Goal: Use online tool/utility: Utilize a website feature to perform a specific function

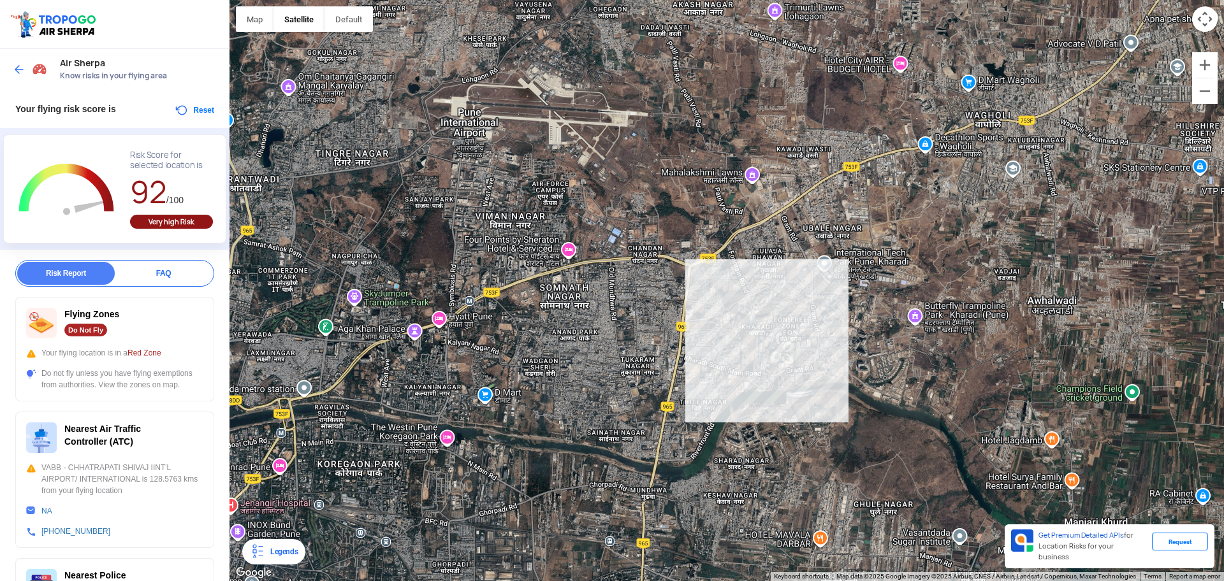
click at [177, 110] on button "Reset" at bounding box center [194, 110] width 40 height 15
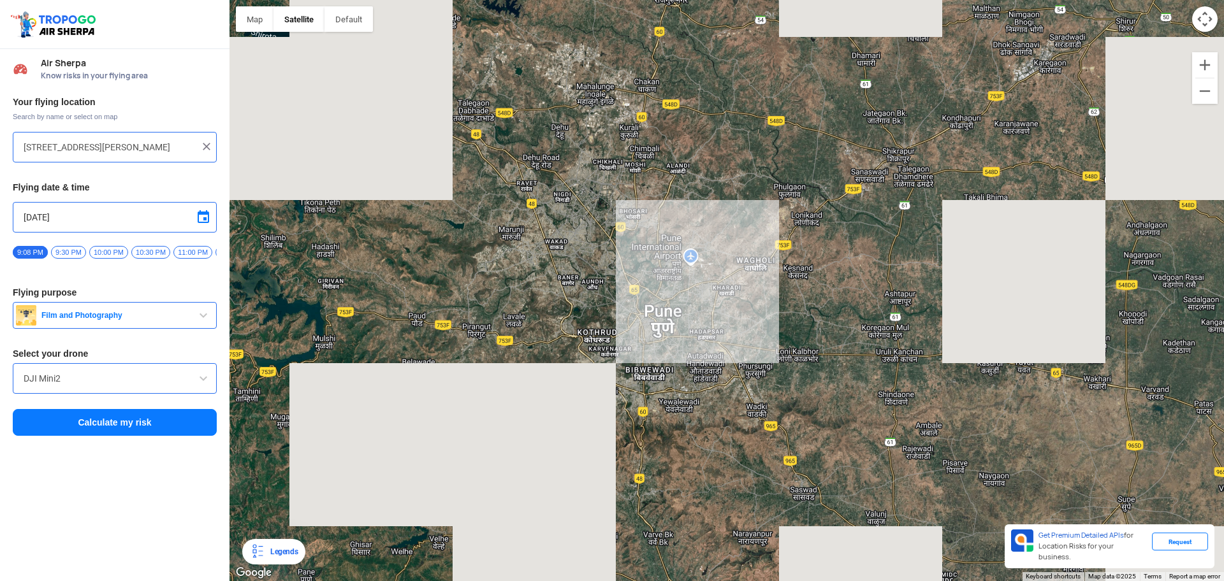
click at [183, 147] on input "[STREET_ADDRESS][PERSON_NAME]" at bounding box center [110, 147] width 173 height 15
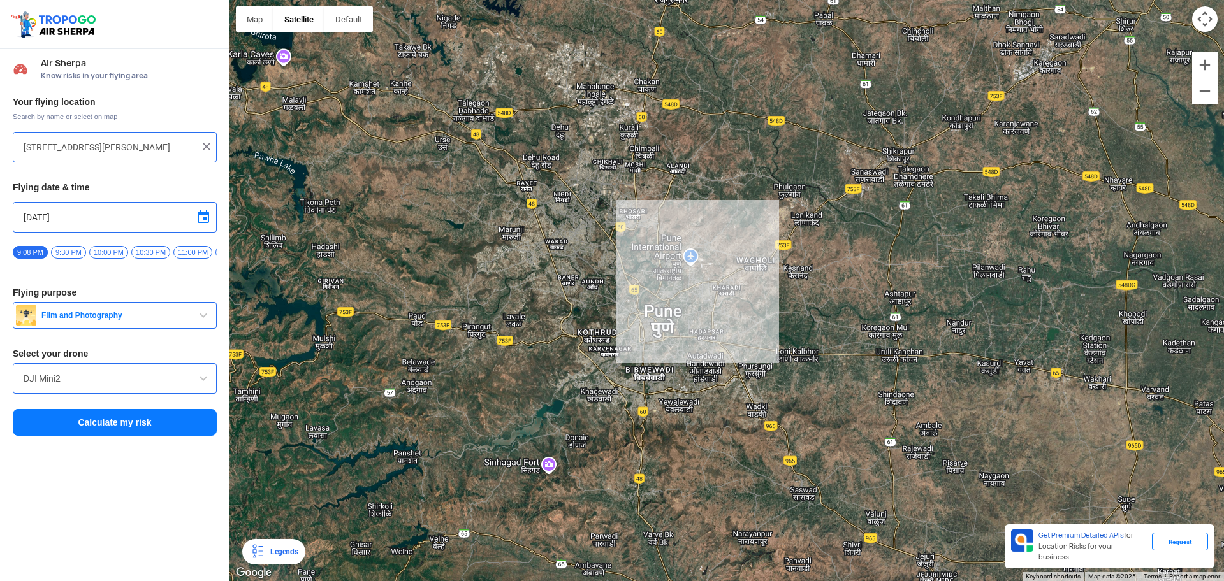
click at [183, 147] on input "[STREET_ADDRESS][PERSON_NAME]" at bounding box center [110, 147] width 173 height 15
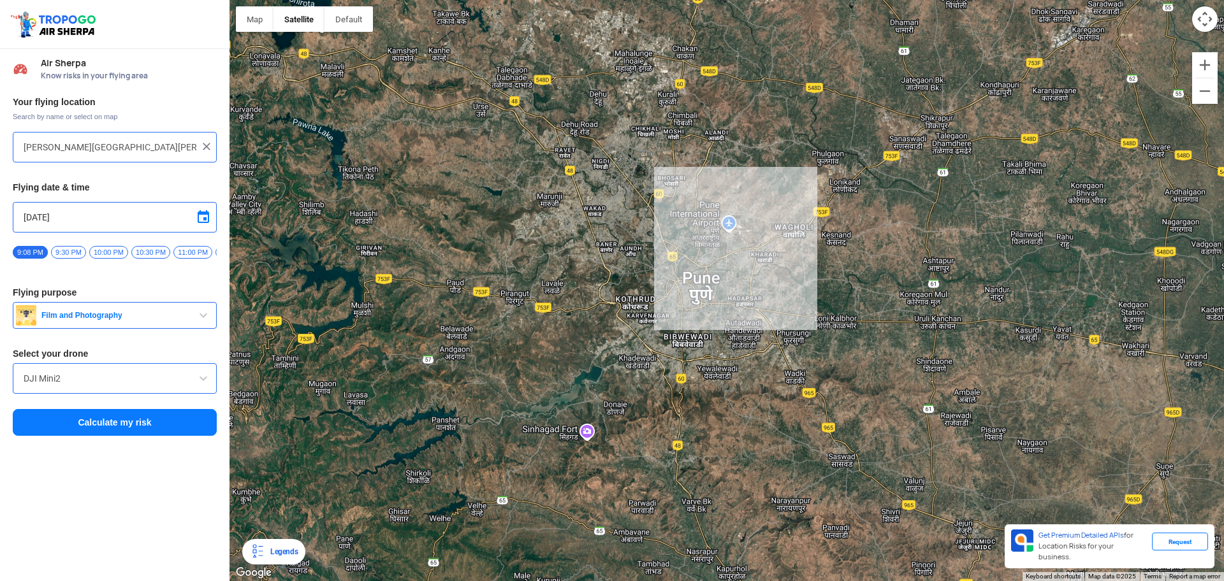
type input "[PERSON_NAME][GEOGRAPHIC_DATA], [GEOGRAPHIC_DATA], near reliance fresh, [GEOGRA…"
click at [145, 421] on button "Calculate my risk" at bounding box center [115, 422] width 204 height 27
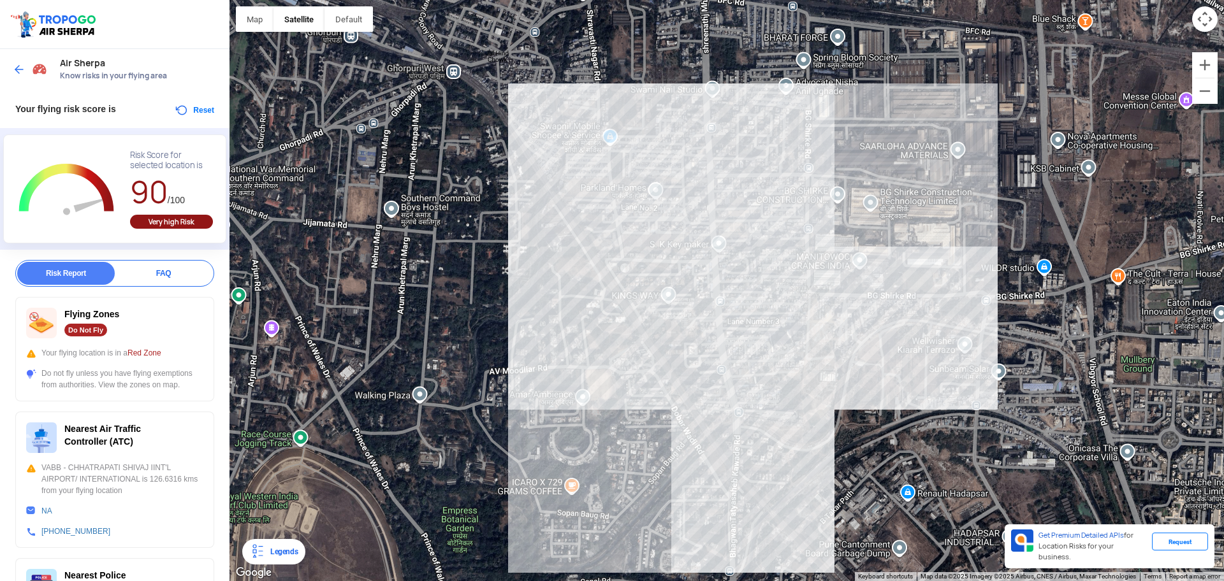
click at [174, 110] on button "Reset" at bounding box center [194, 110] width 40 height 15
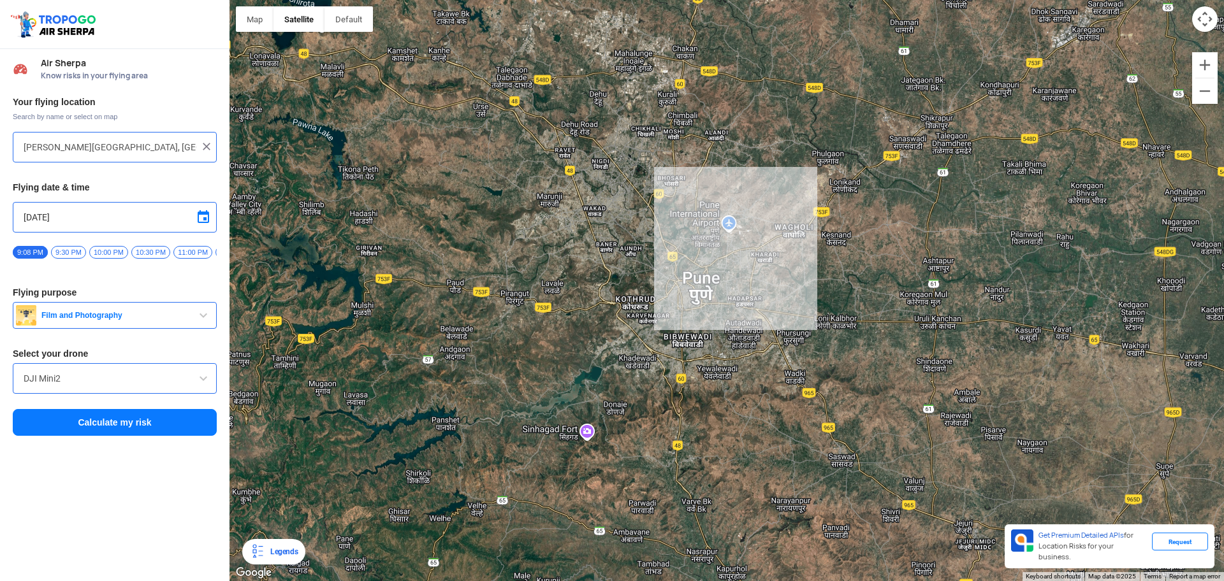
click at [108, 147] on input "[PERSON_NAME][GEOGRAPHIC_DATA], [GEOGRAPHIC_DATA], near reliance fresh, [GEOGRA…" at bounding box center [110, 147] width 173 height 15
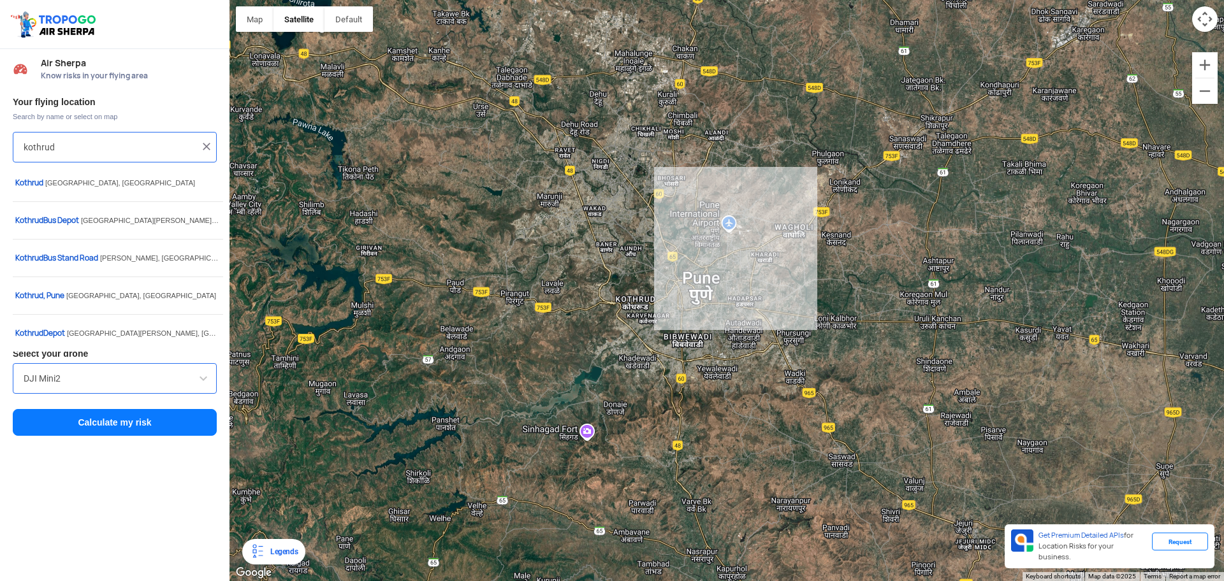
type input "kothrud"
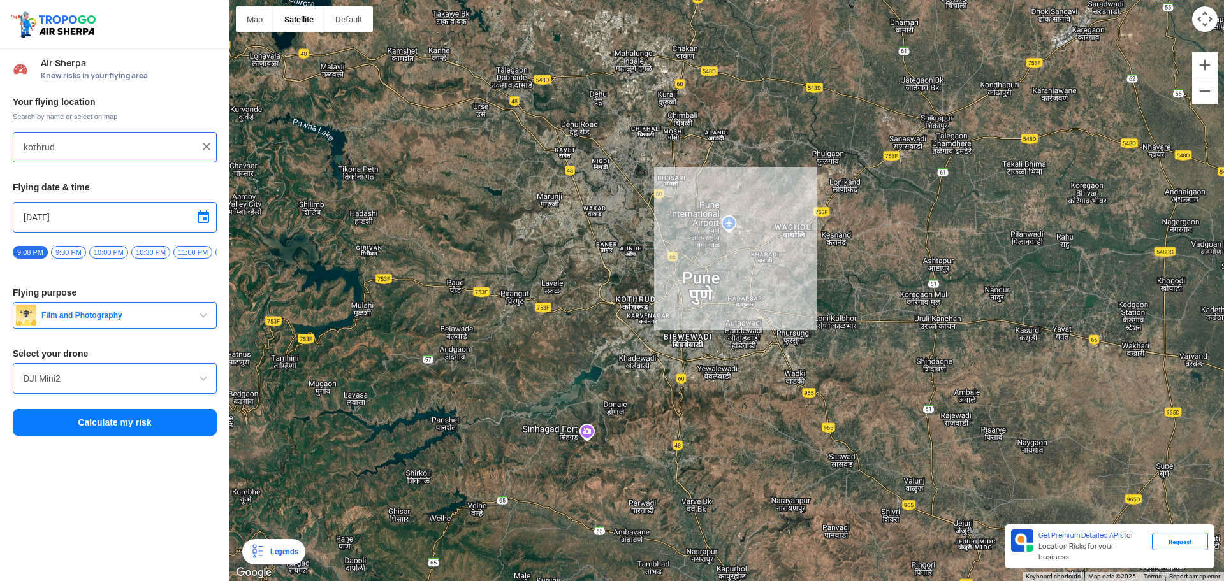
click at [98, 433] on button "Calculate my risk" at bounding box center [115, 422] width 204 height 27
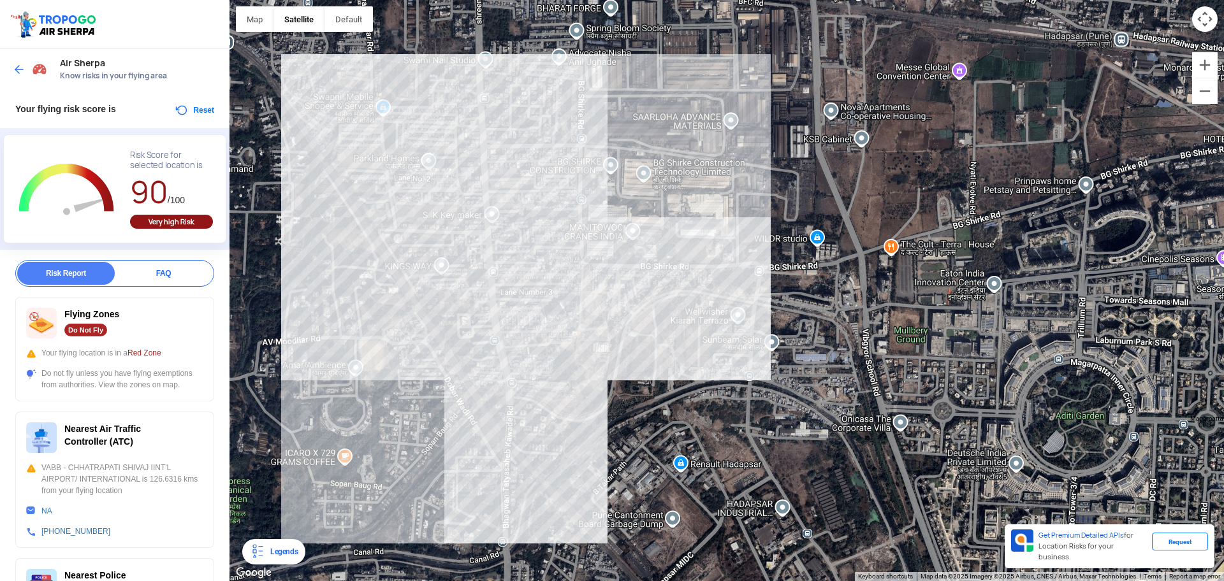
click at [183, 106] on button "Reset" at bounding box center [194, 110] width 40 height 15
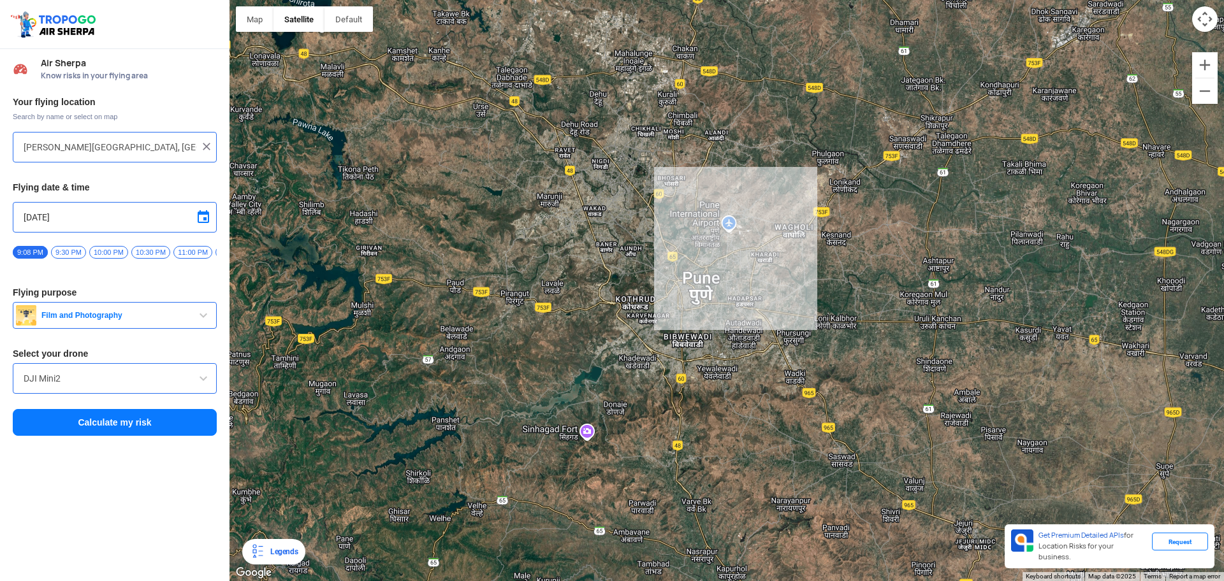
click at [140, 142] on input "[PERSON_NAME][GEOGRAPHIC_DATA], [GEOGRAPHIC_DATA], near reliance fresh, [GEOGRA…" at bounding box center [110, 147] width 173 height 15
type input "[GEOGRAPHIC_DATA], [GEOGRAPHIC_DATA]"
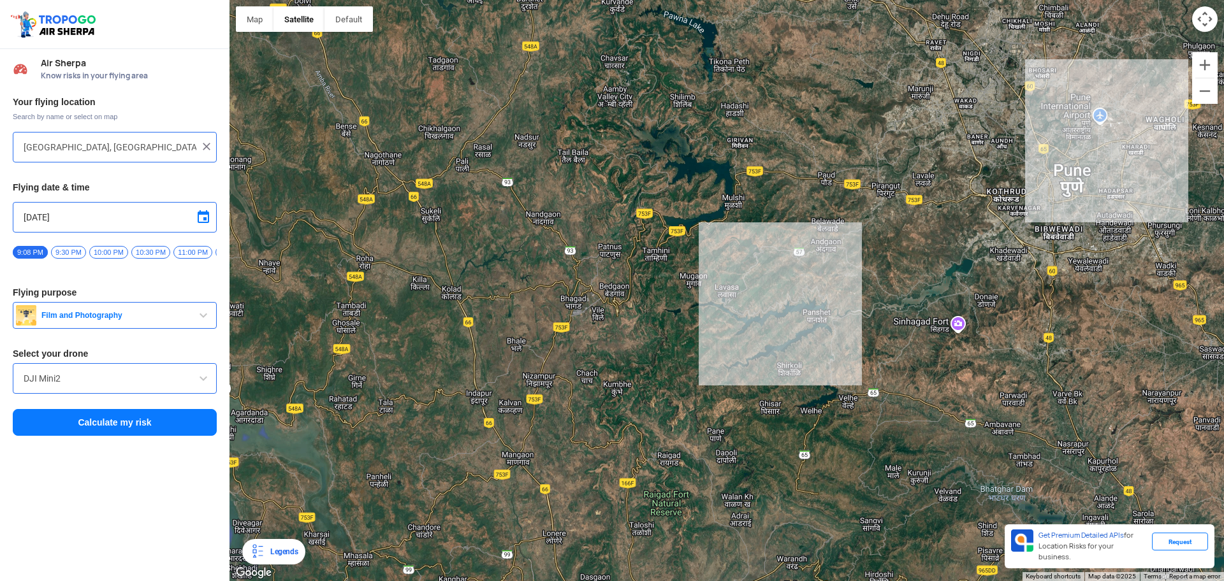
click at [132, 422] on button "Calculate my risk" at bounding box center [115, 422] width 204 height 27
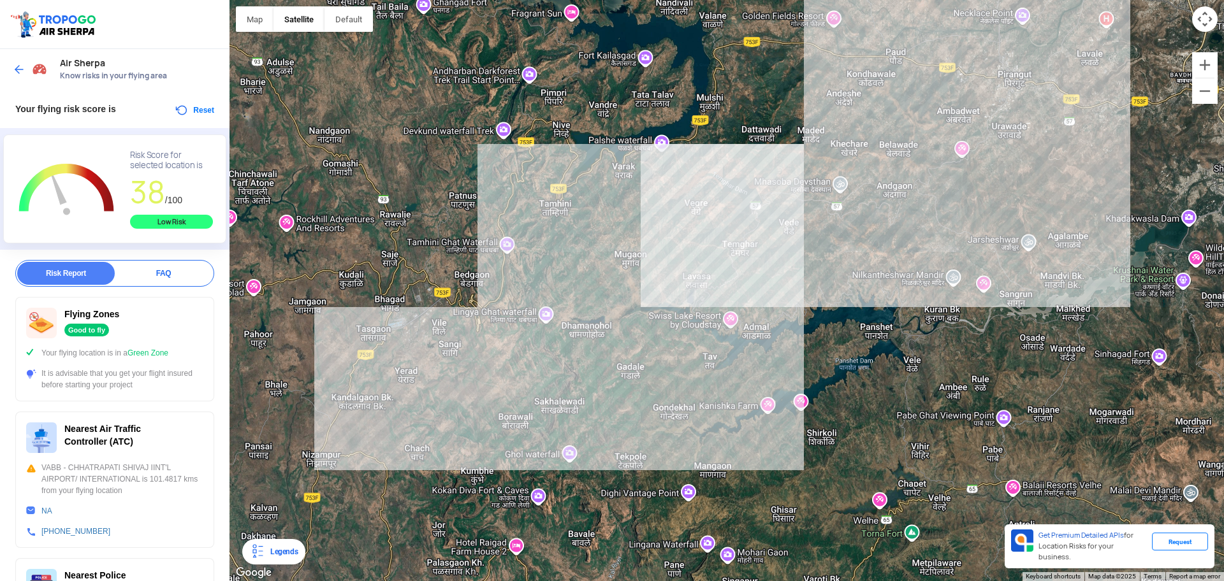
click at [693, 257] on div at bounding box center [726, 290] width 994 height 581
click at [694, 278] on div at bounding box center [726, 290] width 994 height 581
click at [280, 549] on div "Legends" at bounding box center [281, 551] width 33 height 15
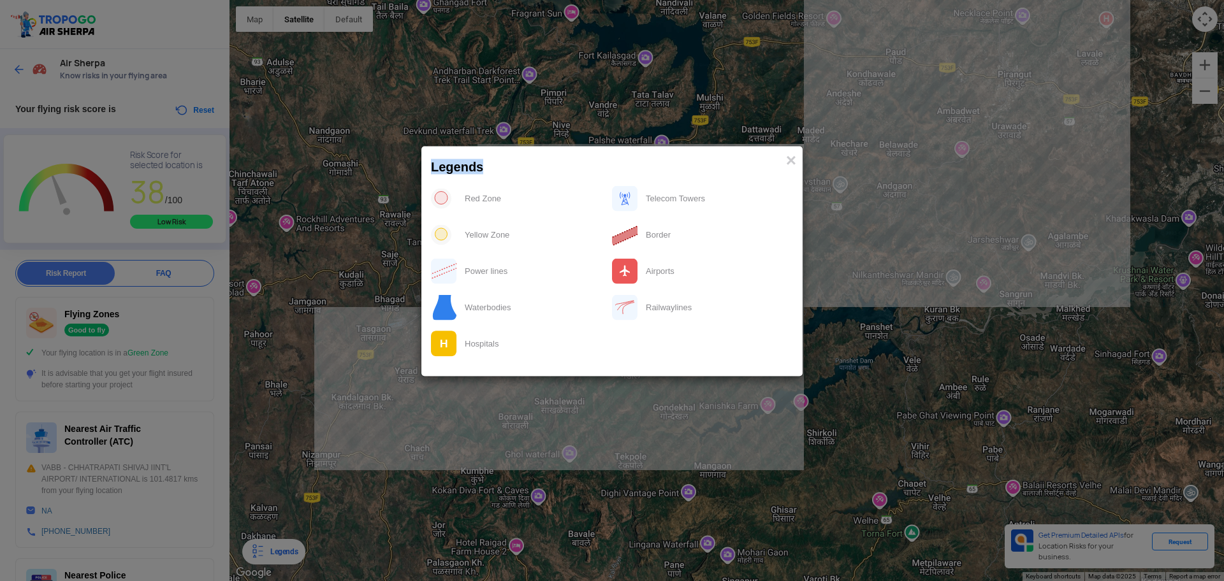
drag, startPoint x: 561, startPoint y: 169, endPoint x: 878, endPoint y: 189, distance: 317.4
click at [878, 189] on modal-container "Legends × Red Zone Telecom Towers Yellow Zone Border Power lines Airports Water…" at bounding box center [612, 290] width 1224 height 581
click at [792, 159] on span "×" at bounding box center [791, 160] width 10 height 20
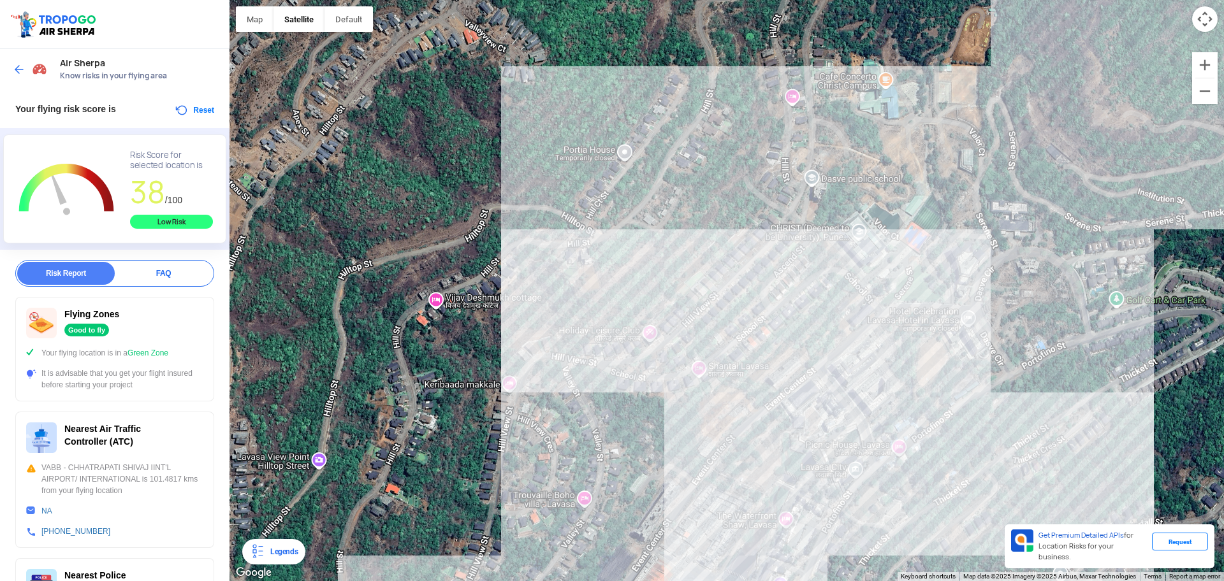
click at [280, 556] on div "Legends" at bounding box center [281, 551] width 33 height 15
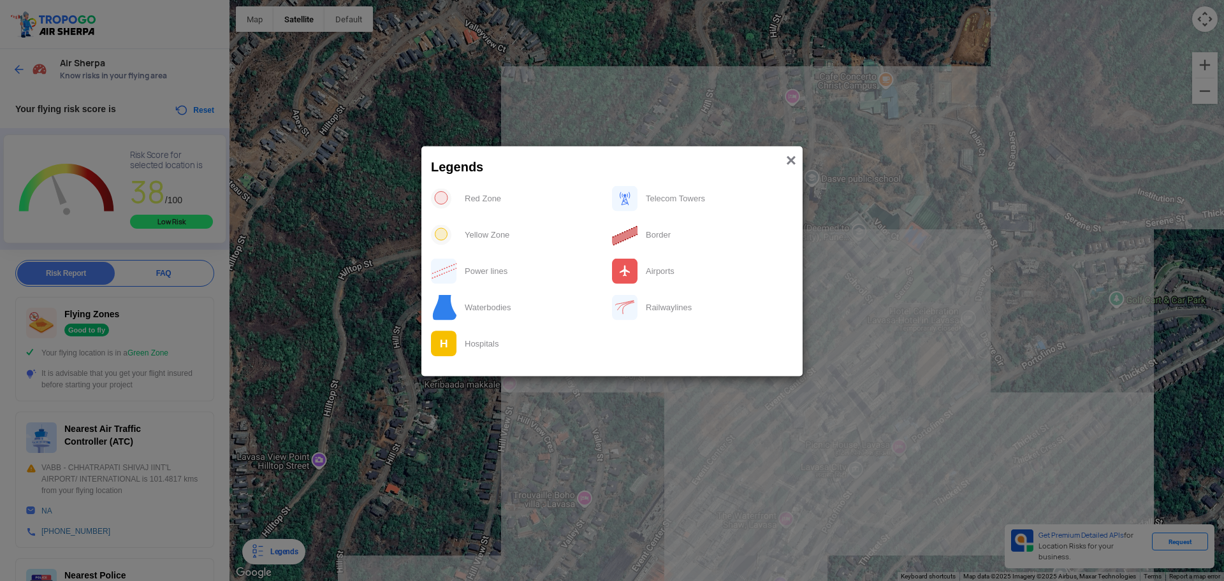
click at [792, 160] on span "×" at bounding box center [791, 160] width 10 height 20
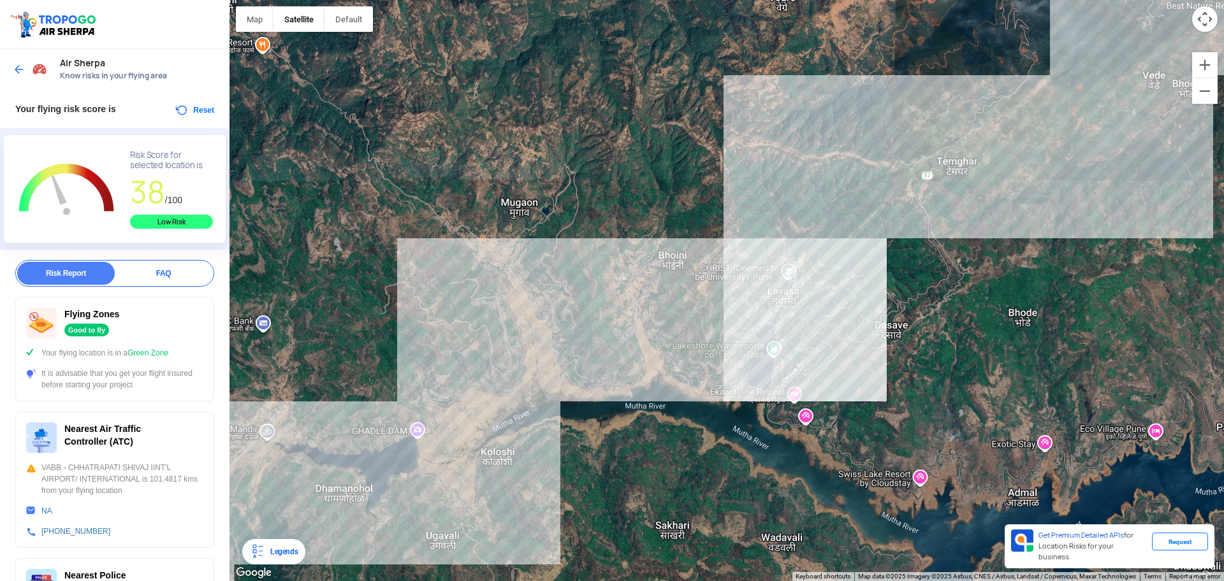
click at [202, 106] on button "Reset" at bounding box center [194, 110] width 40 height 15
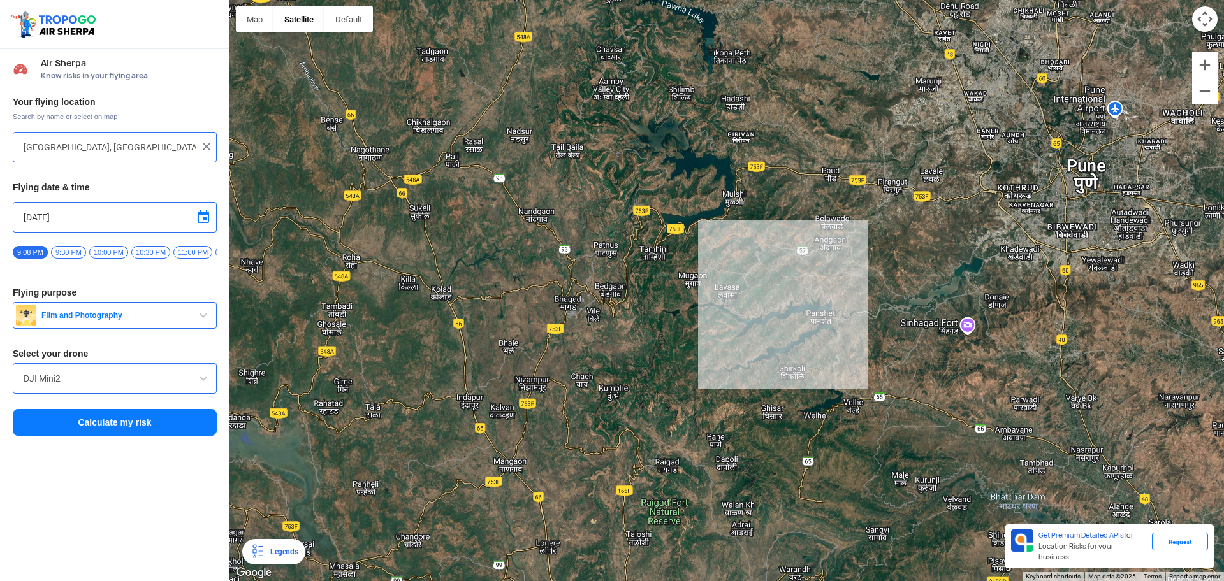
click at [152, 143] on input "[GEOGRAPHIC_DATA], [GEOGRAPHIC_DATA]" at bounding box center [110, 147] width 173 height 15
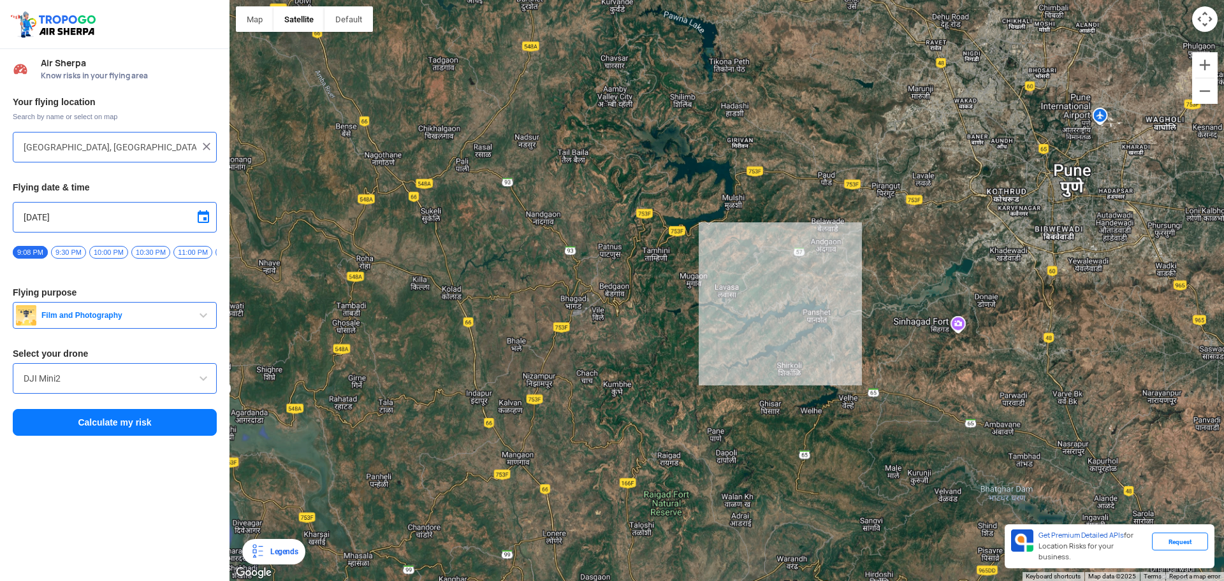
click at [152, 143] on input "[GEOGRAPHIC_DATA], [GEOGRAPHIC_DATA]" at bounding box center [110, 147] width 173 height 15
type input "Unnamed Road"
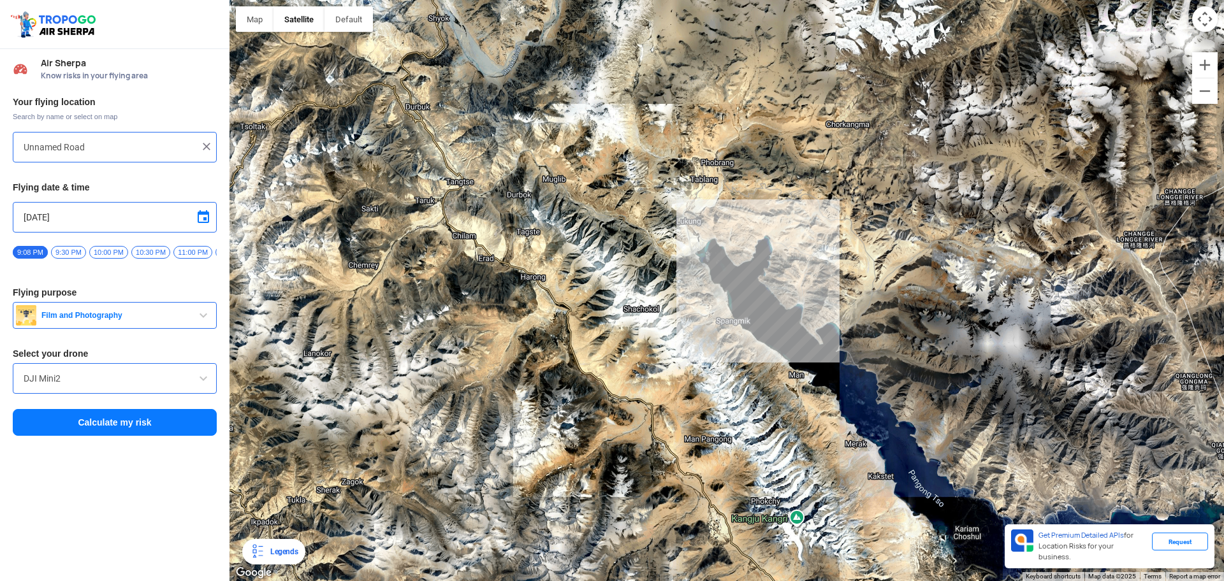
click at [135, 433] on button "Calculate my risk" at bounding box center [115, 422] width 204 height 27
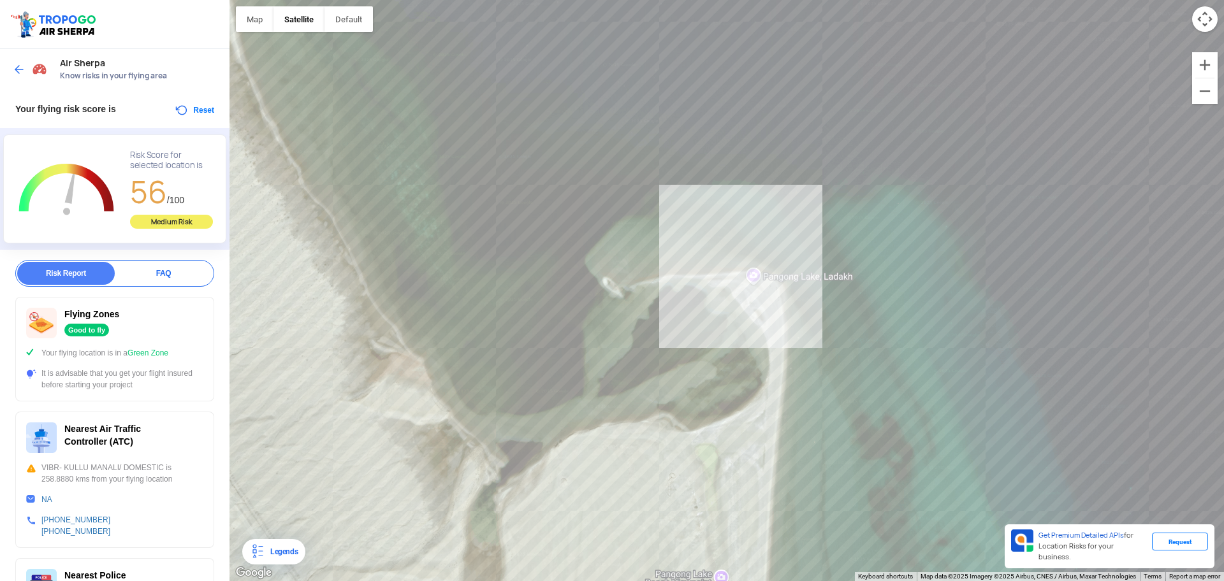
click at [188, 105] on button "Reset" at bounding box center [194, 110] width 40 height 15
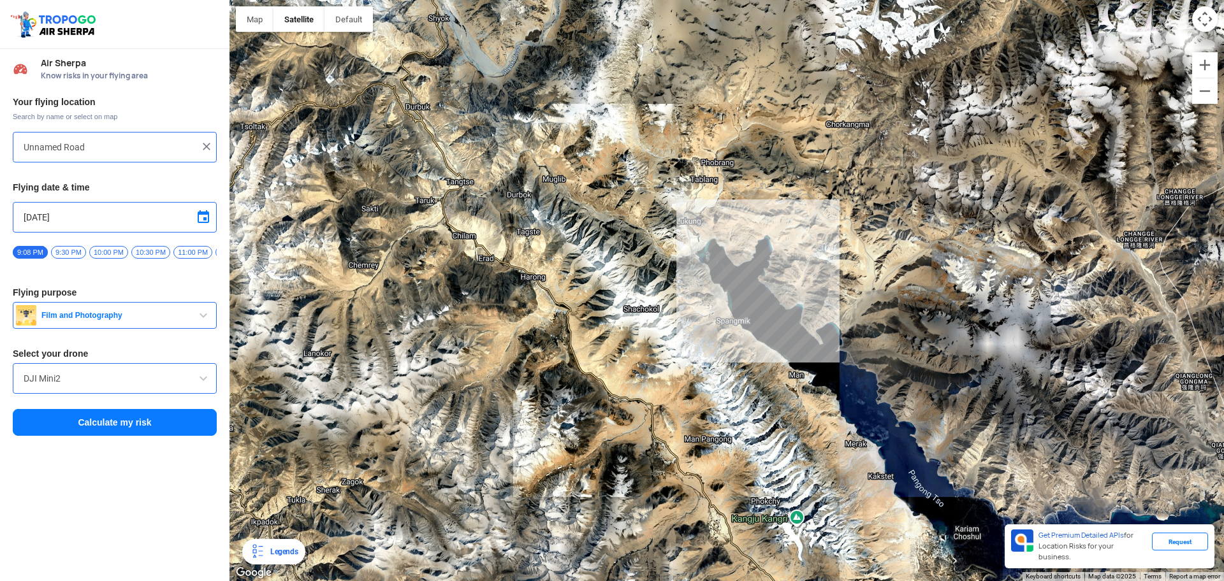
click at [147, 136] on div "Unnamed Road" at bounding box center [115, 147] width 204 height 31
click at [145, 141] on input "Unnamed Road" at bounding box center [110, 147] width 173 height 15
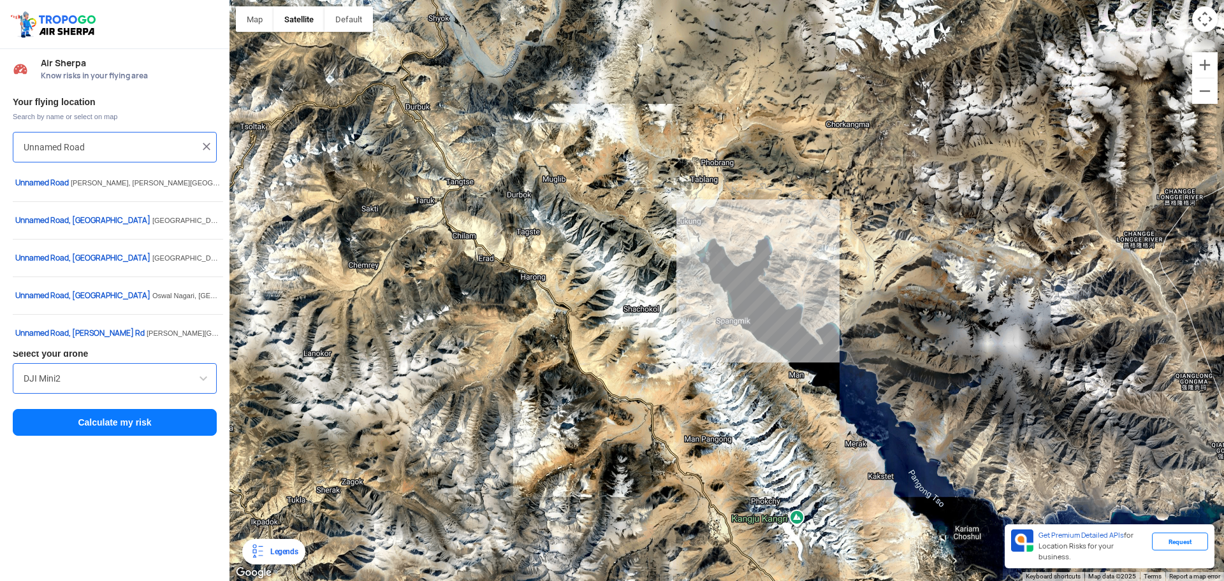
click at [145, 141] on input "Unnamed Road" at bounding box center [110, 147] width 173 height 15
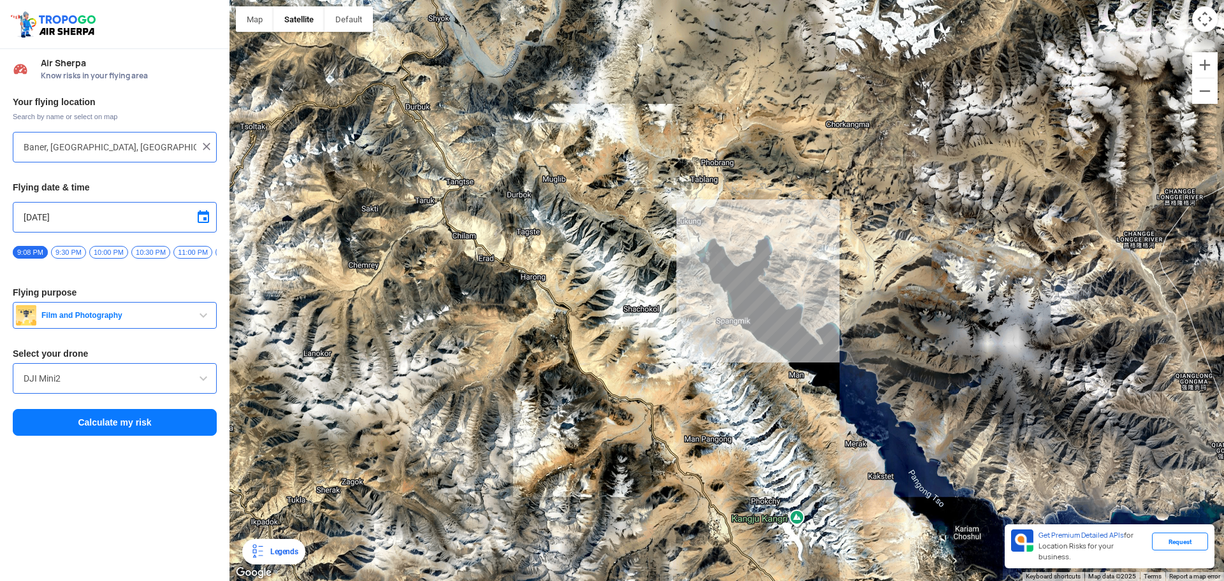
type input "[STREET_ADDRESS]"
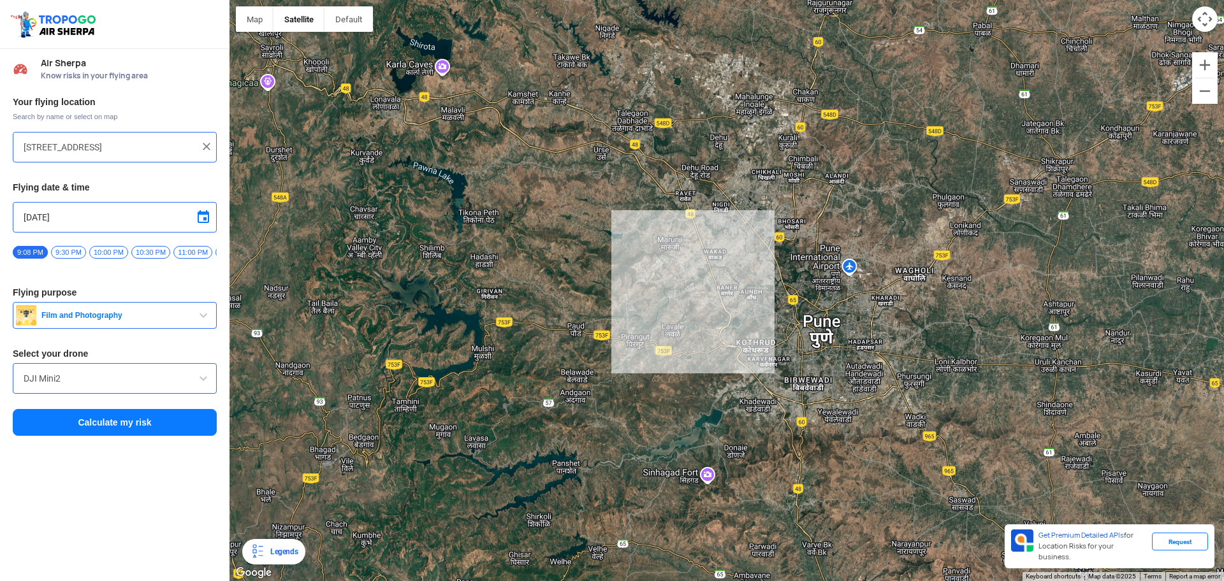
click at [174, 415] on button "Calculate my risk" at bounding box center [115, 422] width 204 height 27
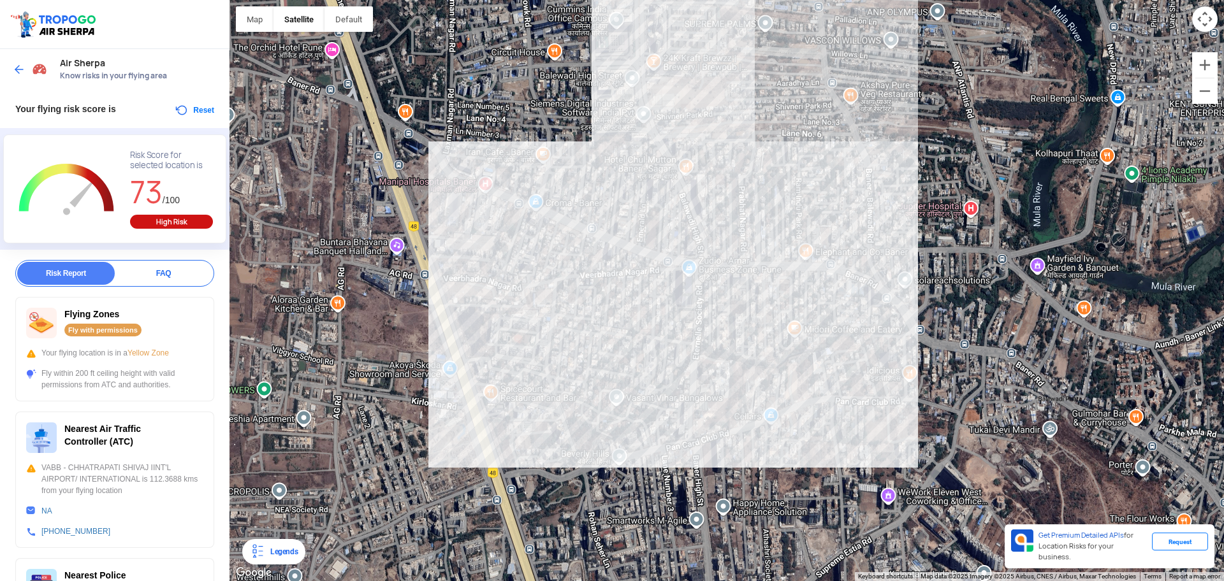
click at [178, 111] on button "Reset" at bounding box center [194, 110] width 40 height 15
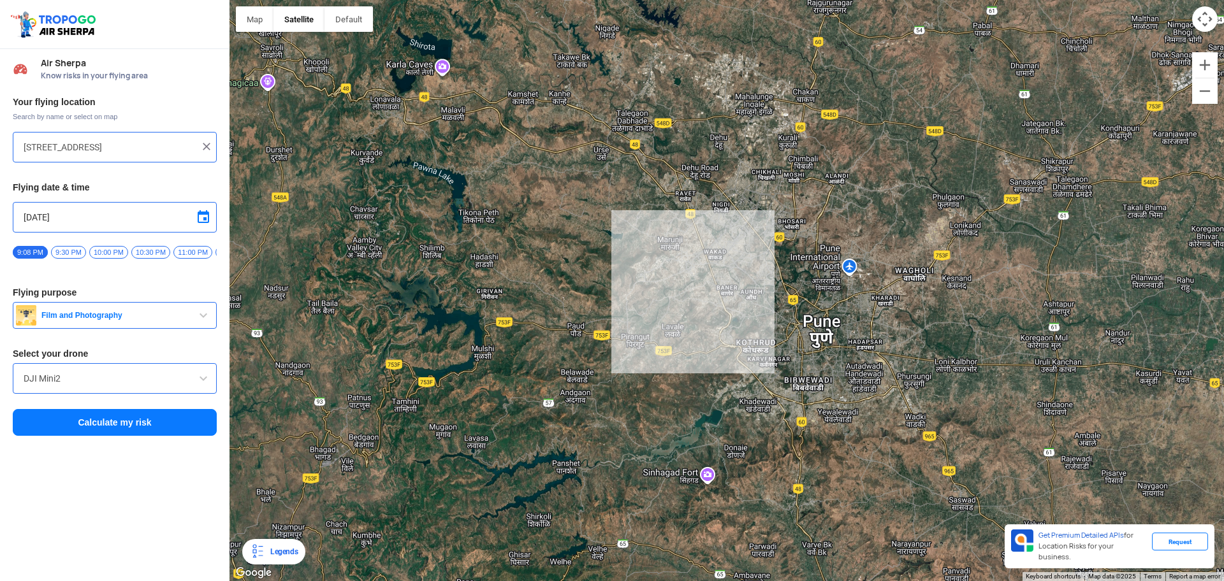
click at [164, 149] on input "[STREET_ADDRESS]" at bounding box center [110, 147] width 173 height 15
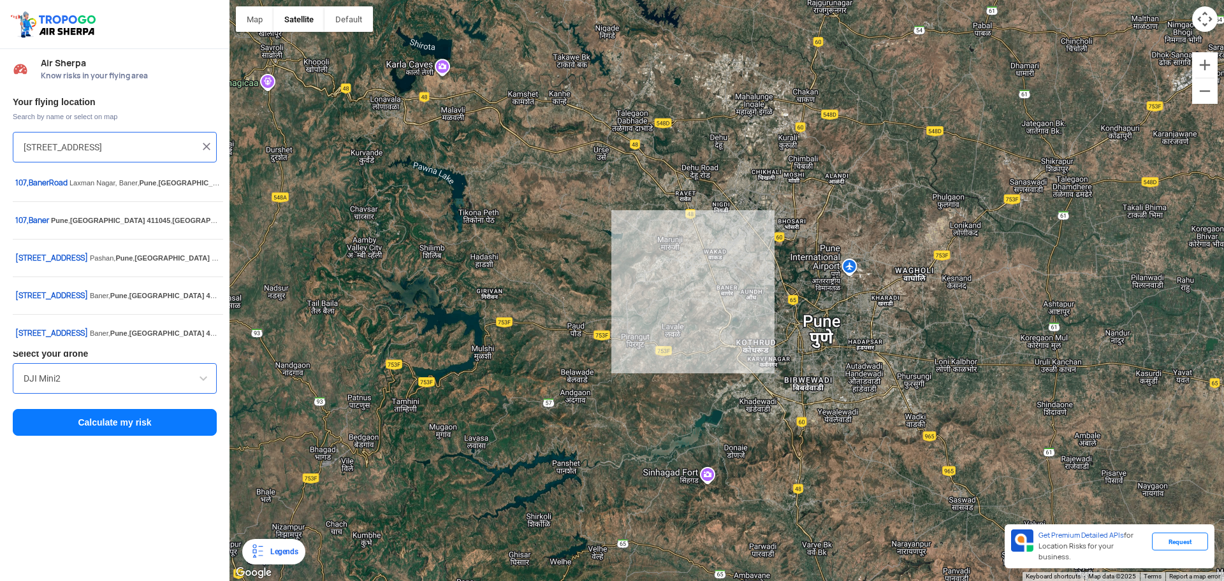
click at [164, 149] on input "[STREET_ADDRESS]" at bounding box center [110, 147] width 173 height 15
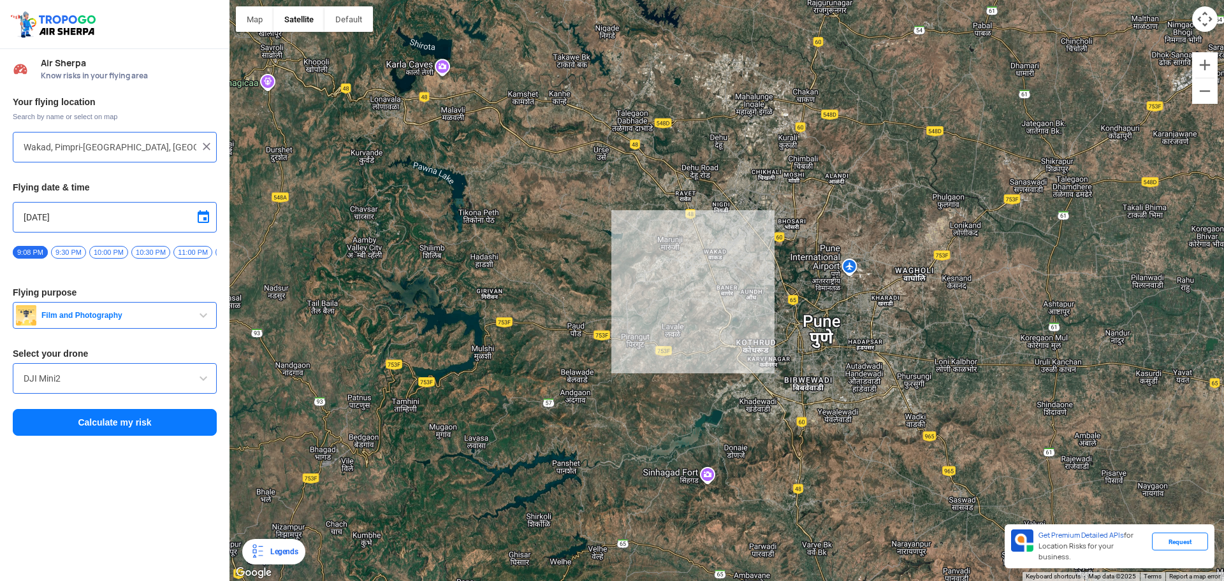
type input "[STREET_ADDRESS][PERSON_NAME]"
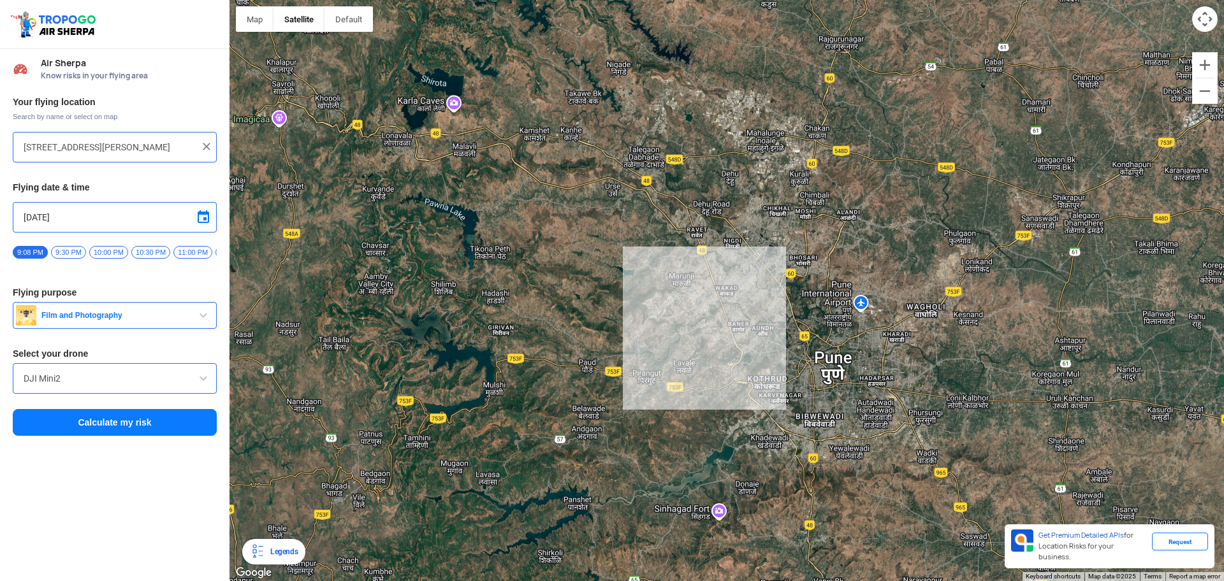
click at [158, 422] on button "Calculate my risk" at bounding box center [115, 422] width 204 height 27
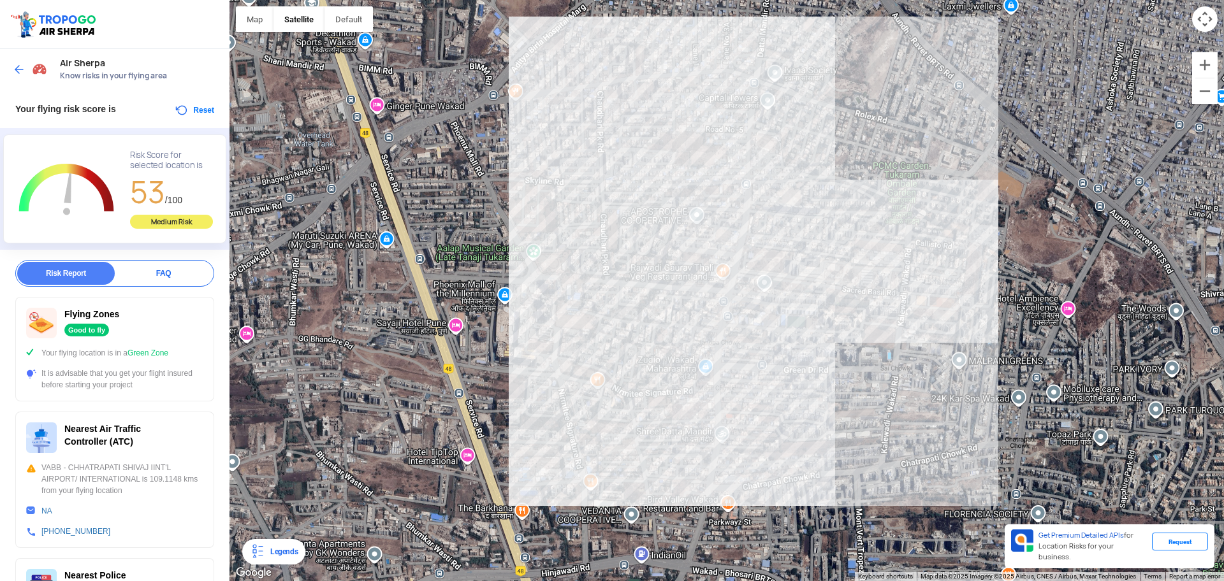
click at [174, 112] on button "Reset" at bounding box center [194, 110] width 40 height 15
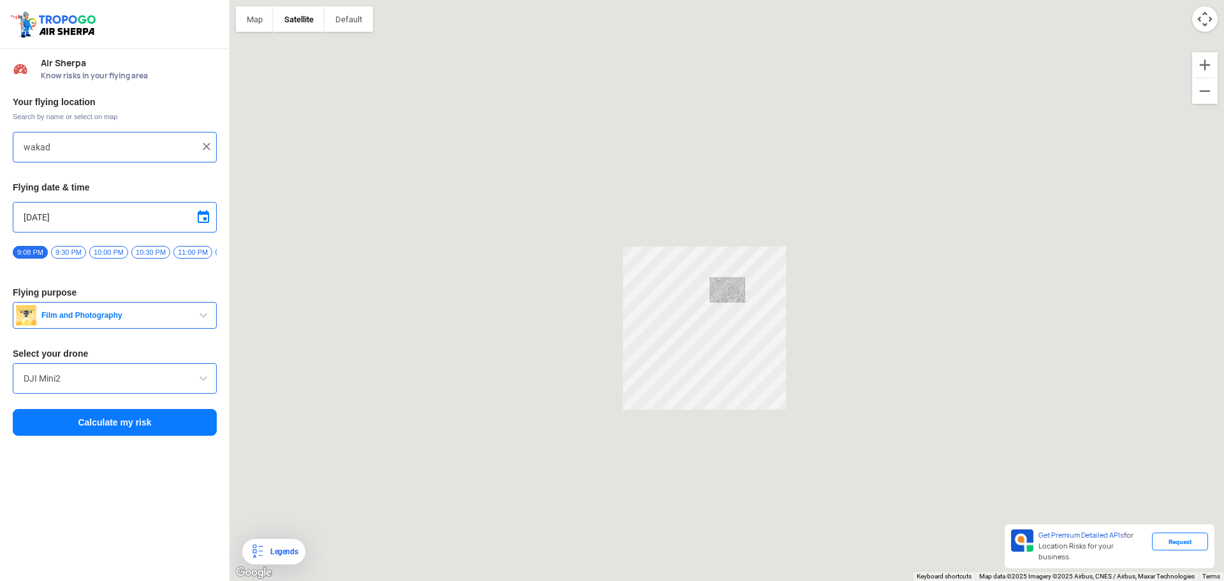
type input "[STREET_ADDRESS][PERSON_NAME]"
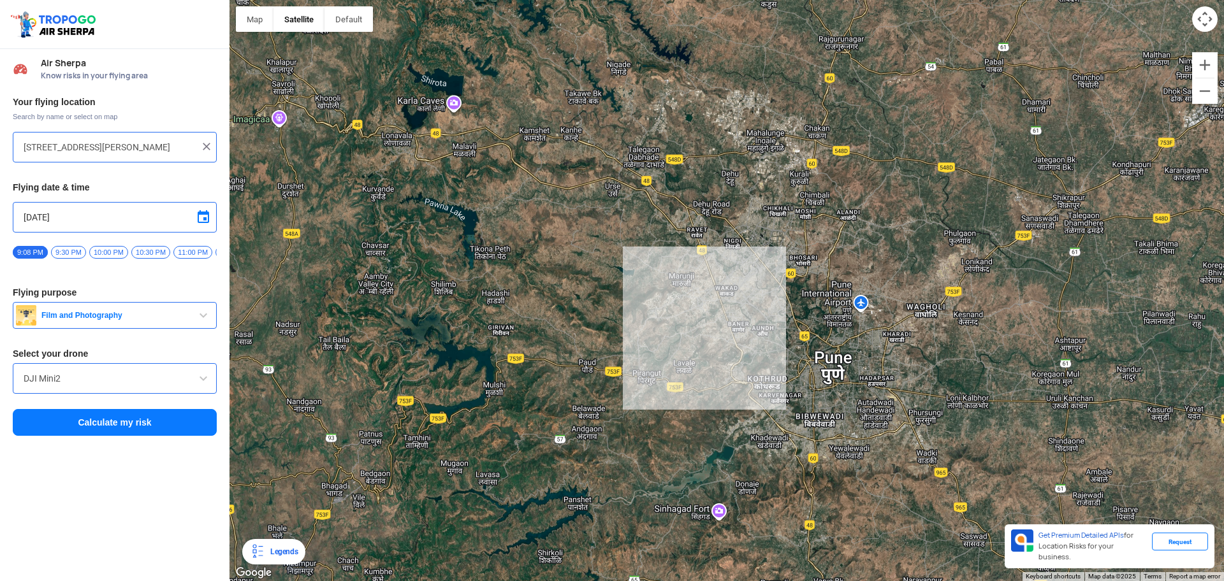
click at [208, 148] on img at bounding box center [206, 146] width 13 height 13
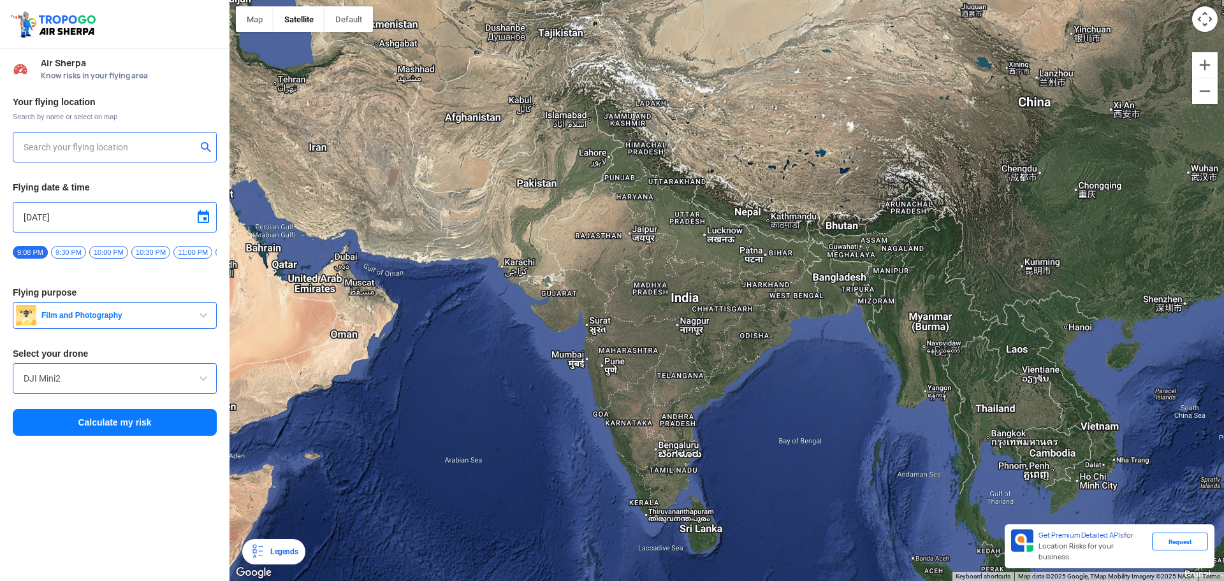
click at [166, 145] on input "text" at bounding box center [110, 147] width 173 height 15
type input "[GEOGRAPHIC_DATA], [GEOGRAPHIC_DATA], [GEOGRAPHIC_DATA], [GEOGRAPHIC_DATA] 4808…"
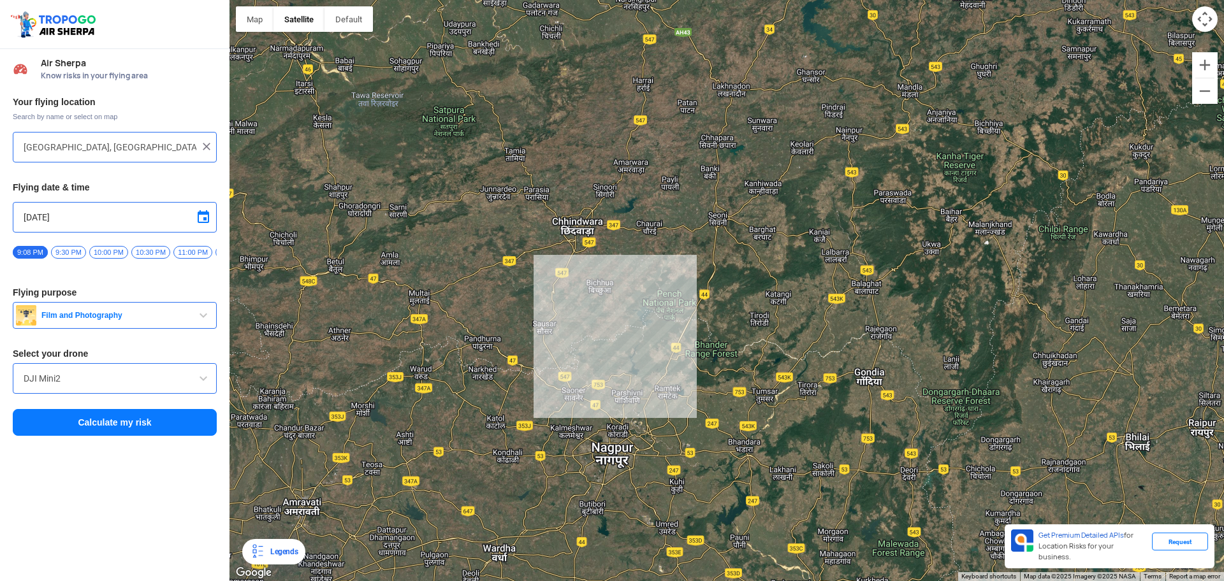
click at [114, 419] on button "Calculate my risk" at bounding box center [115, 422] width 204 height 27
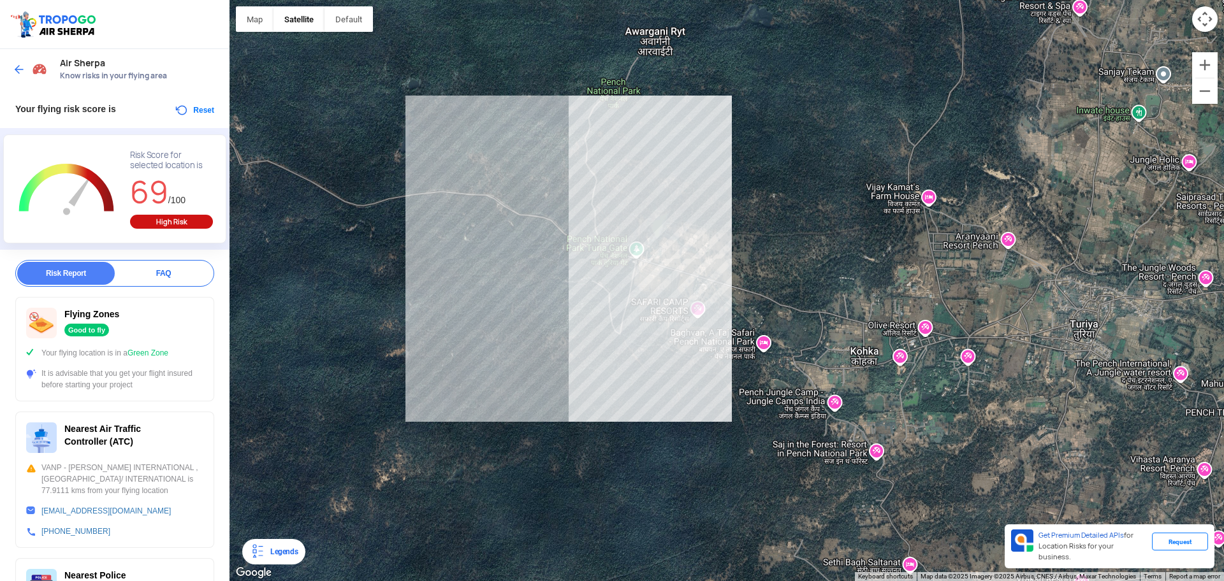
click at [180, 111] on button "Reset" at bounding box center [194, 110] width 40 height 15
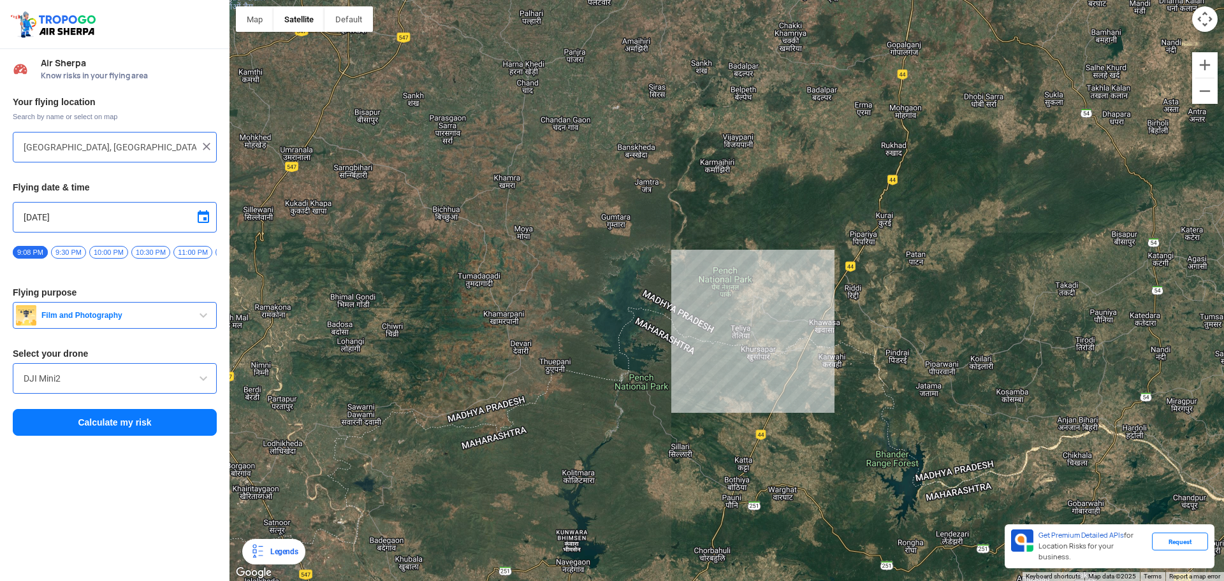
click at [144, 147] on input "[GEOGRAPHIC_DATA], [GEOGRAPHIC_DATA], [GEOGRAPHIC_DATA], [GEOGRAPHIC_DATA] 4808…" at bounding box center [110, 147] width 173 height 15
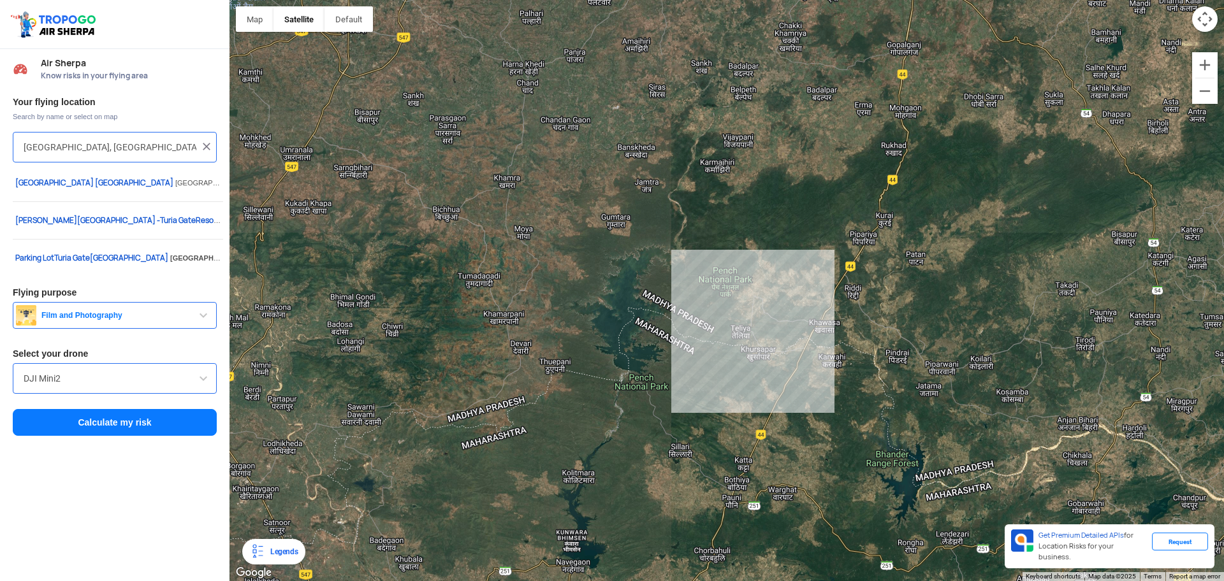
click at [144, 147] on input "[GEOGRAPHIC_DATA], [GEOGRAPHIC_DATA], [GEOGRAPHIC_DATA], [GEOGRAPHIC_DATA] 4808…" at bounding box center [110, 147] width 173 height 15
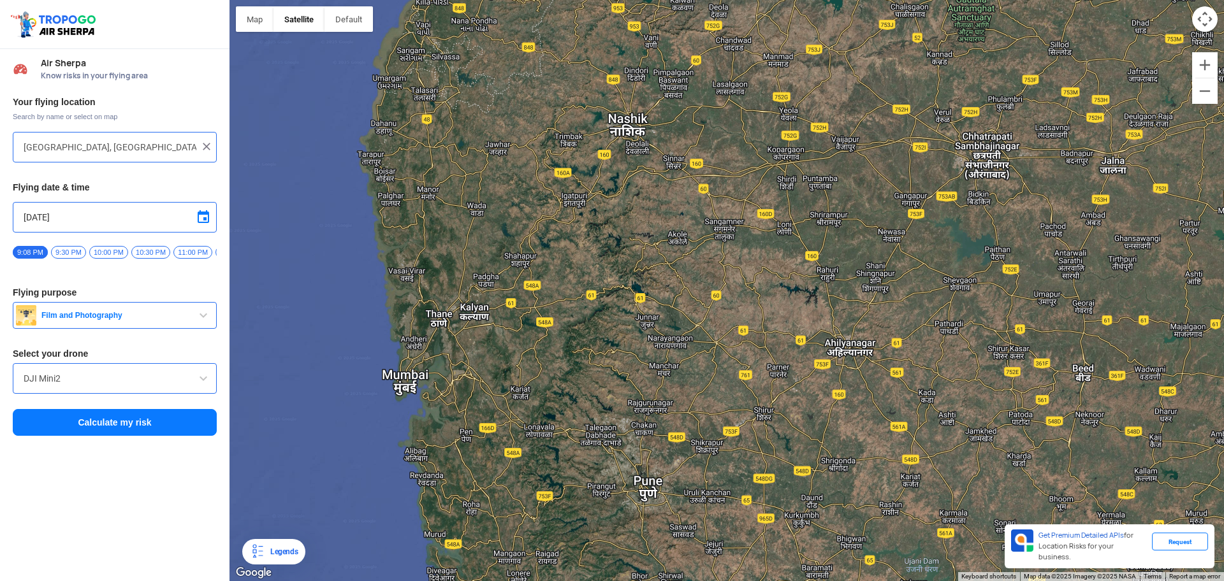
type input "[STREET_ADDRESS][PERSON_NAME]"
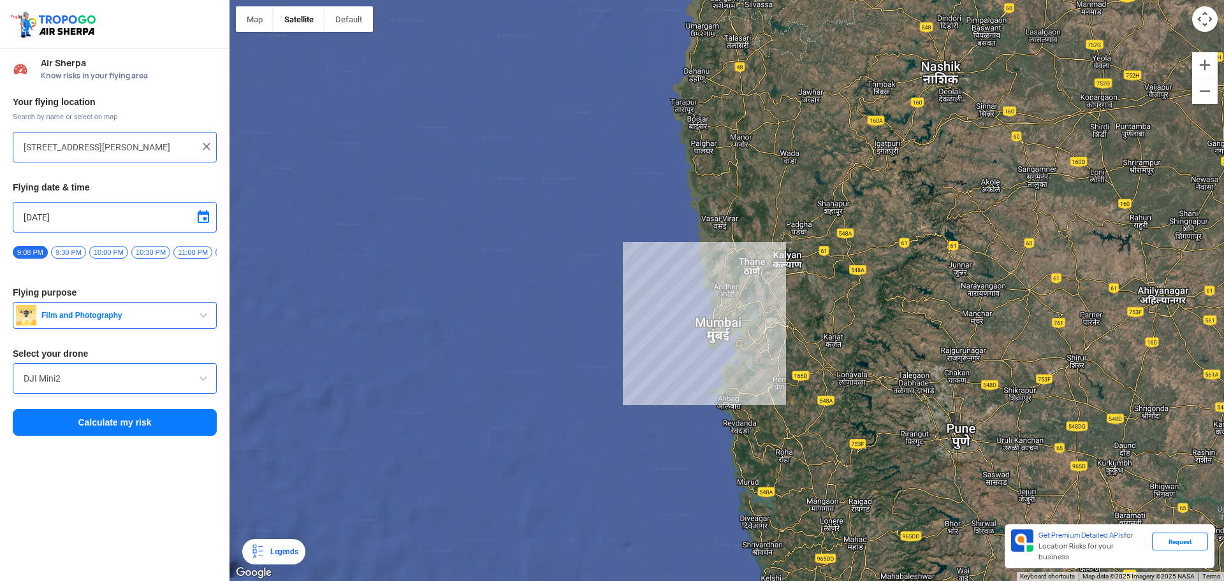
click at [167, 429] on button "Calculate my risk" at bounding box center [115, 422] width 204 height 27
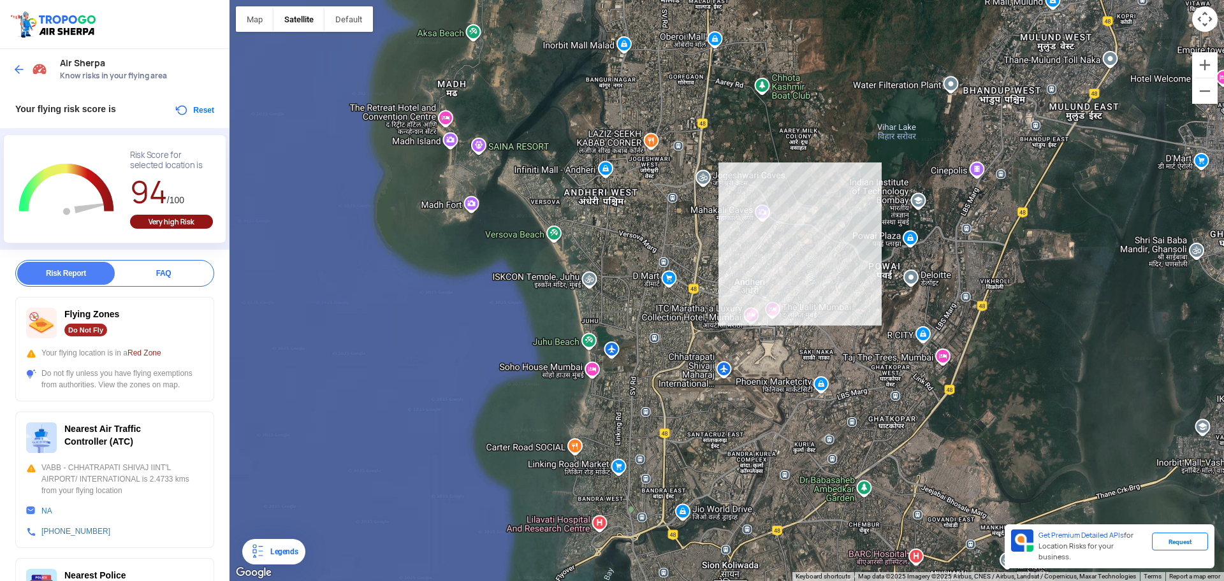
click at [177, 108] on button "Reset" at bounding box center [194, 110] width 40 height 15
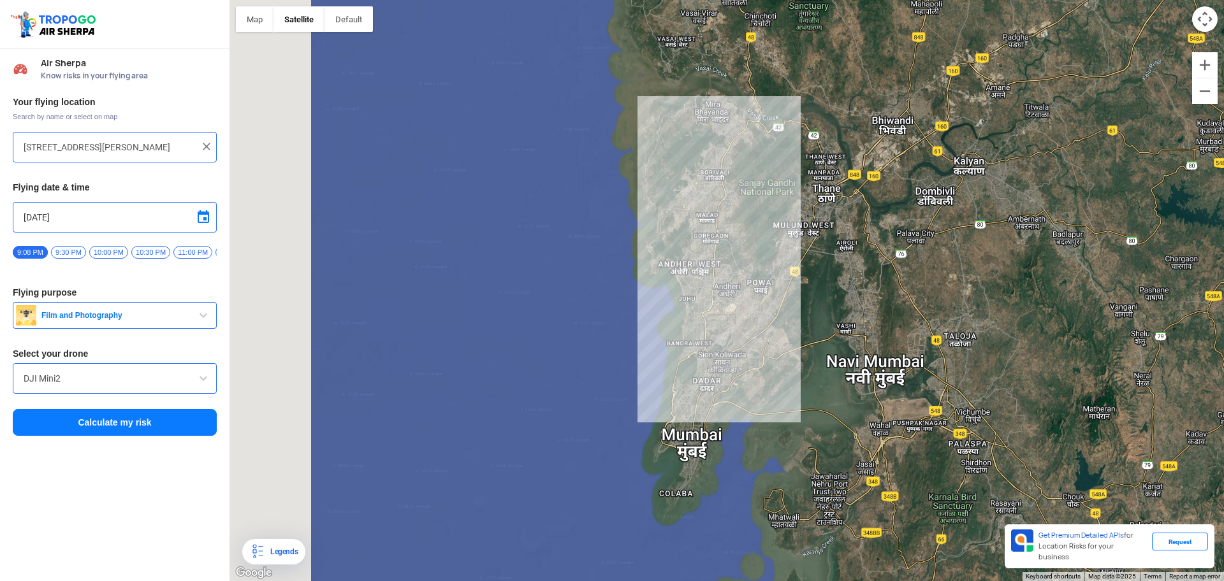
click at [167, 147] on input "[STREET_ADDRESS][PERSON_NAME]" at bounding box center [110, 147] width 173 height 15
click at [168, 147] on input "[STREET_ADDRESS][PERSON_NAME]" at bounding box center [110, 147] width 173 height 15
type input "[STREET_ADDRESS][PERSON_NAME]"
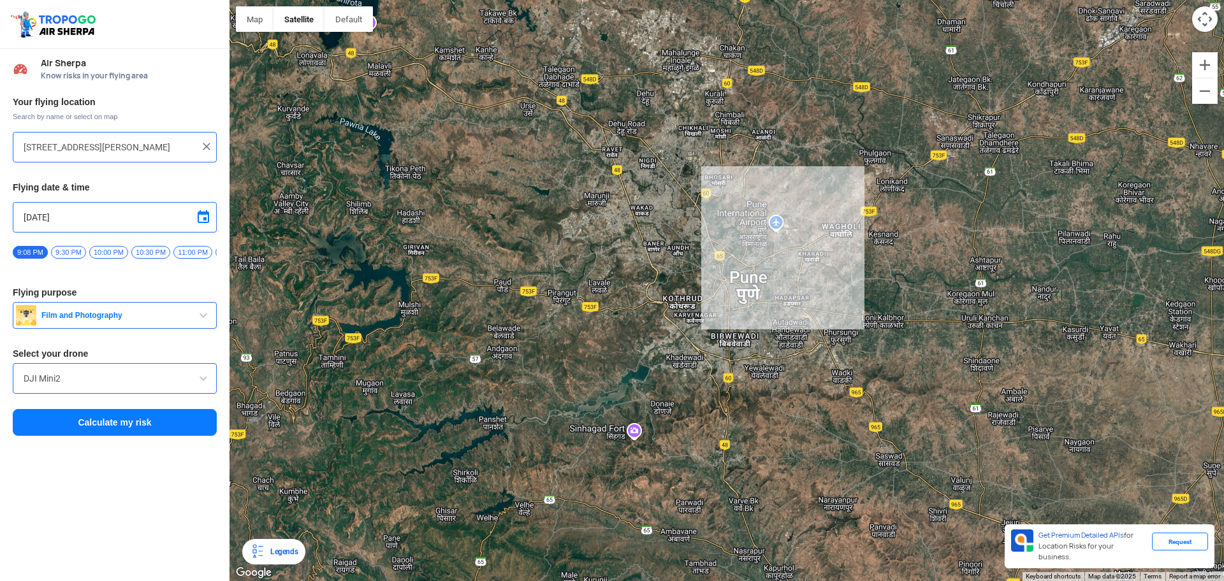
click at [140, 433] on button "Calculate my risk" at bounding box center [115, 422] width 204 height 27
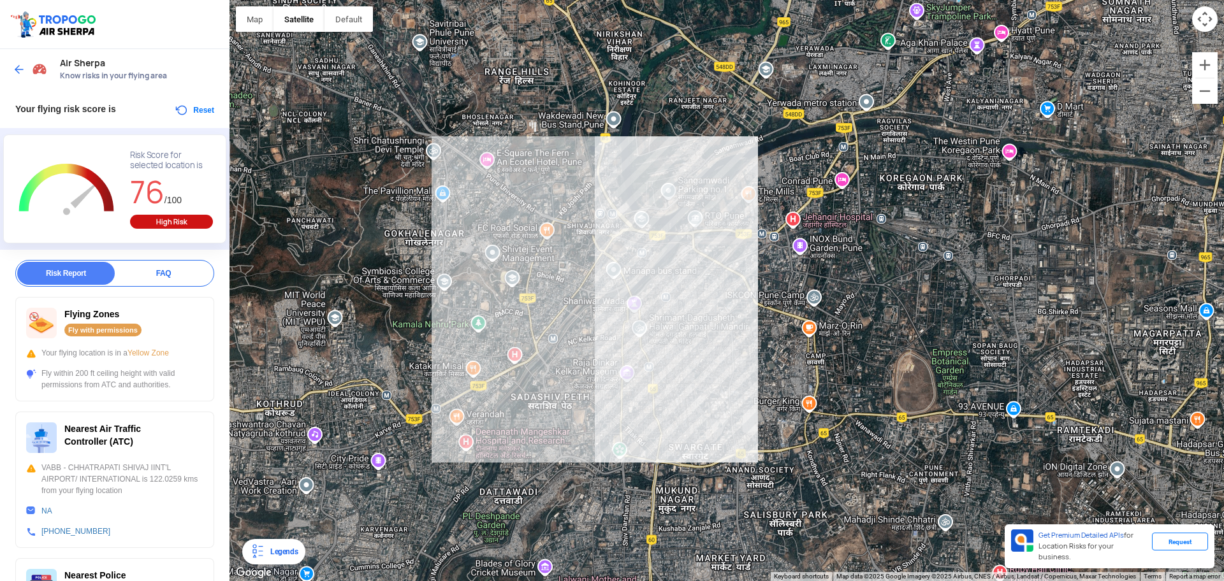
click at [174, 106] on button "Reset" at bounding box center [194, 110] width 40 height 15
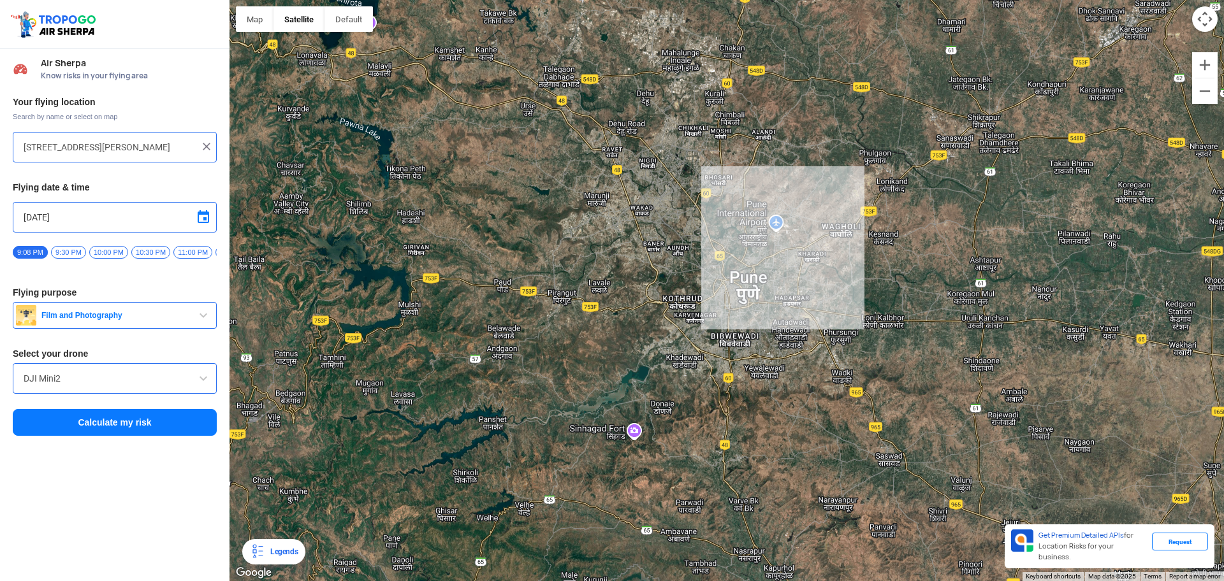
click at [159, 149] on input "[STREET_ADDRESS][PERSON_NAME]" at bounding box center [110, 147] width 173 height 15
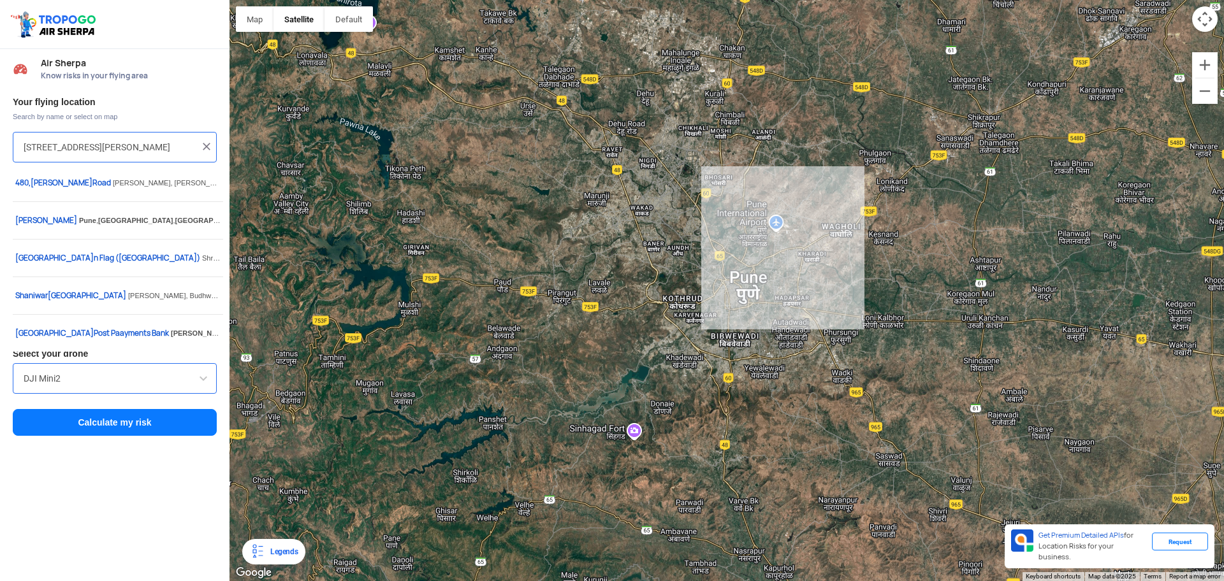
type input "l"
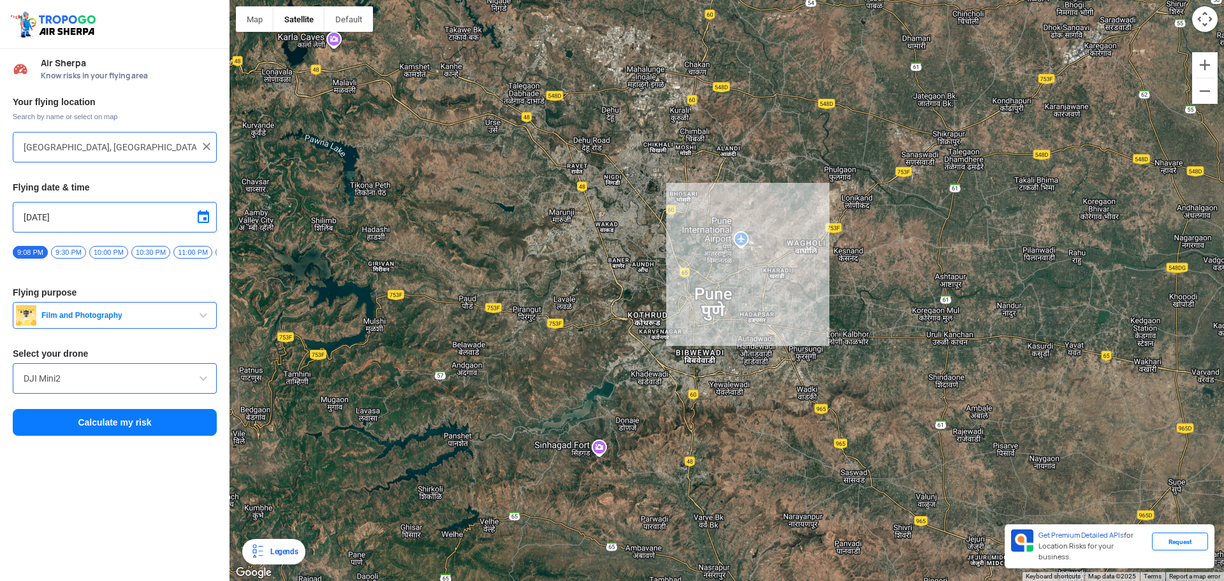
type input "Koregaon Rd, [GEOGRAPHIC_DATA], [GEOGRAPHIC_DATA], [GEOGRAPHIC_DATA]"
click at [171, 431] on button "Calculate my risk" at bounding box center [115, 422] width 204 height 27
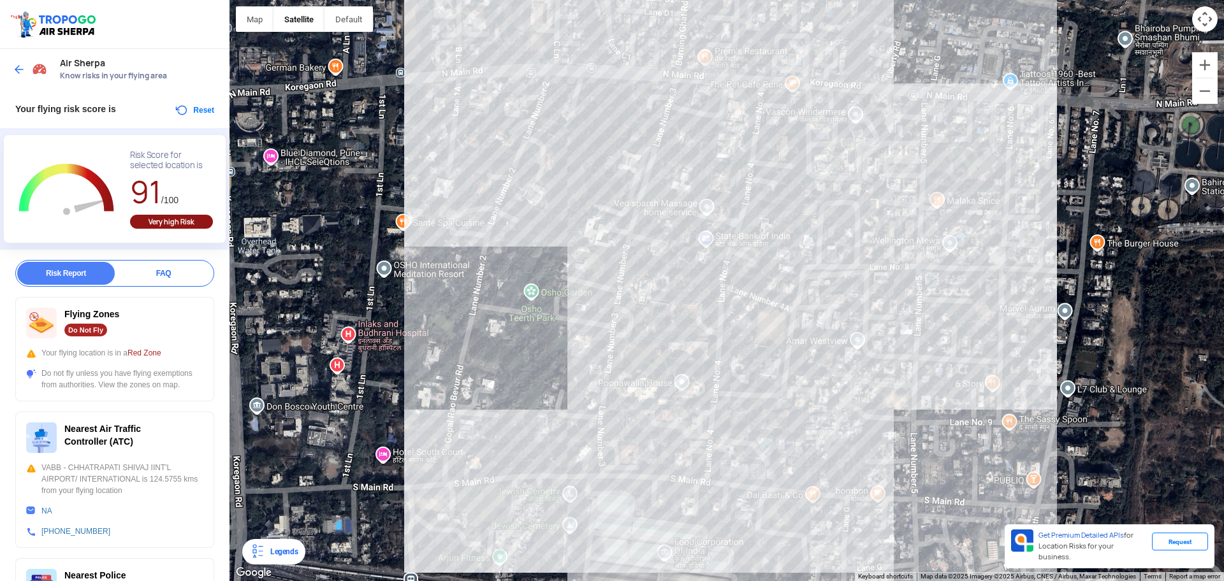
click at [174, 110] on button "Reset" at bounding box center [194, 110] width 40 height 15
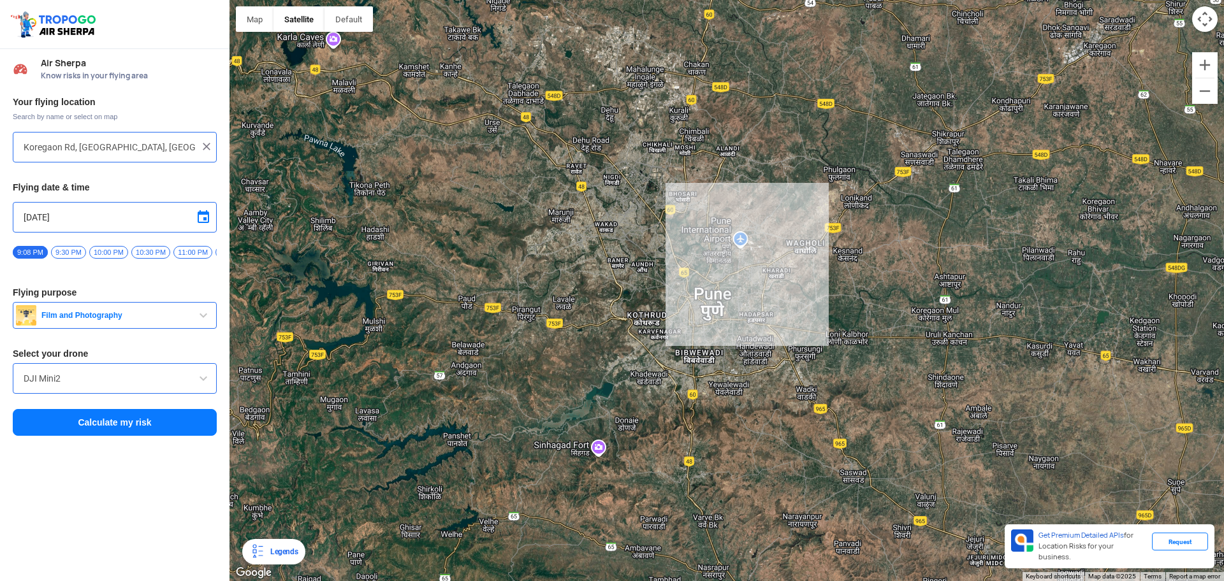
click at [145, 143] on input "Koregaon Rd, [GEOGRAPHIC_DATA], [GEOGRAPHIC_DATA], [GEOGRAPHIC_DATA]" at bounding box center [110, 147] width 173 height 15
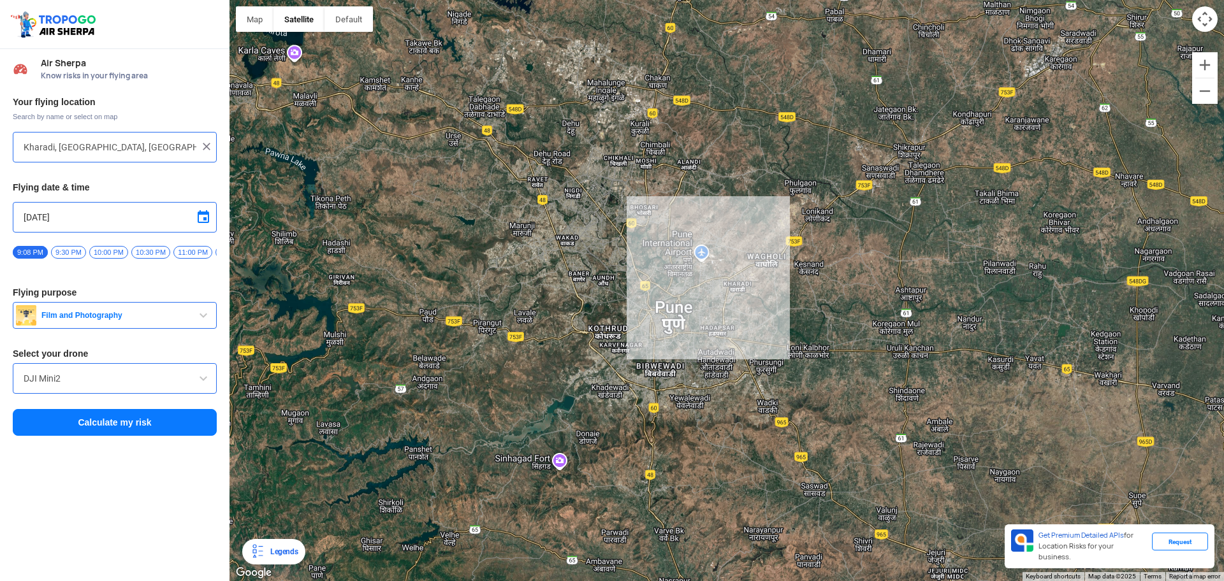
type input "[STREET_ADDRESS][PERSON_NAME]"
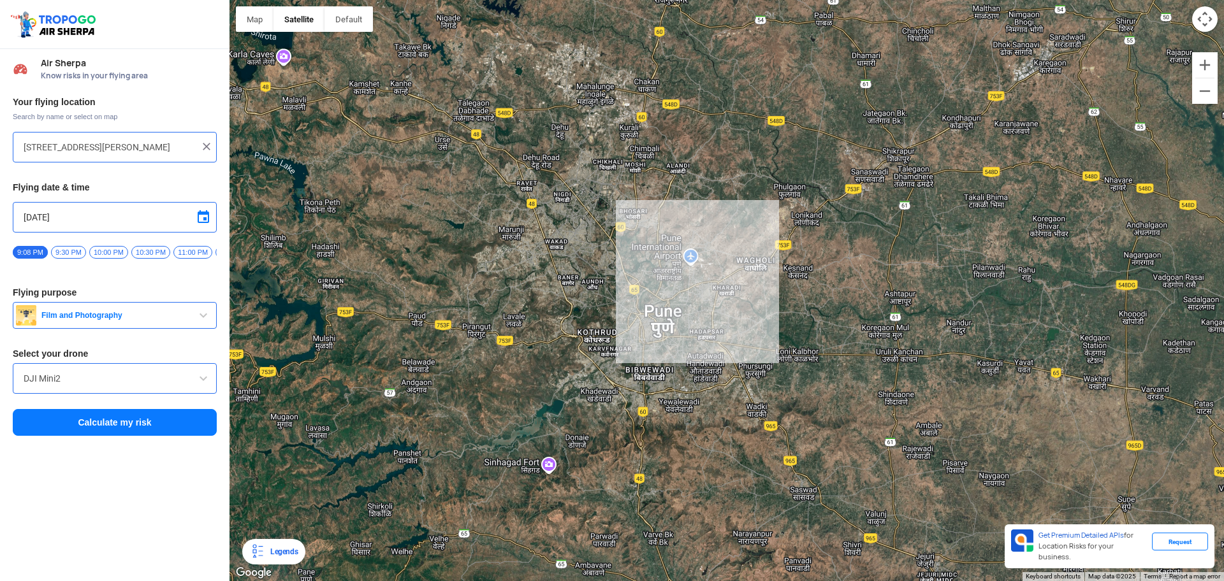
click at [139, 430] on button "Calculate my risk" at bounding box center [115, 422] width 204 height 27
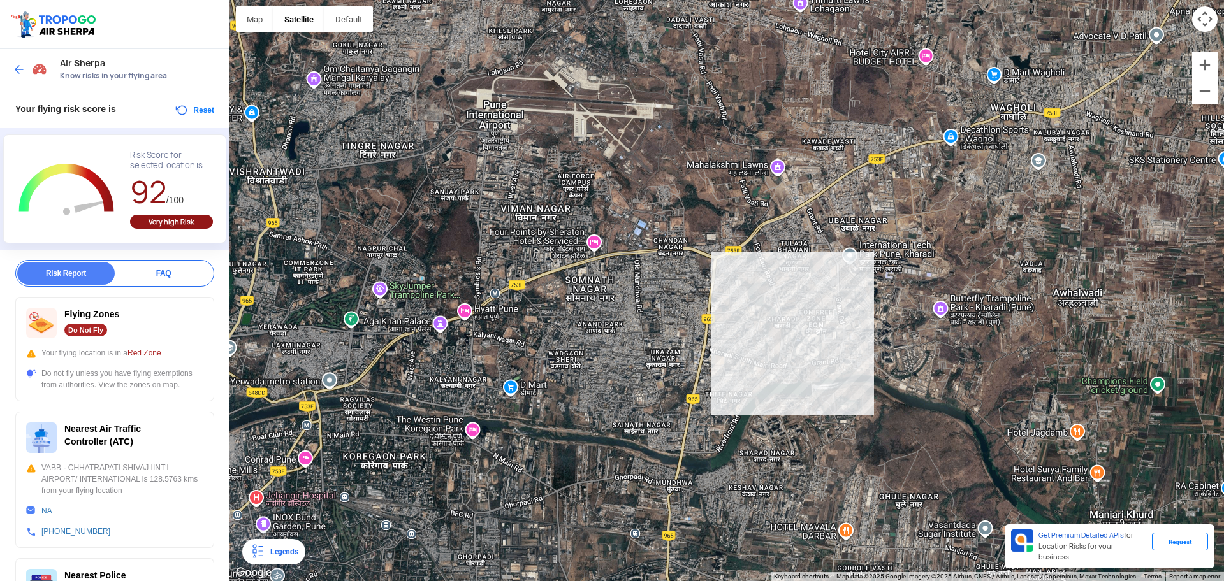
drag, startPoint x: 553, startPoint y: 336, endPoint x: 568, endPoint y: 316, distance: 25.9
click at [568, 316] on div at bounding box center [726, 290] width 994 height 581
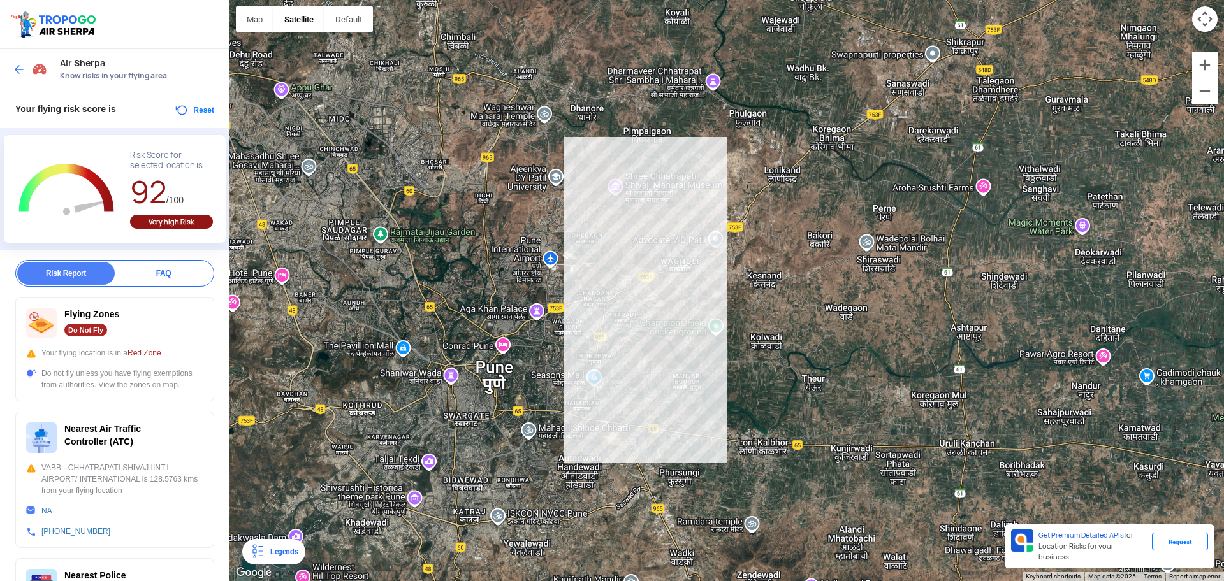
click at [175, 112] on button "Reset" at bounding box center [194, 110] width 40 height 15
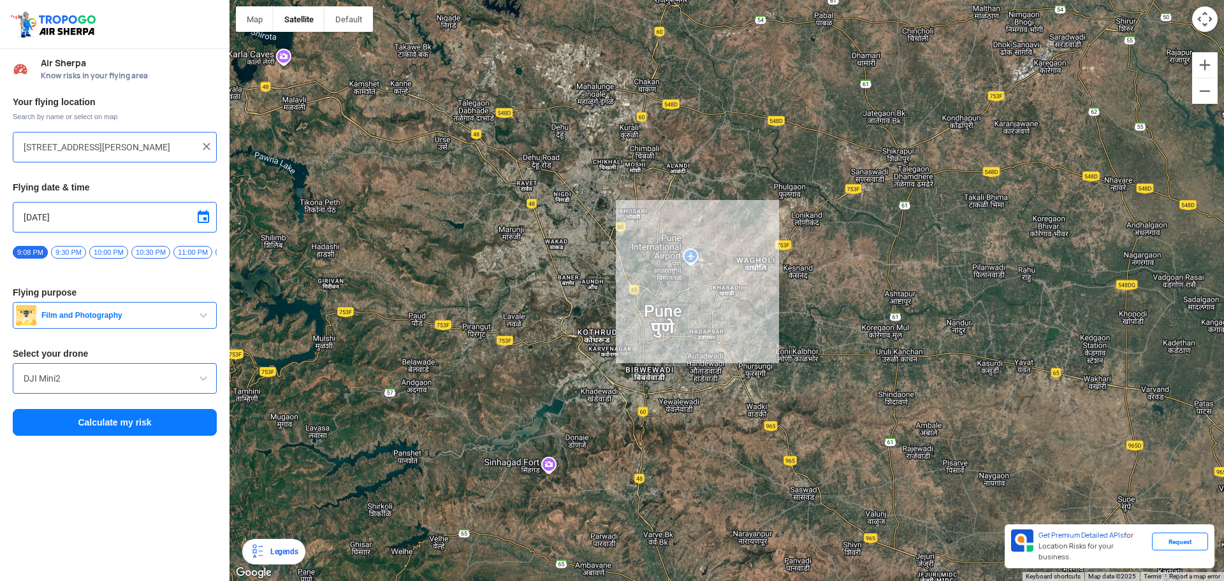
click at [163, 152] on input "[STREET_ADDRESS][PERSON_NAME]" at bounding box center [110, 147] width 173 height 15
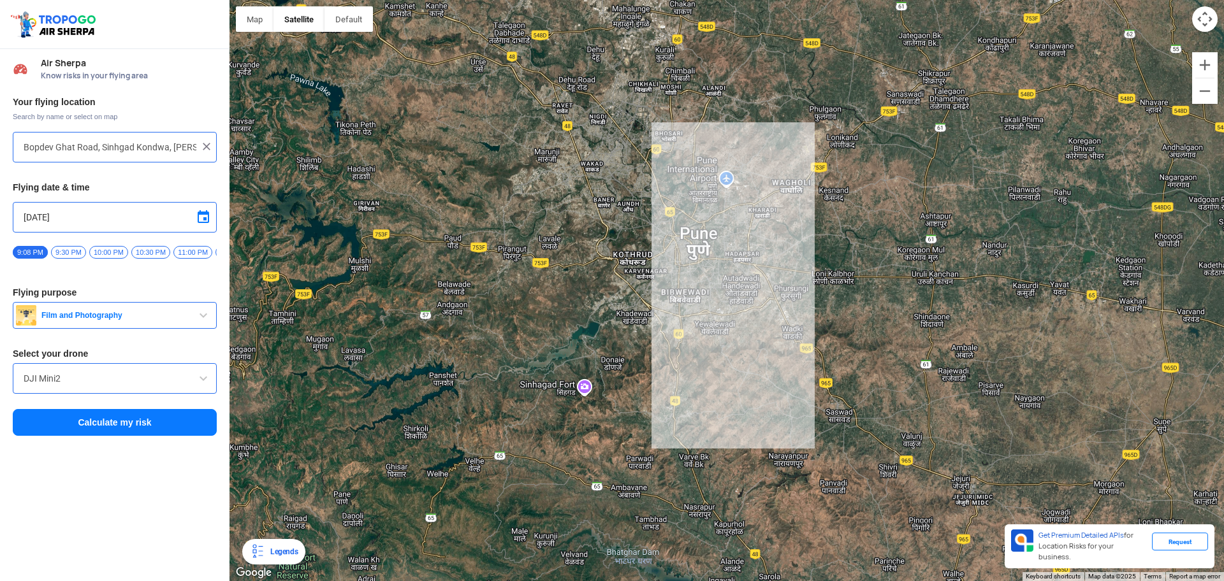
type input "[GEOGRAPHIC_DATA], [GEOGRAPHIC_DATA], कोंढवा बुद्रुक, Sinhgad Kondwa, [PERSON_N…"
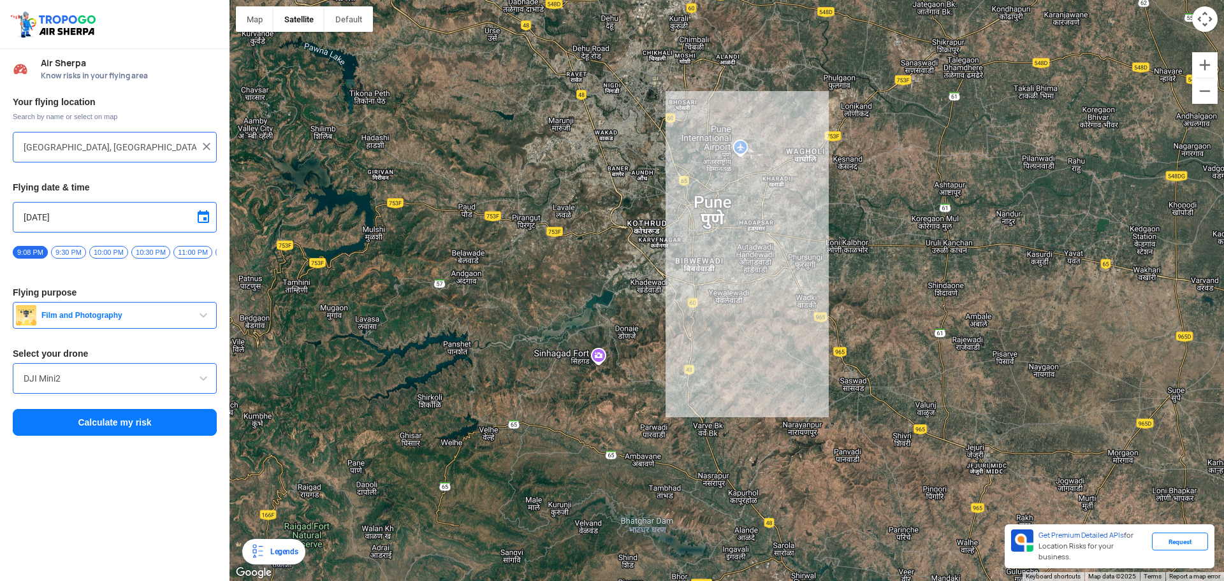
click at [175, 433] on button "Calculate my risk" at bounding box center [115, 422] width 204 height 27
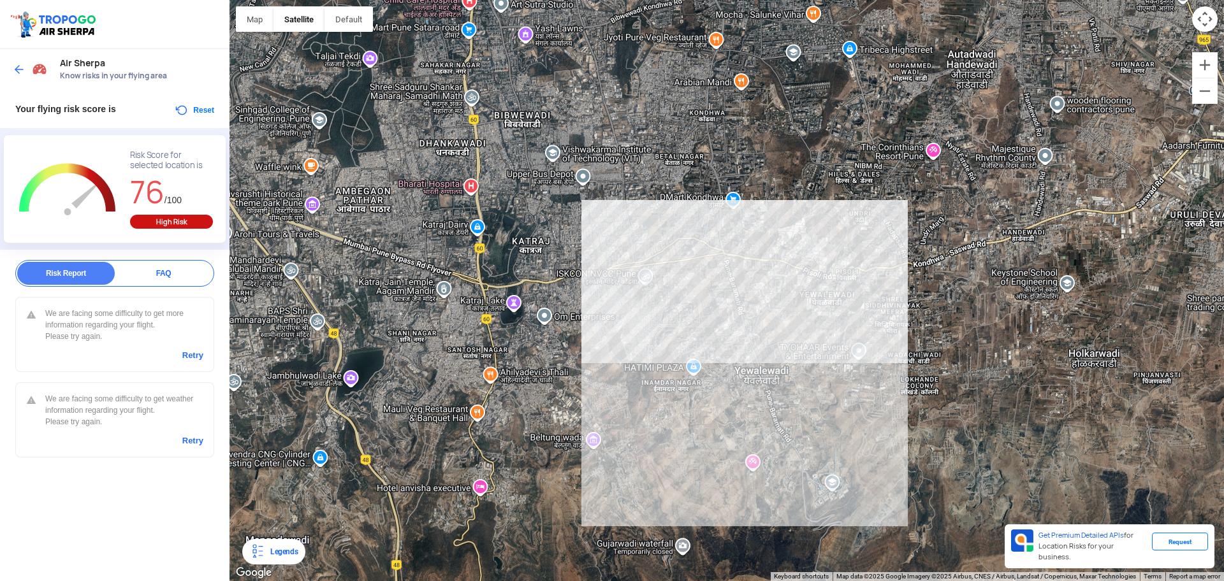
click at [194, 113] on button "Reset" at bounding box center [194, 110] width 40 height 15
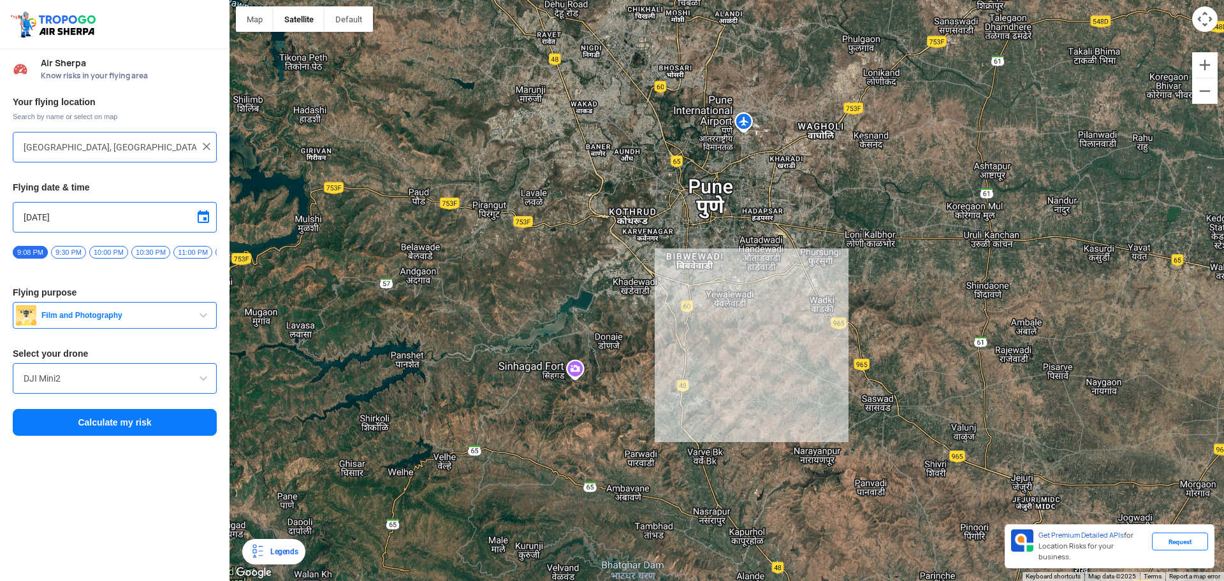
click at [126, 140] on input "[GEOGRAPHIC_DATA], [GEOGRAPHIC_DATA], कोंढवा बुद्रुक, Sinhgad Kondwa, [PERSON_N…" at bounding box center [110, 147] width 173 height 15
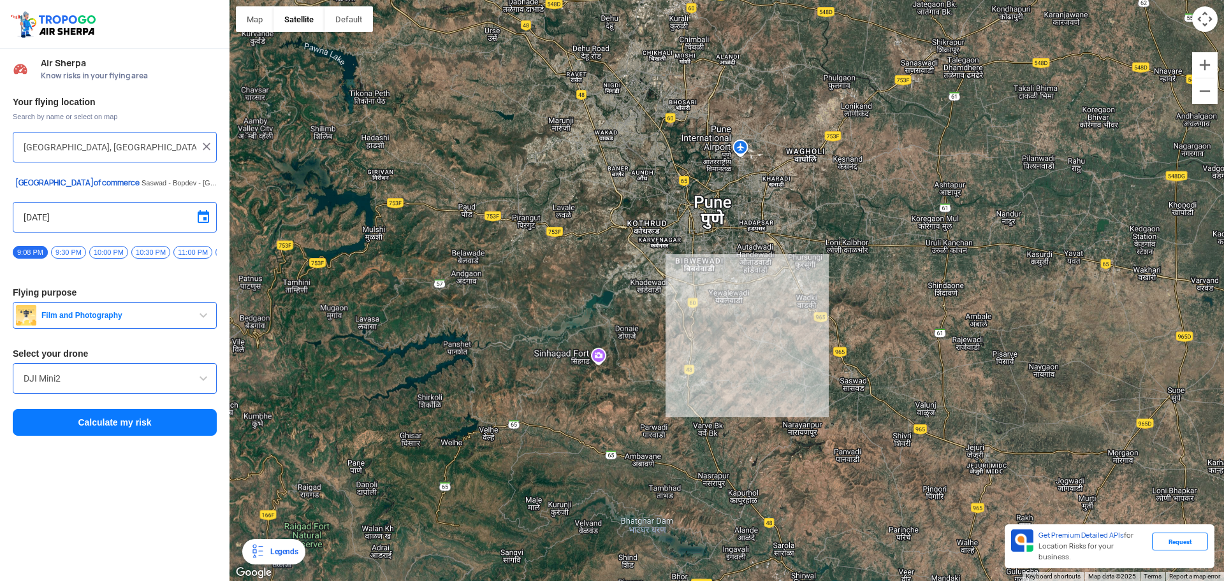
click at [126, 140] on input "[GEOGRAPHIC_DATA], [GEOGRAPHIC_DATA], कोंढवा बुद्रुक, Sinhgad Kondwa, [PERSON_N…" at bounding box center [110, 147] width 173 height 15
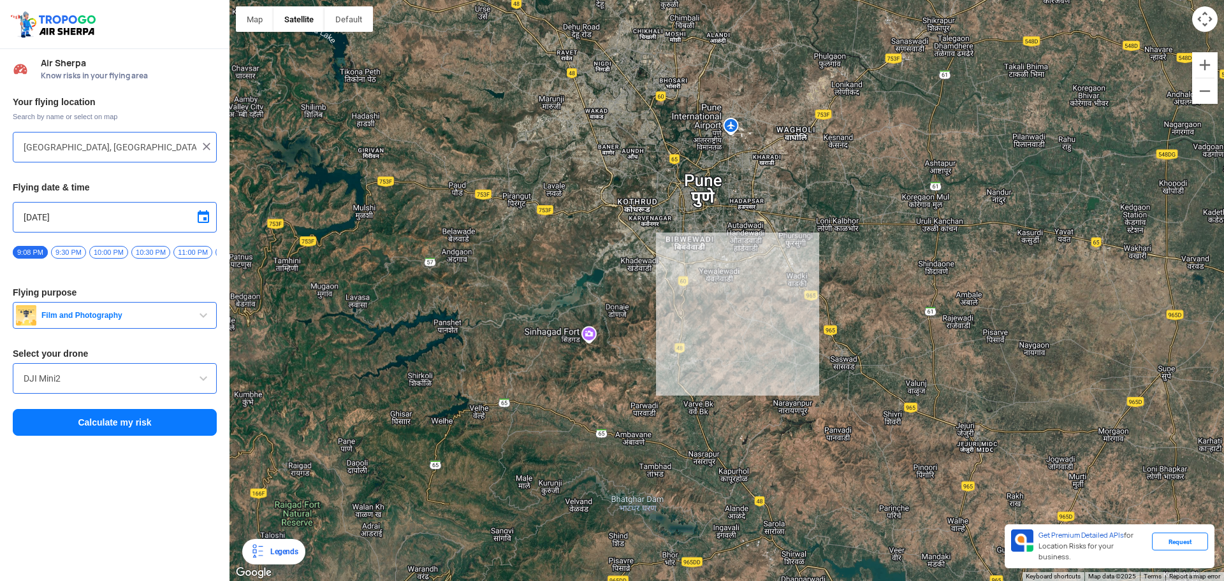
type input "I line 5th plot Pistol plot, [GEOGRAPHIC_DATA] 411048, [GEOGRAPHIC_DATA]"
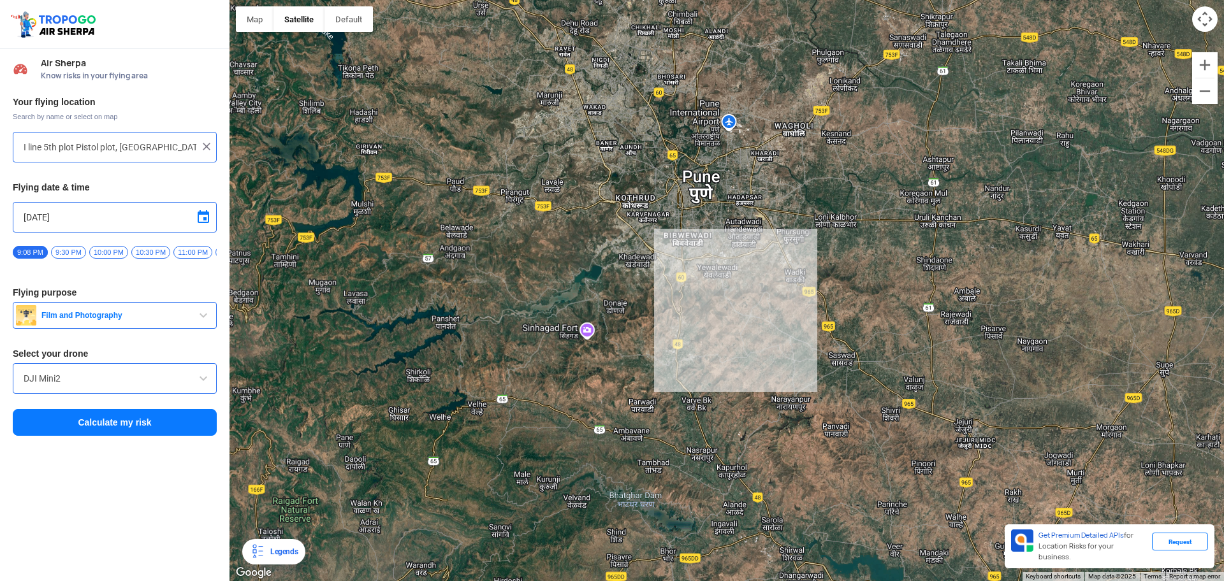
click at [172, 436] on button "Calculate my risk" at bounding box center [115, 422] width 204 height 27
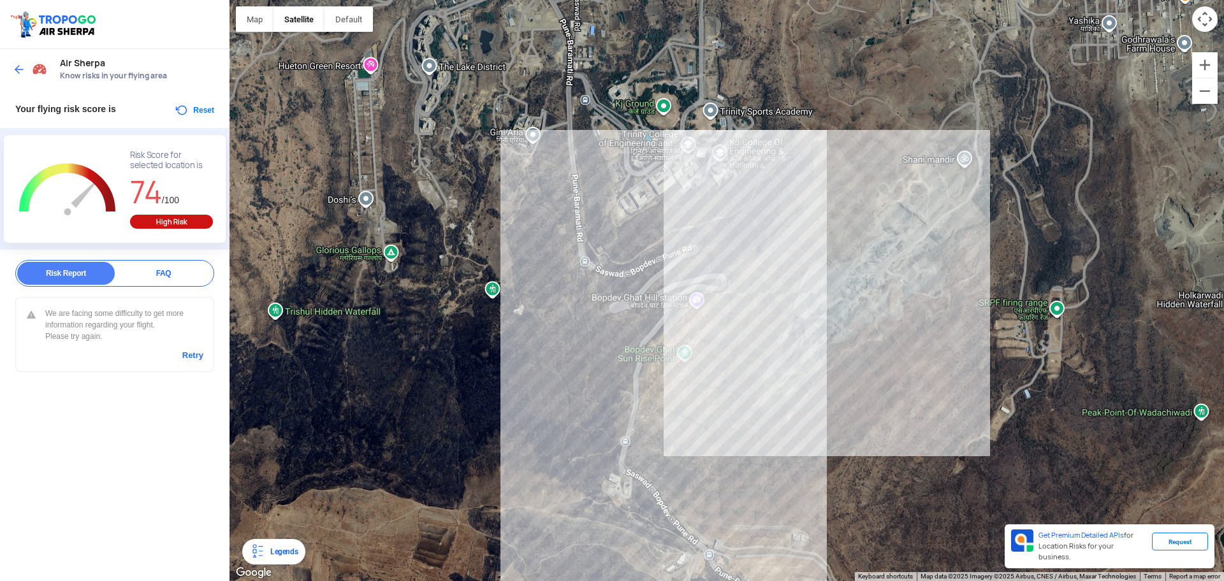
click at [185, 355] on link "Retry" at bounding box center [192, 355] width 21 height 11
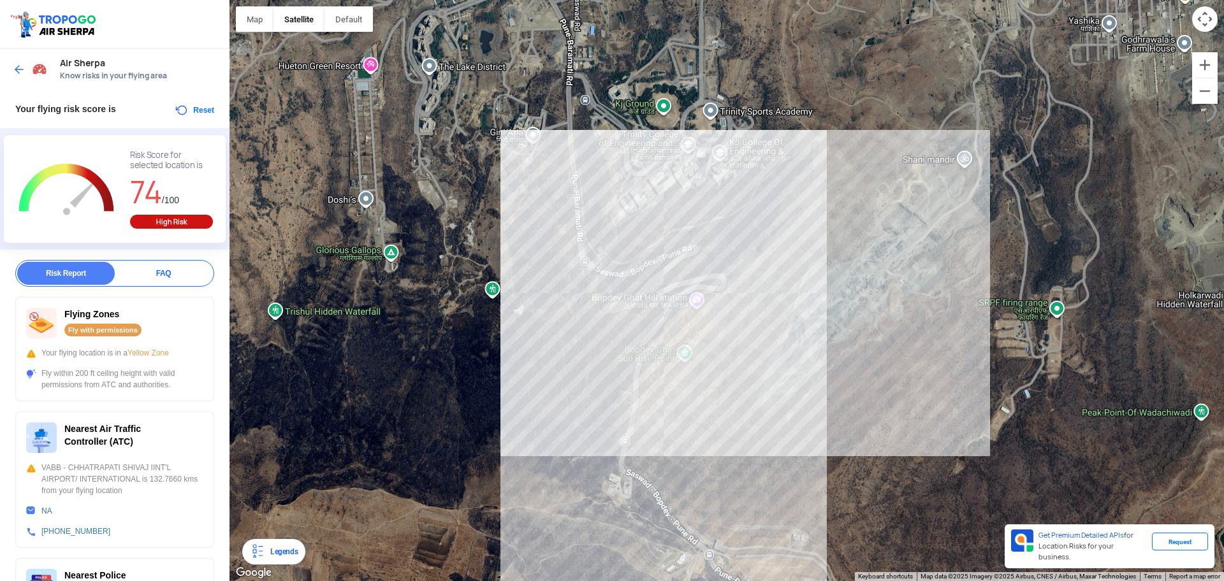
click at [175, 106] on button "Reset" at bounding box center [194, 110] width 40 height 15
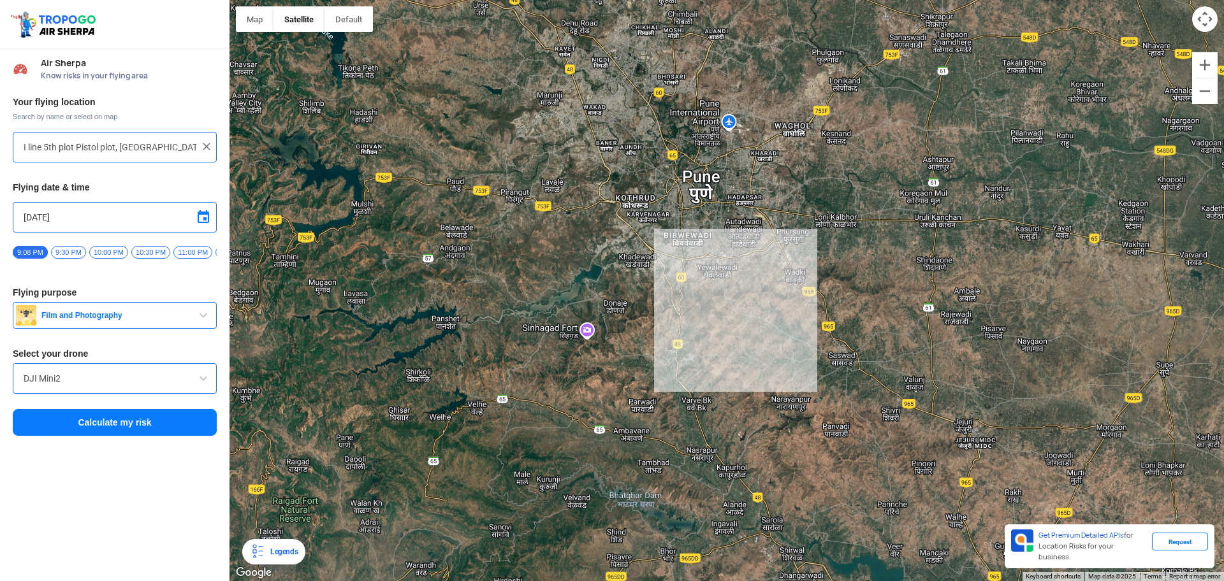
click at [151, 150] on input "I line 5th plot Pistol plot, [GEOGRAPHIC_DATA] 411048, [GEOGRAPHIC_DATA]" at bounding box center [110, 147] width 173 height 15
type input "[GEOGRAPHIC_DATA], [GEOGRAPHIC_DATA] 412108, [GEOGRAPHIC_DATA]"
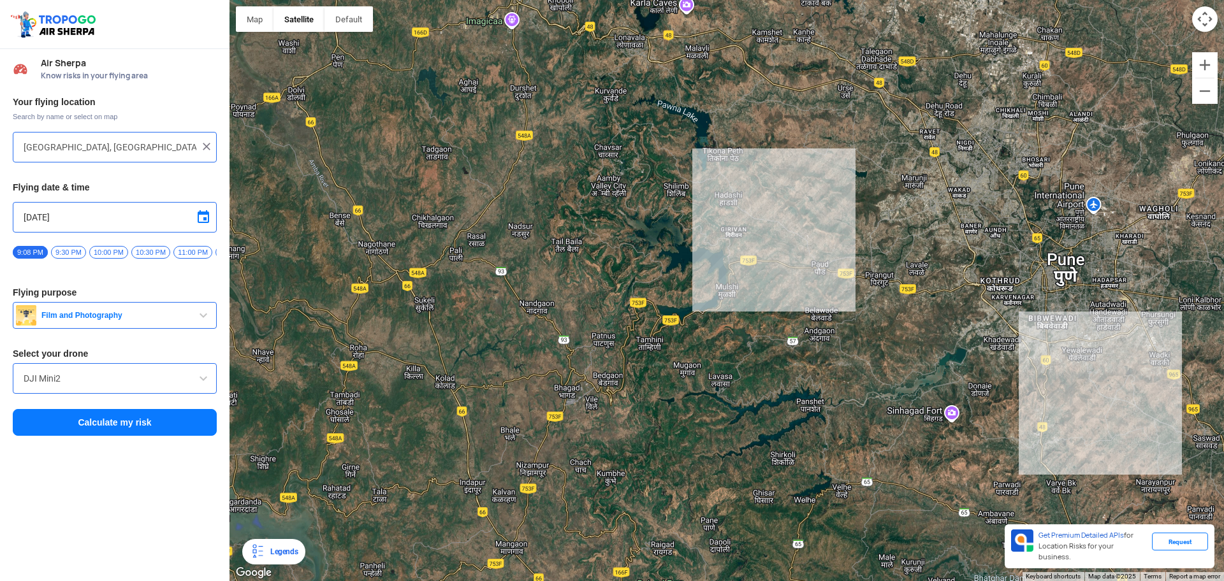
click at [175, 420] on button "Calculate my risk" at bounding box center [115, 422] width 204 height 27
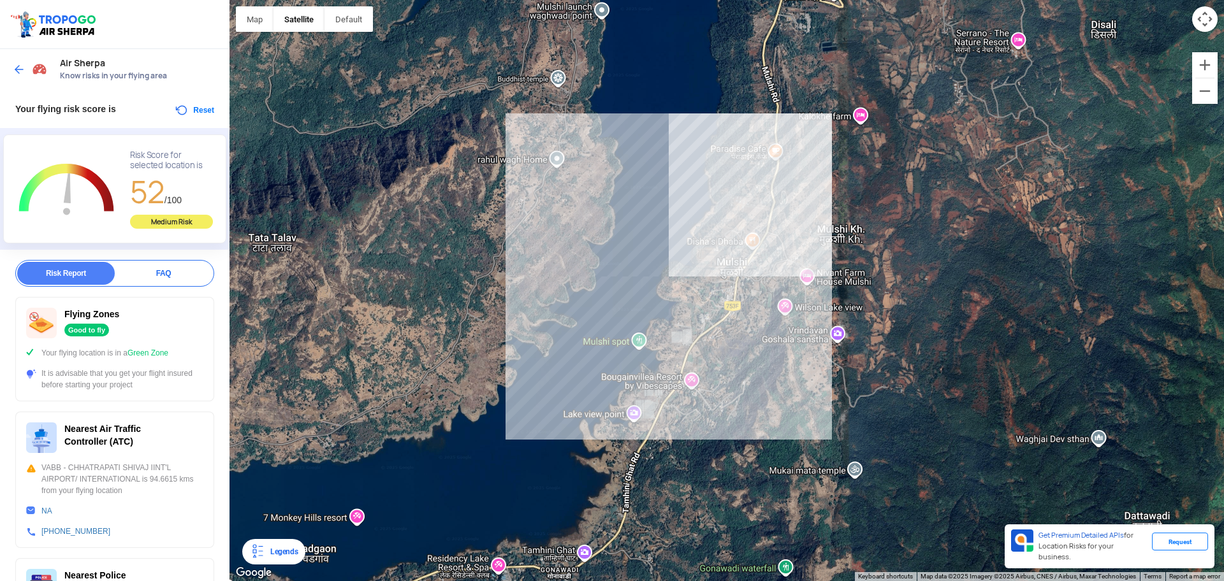
drag, startPoint x: 597, startPoint y: 467, endPoint x: 611, endPoint y: 428, distance: 41.5
click at [611, 428] on div at bounding box center [726, 290] width 994 height 581
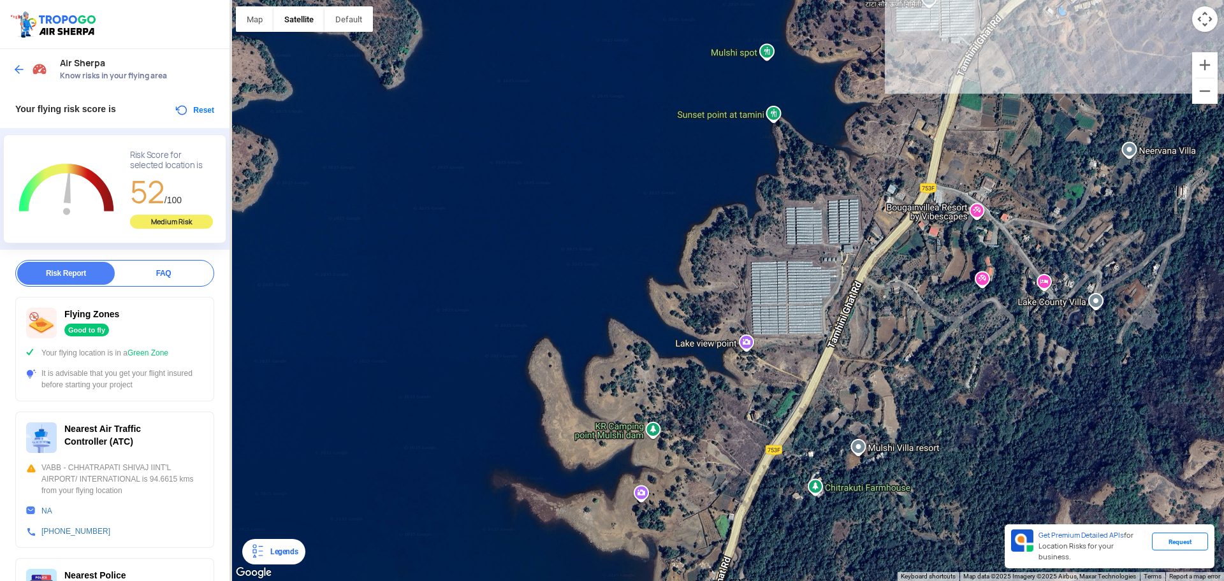
drag, startPoint x: 600, startPoint y: 431, endPoint x: 644, endPoint y: 375, distance: 70.9
click at [644, 375] on div at bounding box center [726, 290] width 994 height 581
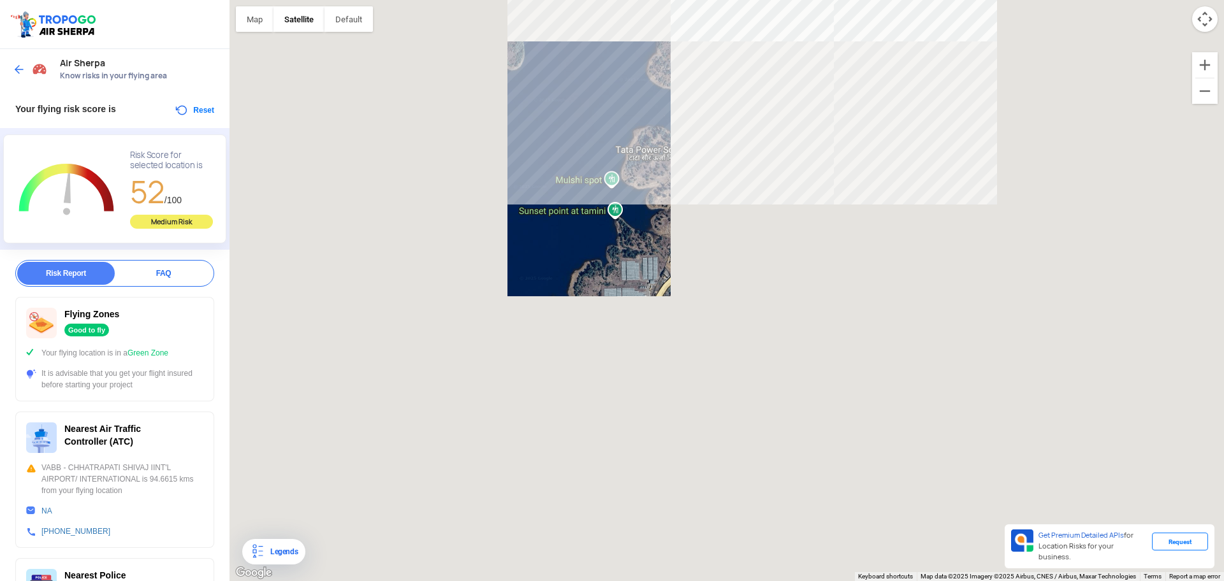
drag, startPoint x: 331, startPoint y: 358, endPoint x: 738, endPoint y: 117, distance: 472.6
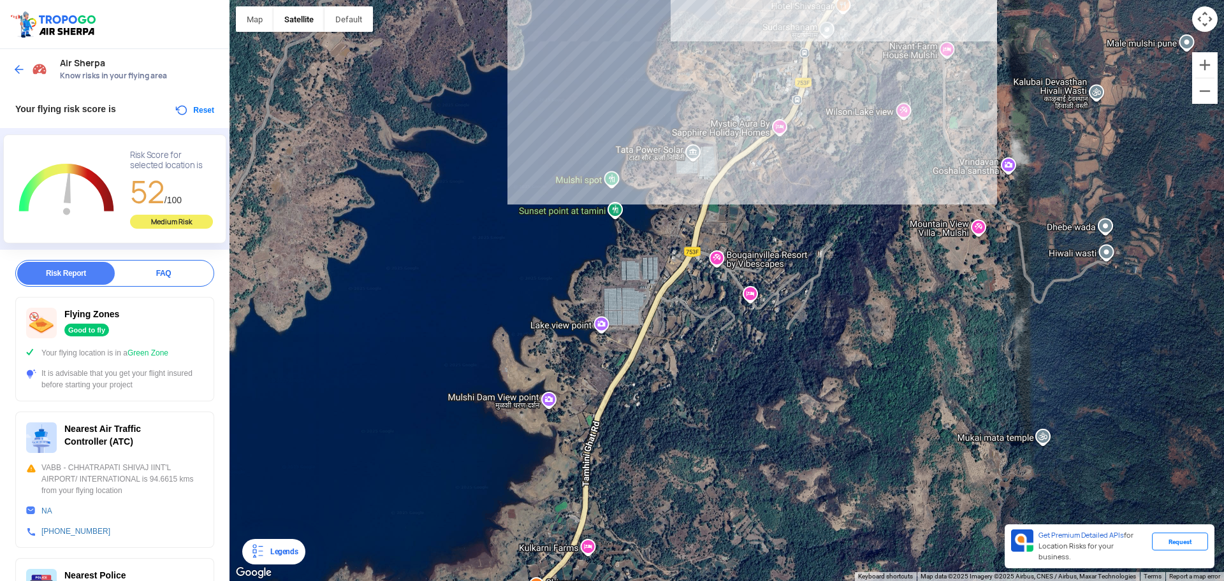
click at [738, 117] on div at bounding box center [726, 290] width 994 height 581
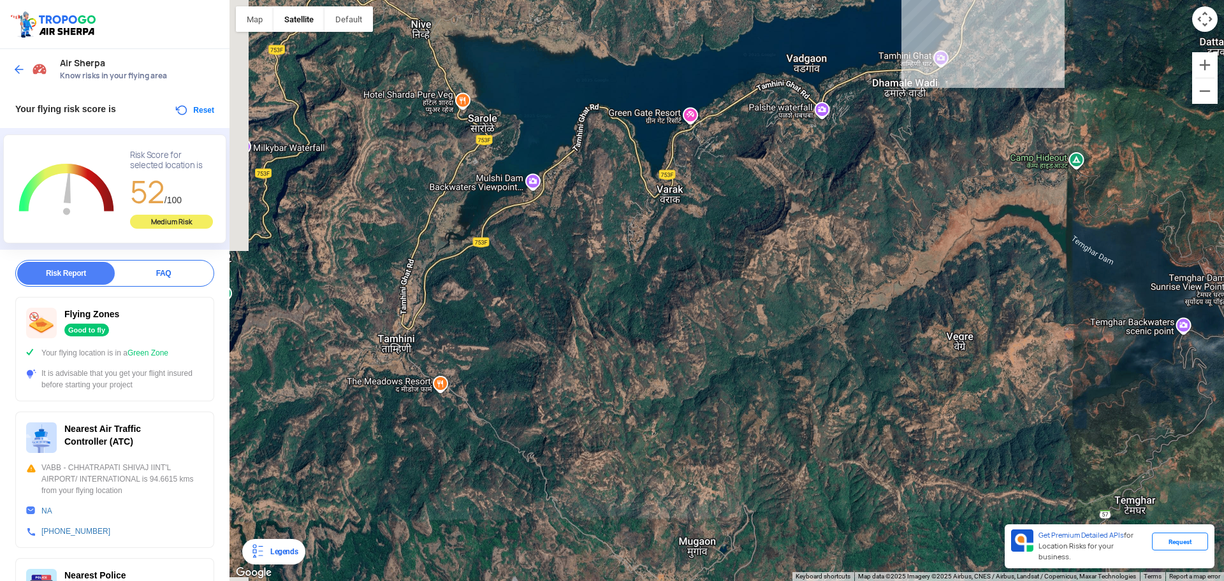
drag, startPoint x: 326, startPoint y: 424, endPoint x: 470, endPoint y: 282, distance: 202.3
click at [470, 282] on div at bounding box center [726, 290] width 994 height 581
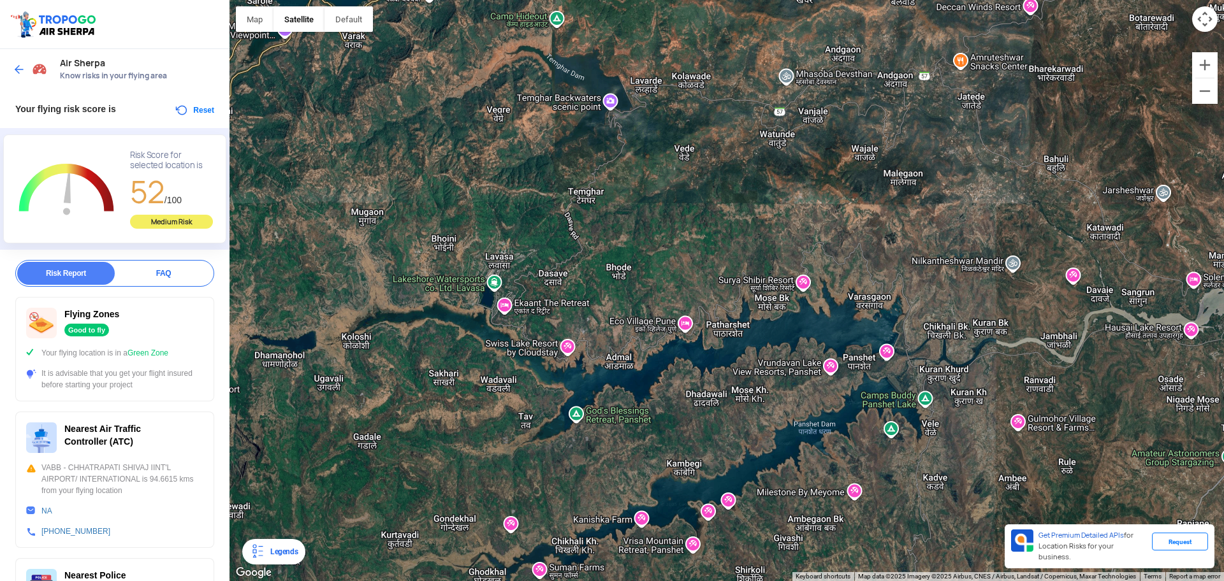
drag, startPoint x: 451, startPoint y: 382, endPoint x: 260, endPoint y: 152, distance: 298.7
click at [260, 152] on div at bounding box center [726, 290] width 994 height 581
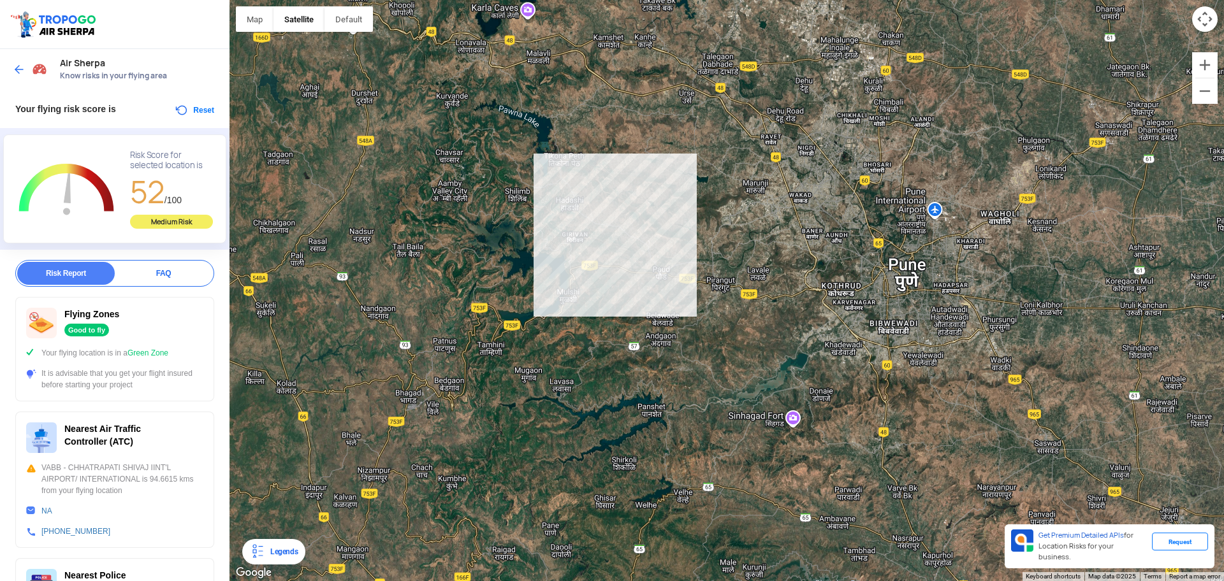
drag, startPoint x: 335, startPoint y: 228, endPoint x: 524, endPoint y: 380, distance: 242.9
click at [524, 380] on div at bounding box center [726, 290] width 994 height 581
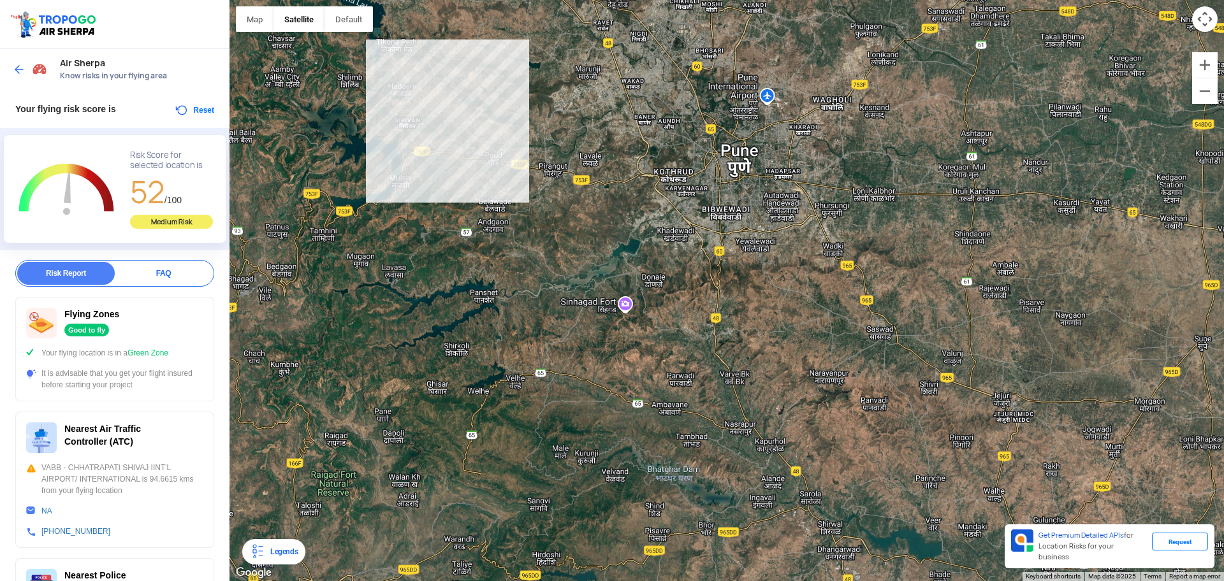
drag, startPoint x: 930, startPoint y: 162, endPoint x: 604, endPoint y: 183, distance: 327.0
click at [604, 183] on div at bounding box center [726, 290] width 994 height 581
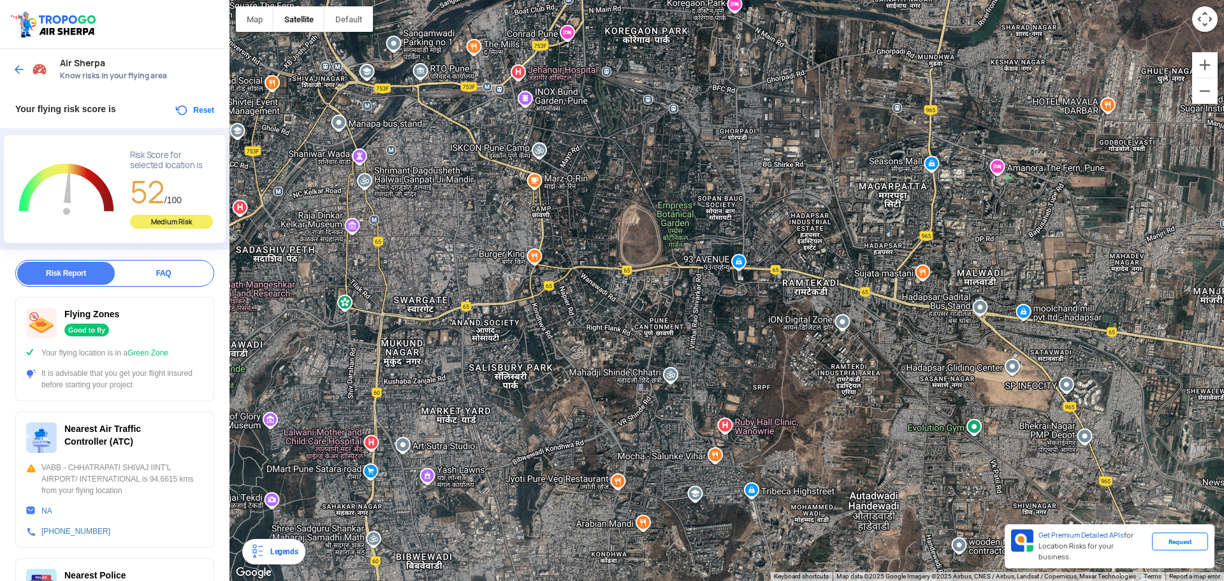
drag, startPoint x: 716, startPoint y: 149, endPoint x: 677, endPoint y: 199, distance: 63.1
click at [677, 198] on div at bounding box center [726, 290] width 994 height 581
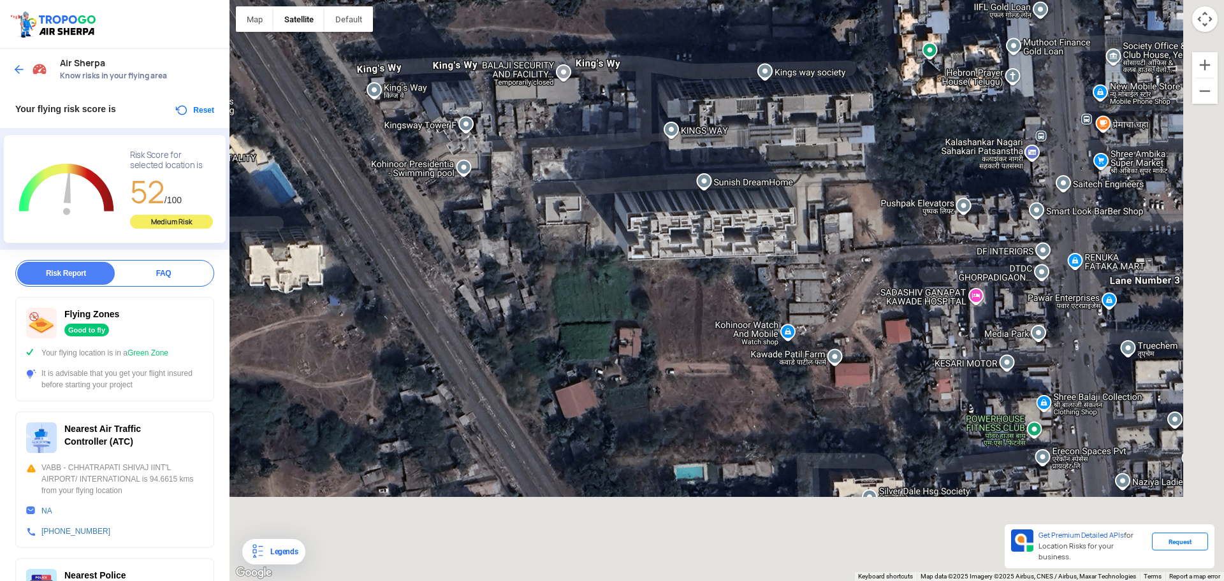
drag, startPoint x: 771, startPoint y: 303, endPoint x: 634, endPoint y: 209, distance: 166.0
click at [634, 209] on div at bounding box center [726, 290] width 994 height 581
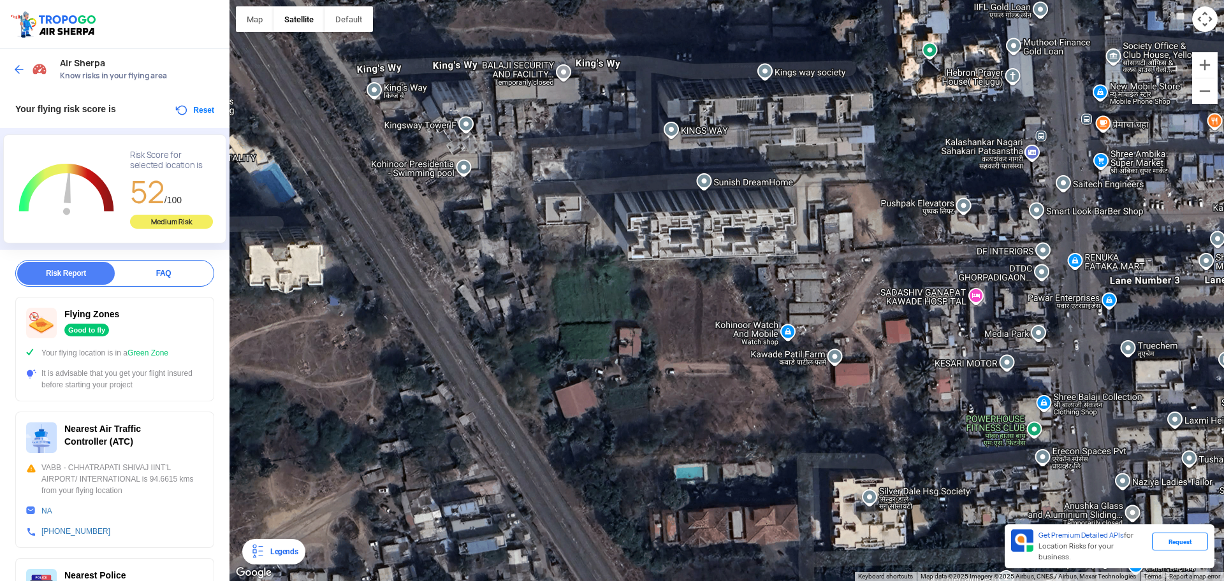
click at [187, 273] on div "FAQ" at bounding box center [164, 273] width 98 height 23
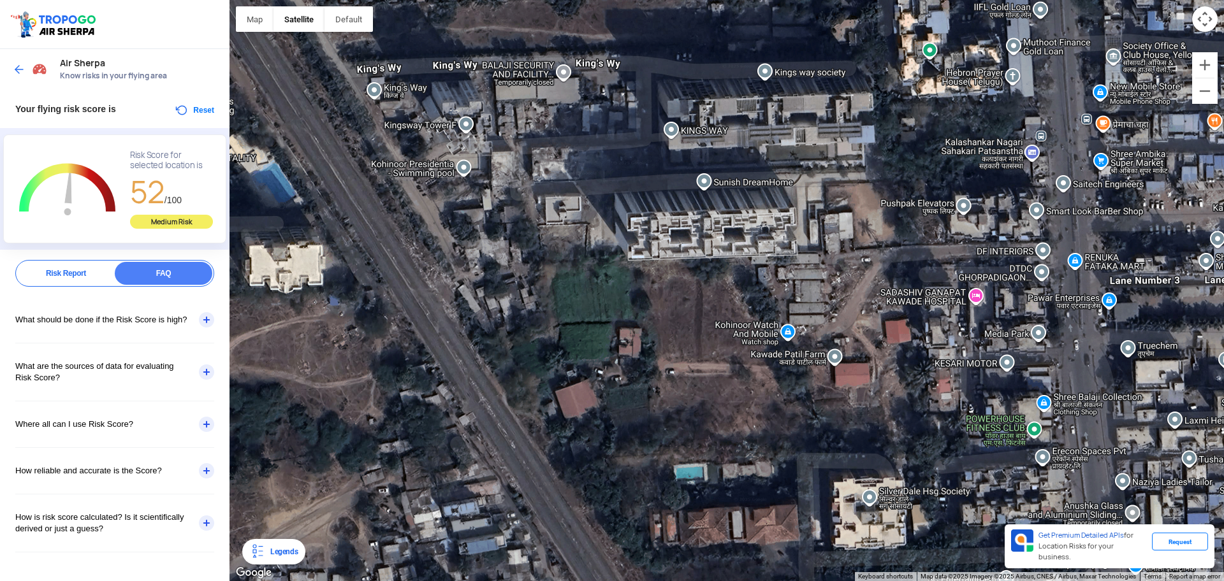
click at [210, 325] on div "What should be done if the Risk Score is high?" at bounding box center [114, 320] width 199 height 46
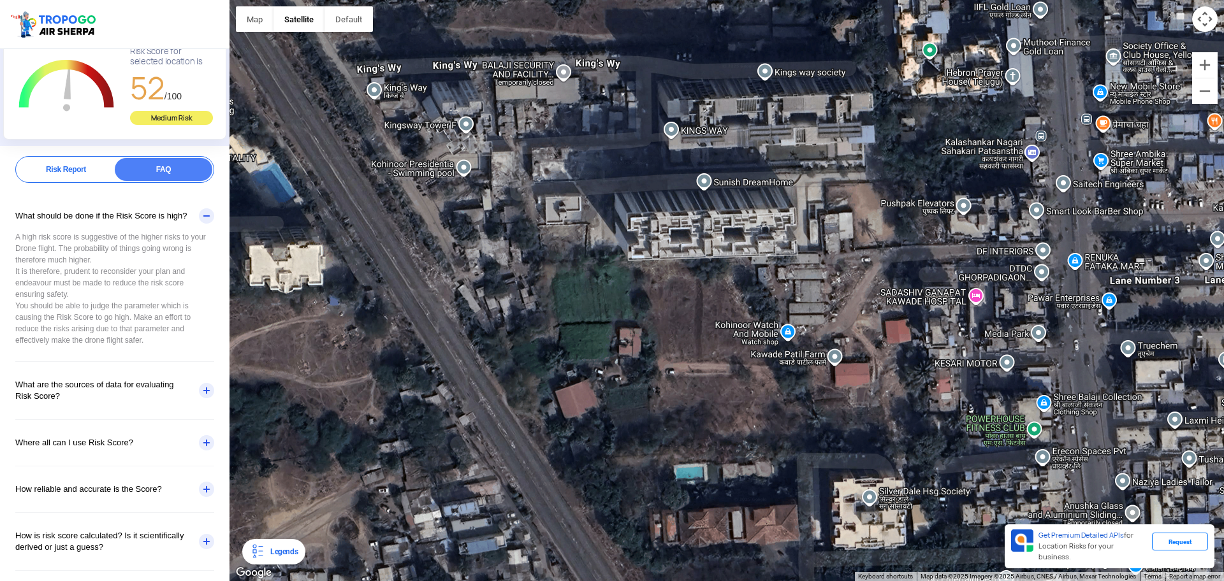
scroll to position [115, 0]
click at [208, 390] on div "What are the sources of data for evaluating Risk Score?" at bounding box center [114, 390] width 199 height 57
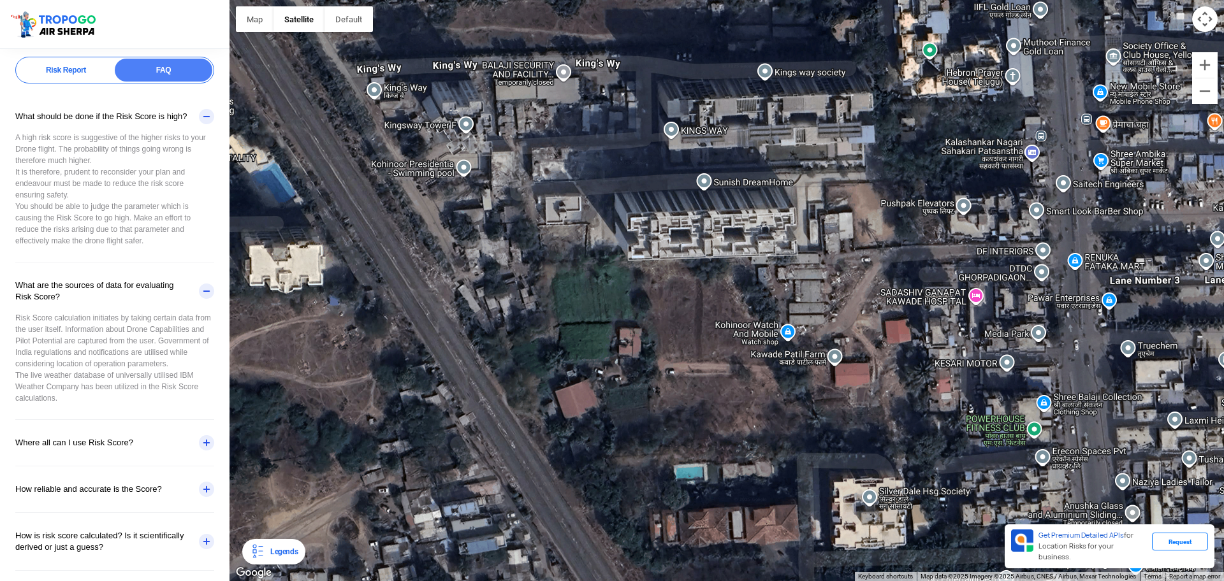
scroll to position [226, 0]
click at [207, 277] on div "What are the sources of data for evaluating Risk Score?" at bounding box center [114, 291] width 199 height 57
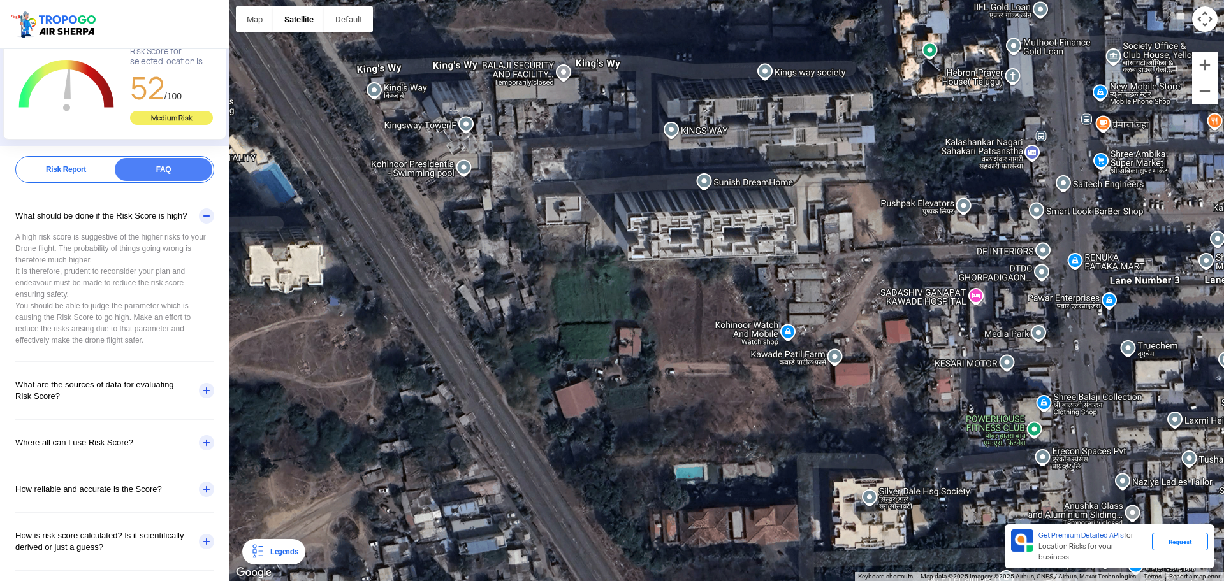
click at [203, 206] on div "What should be done if the Risk Score is high?" at bounding box center [114, 216] width 199 height 46
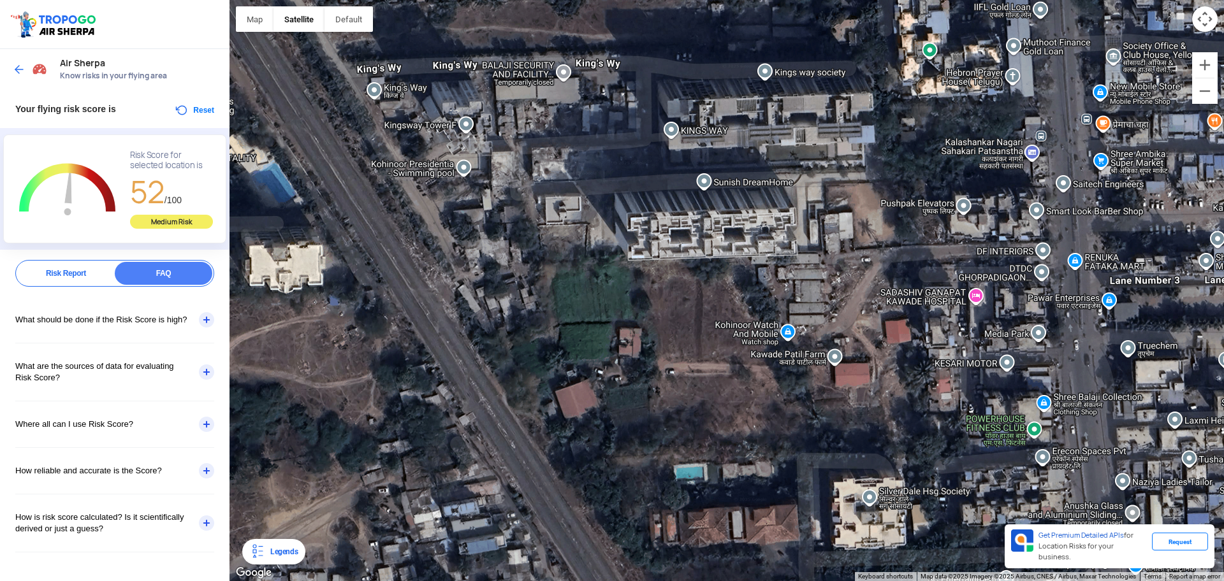
click at [190, 112] on button "Reset" at bounding box center [194, 110] width 40 height 15
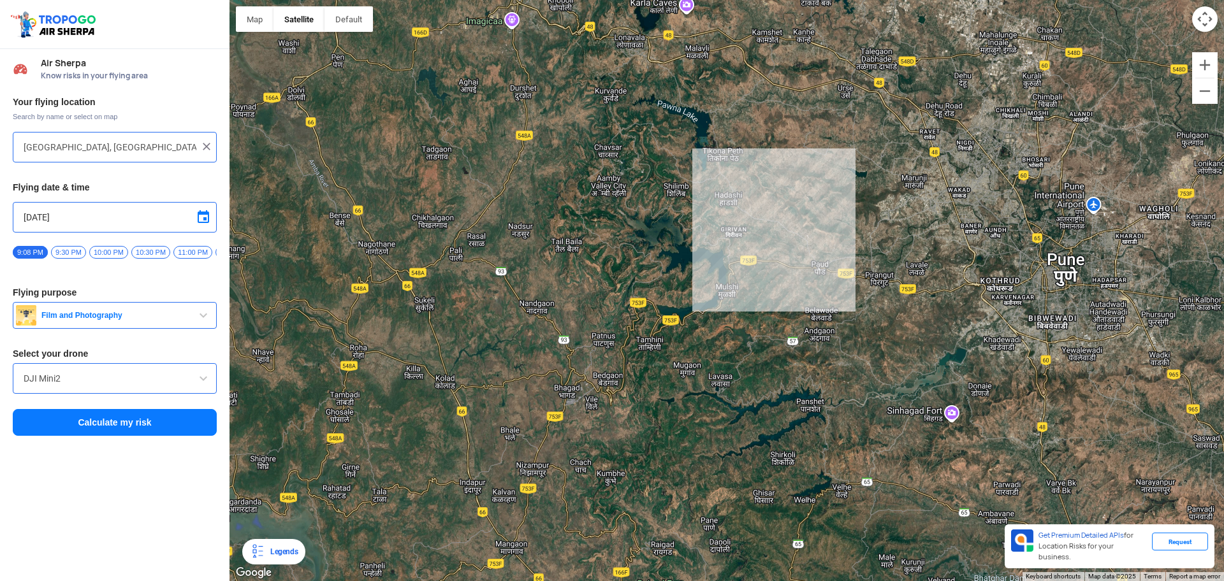
click at [166, 145] on input "[GEOGRAPHIC_DATA], [GEOGRAPHIC_DATA] 412108, [GEOGRAPHIC_DATA]" at bounding box center [110, 147] width 173 height 15
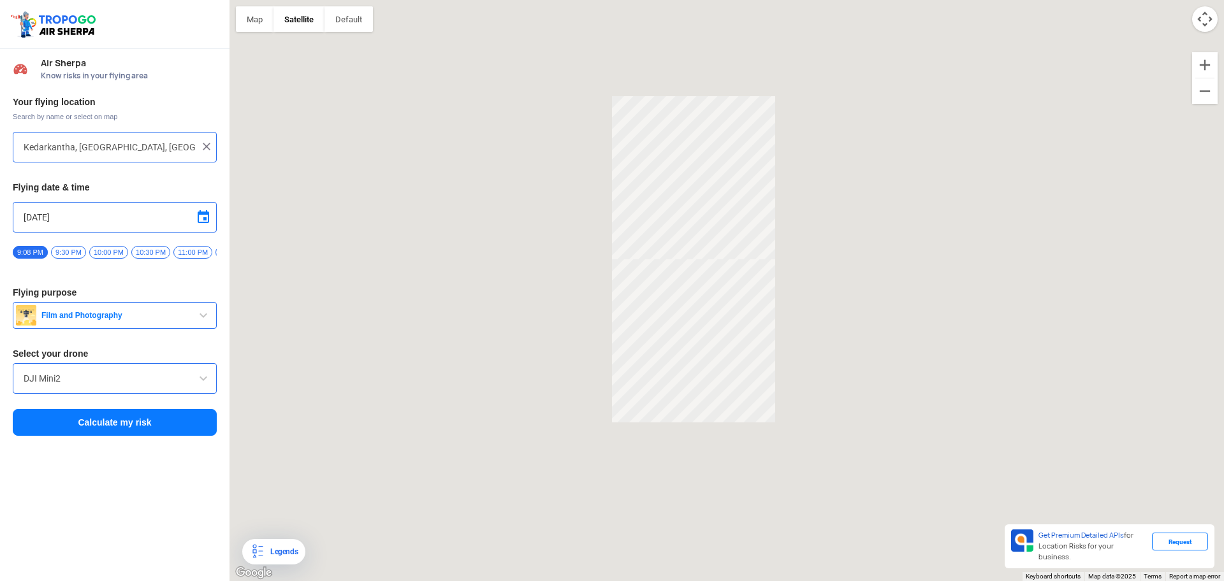
type input "1, केदारकांठा, सिंग्तुर रेंज, [GEOGRAPHIC_DATA] 249128, [GEOGRAPHIC_DATA]"
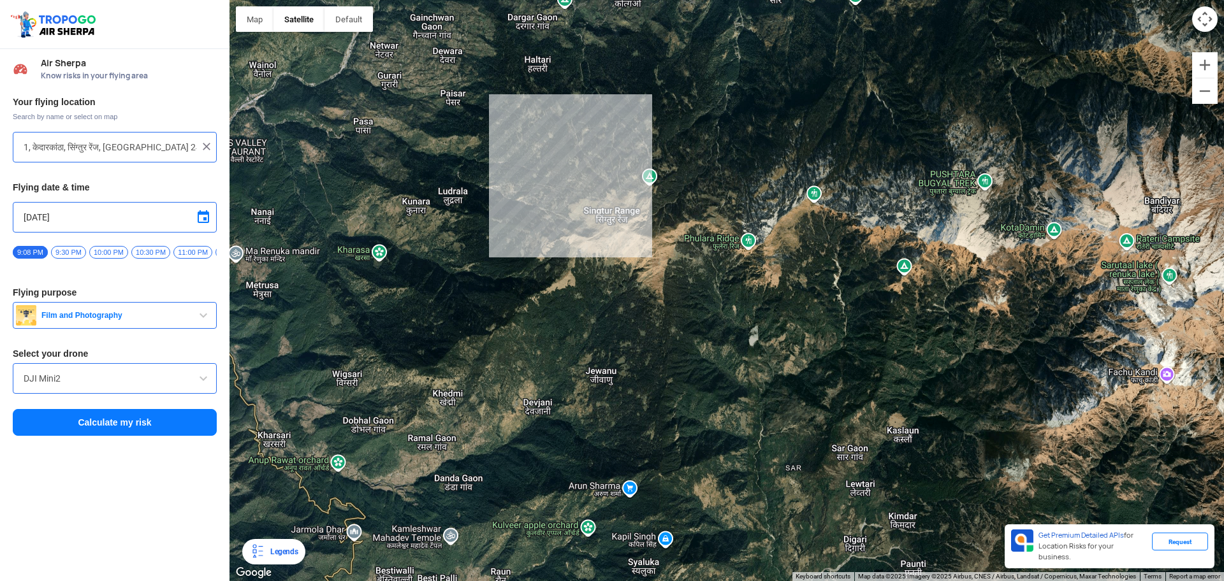
click at [145, 424] on button "Calculate my risk" at bounding box center [115, 422] width 204 height 27
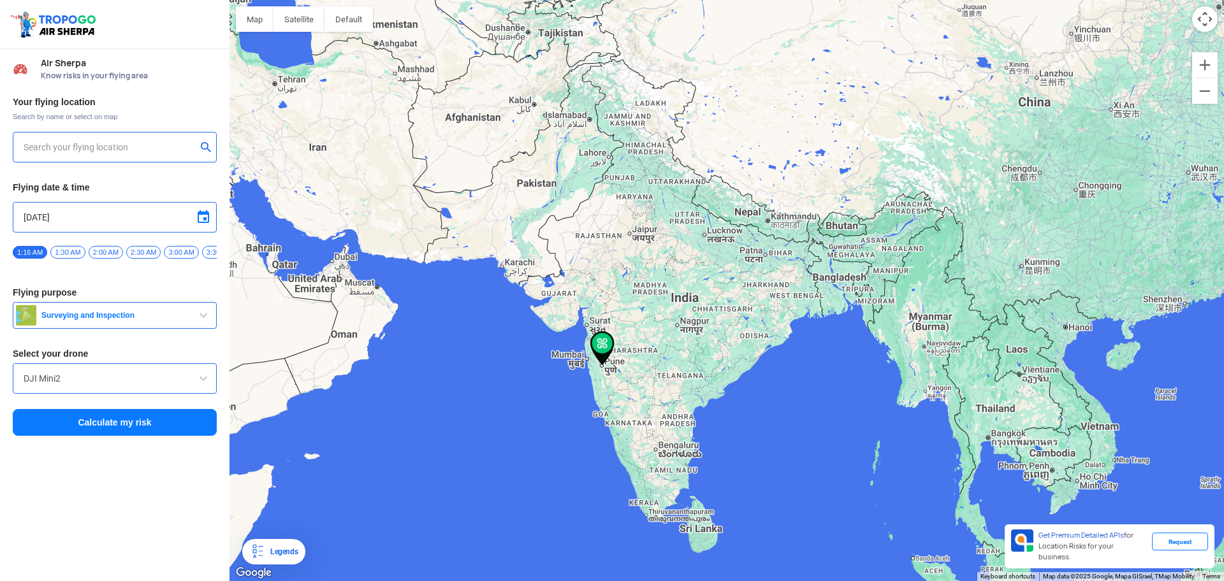
type input "[STREET_ADDRESS][PERSON_NAME][PERSON_NAME]"
click at [151, 321] on span "Surveying and Inspection" at bounding box center [115, 315] width 159 height 10
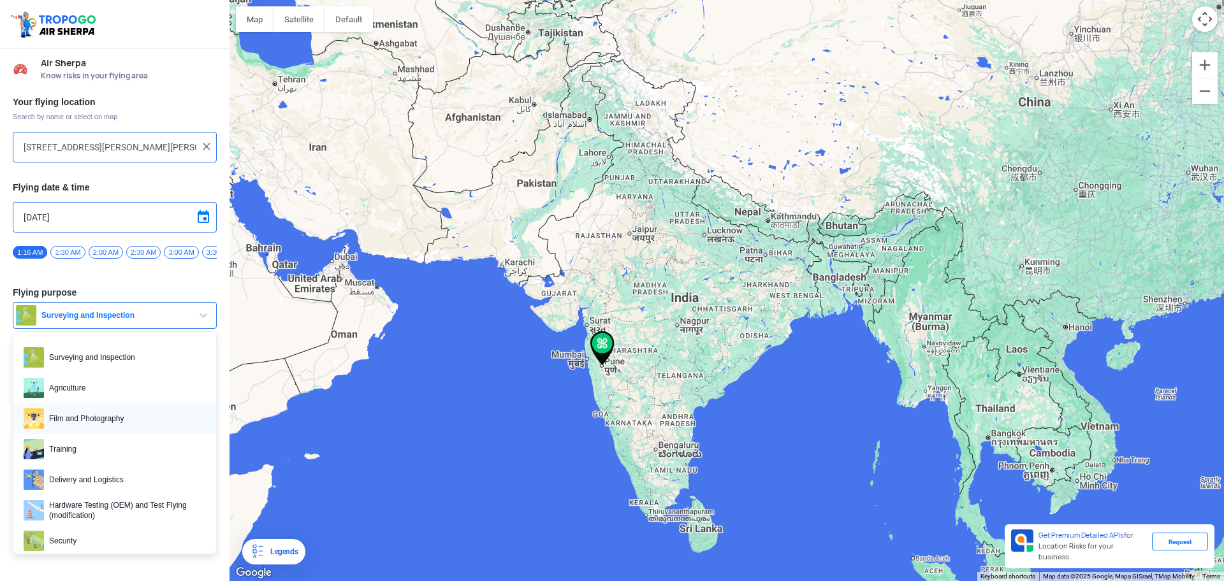
click at [136, 423] on span "Film and Photography" at bounding box center [125, 419] width 162 height 20
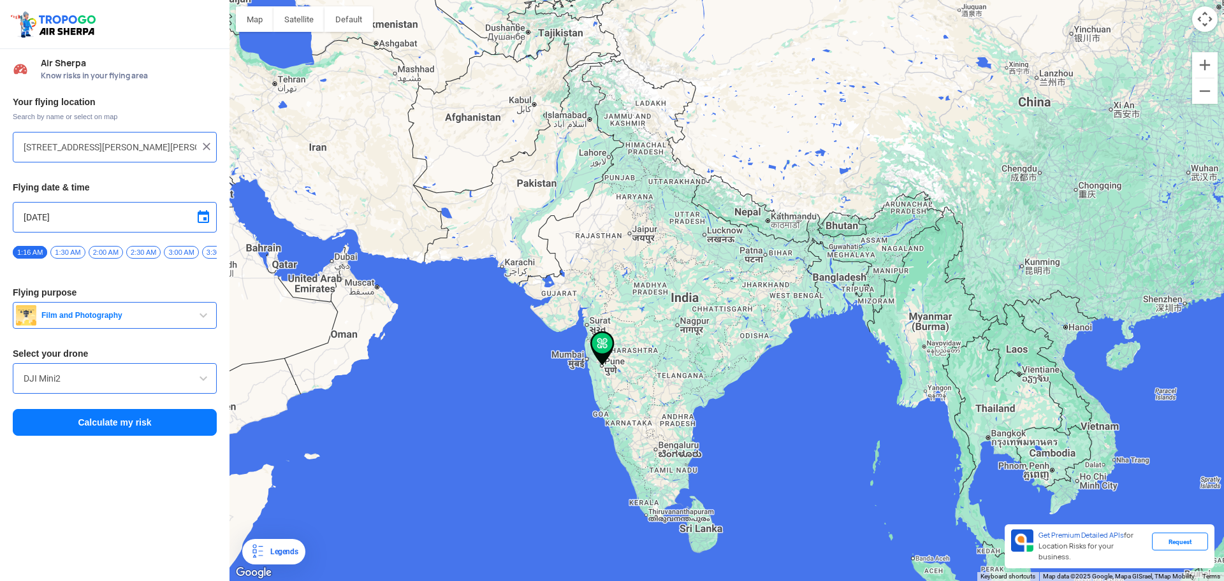
click at [138, 385] on input "DJI Mini2" at bounding box center [115, 378] width 182 height 15
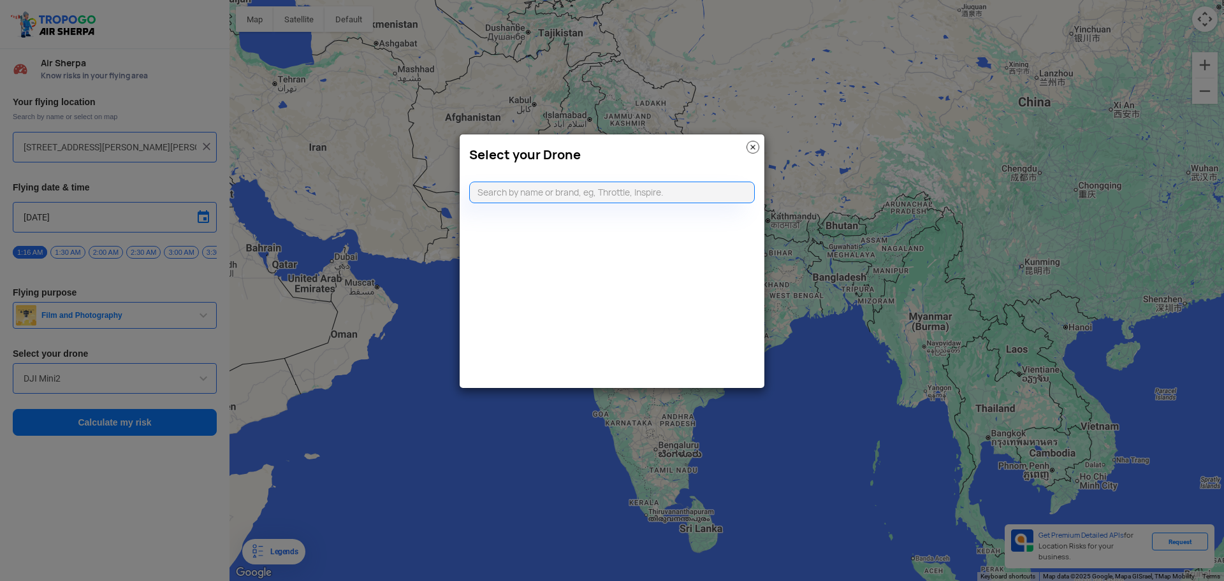
click at [749, 145] on img at bounding box center [752, 147] width 13 height 13
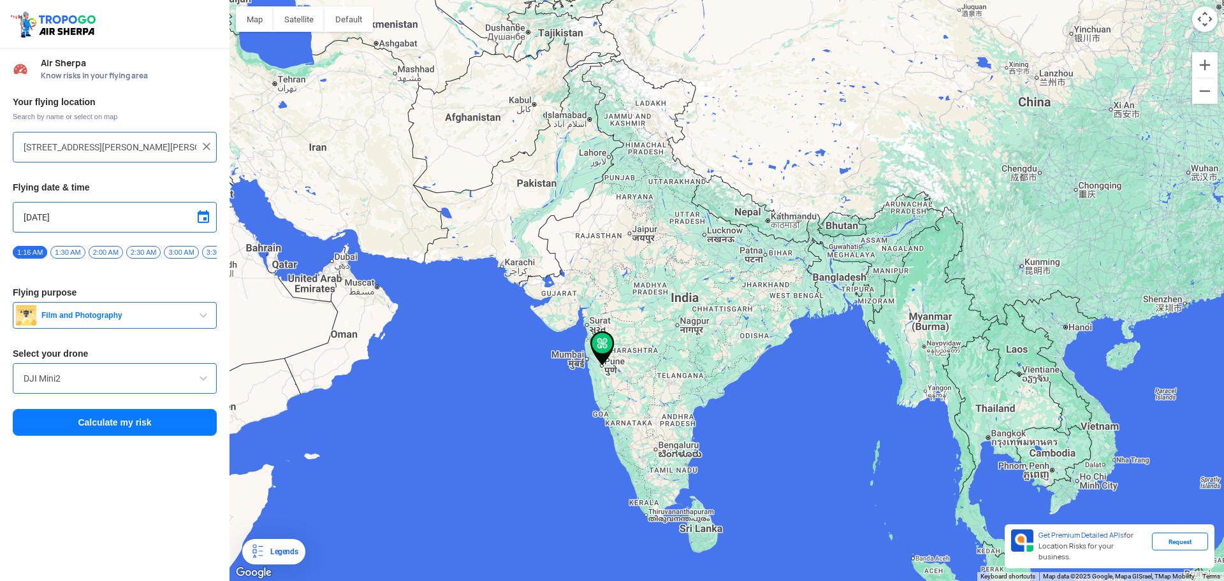
click at [74, 145] on input "Kingsway society, KINGS WAY, Bhagwan Tatyasaheb Kawade Rd, Dombi Wadi, Ghorpadi…" at bounding box center [110, 147] width 173 height 15
click at [129, 417] on button "Calculate my risk" at bounding box center [115, 422] width 204 height 27
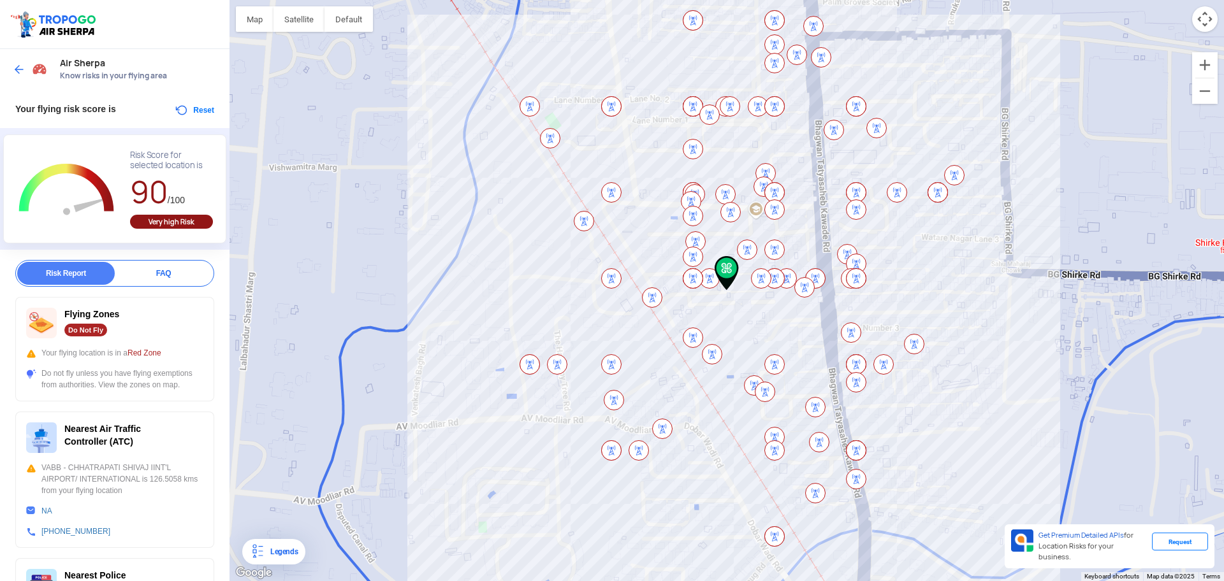
click at [174, 109] on button "Reset" at bounding box center [194, 110] width 40 height 15
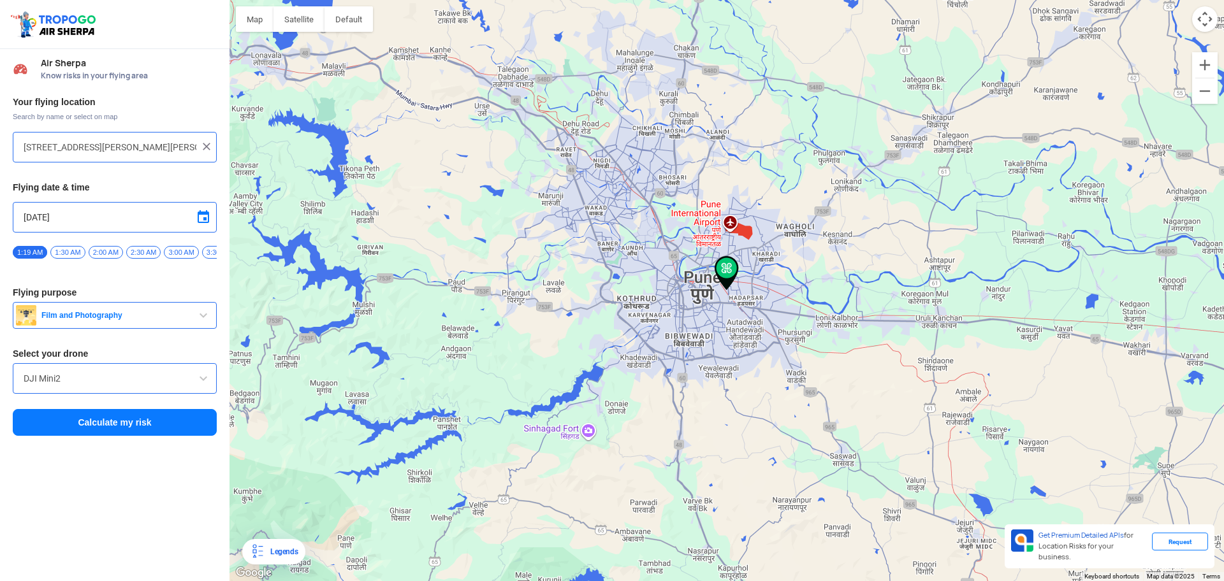
click at [131, 140] on input "Kingsway society, KINGS WAY, Bhagwan Tatyasaheb Kawade Rd, Dombi Wadi, Ghorpadi…" at bounding box center [110, 147] width 173 height 15
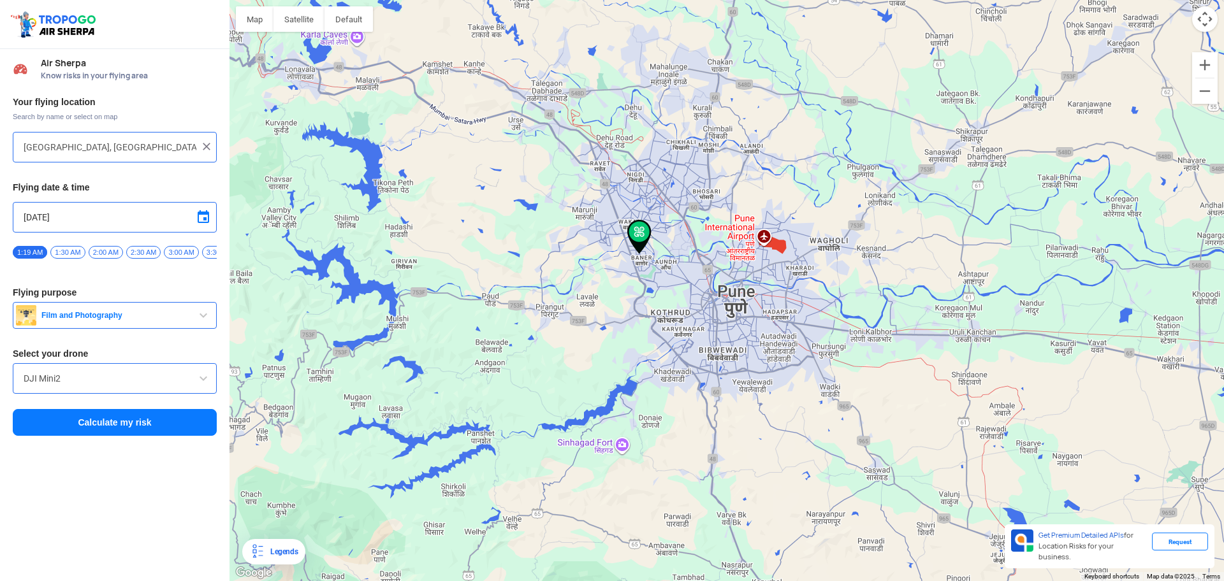
type input "Balewadi High St, Laxman Nagar, Baner, Pune, Maharashtra 411045, India"
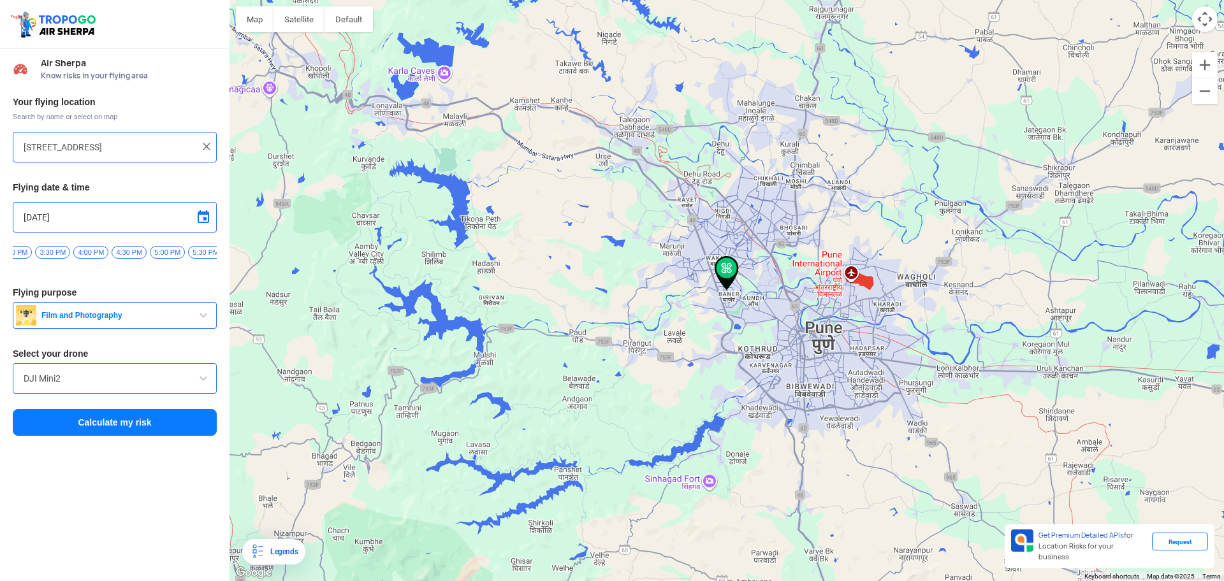
scroll to position [0, 1059]
click at [103, 253] on span "3:30 PM" at bounding box center [94, 252] width 35 height 13
click at [133, 422] on button "Calculate my risk" at bounding box center [115, 422] width 204 height 27
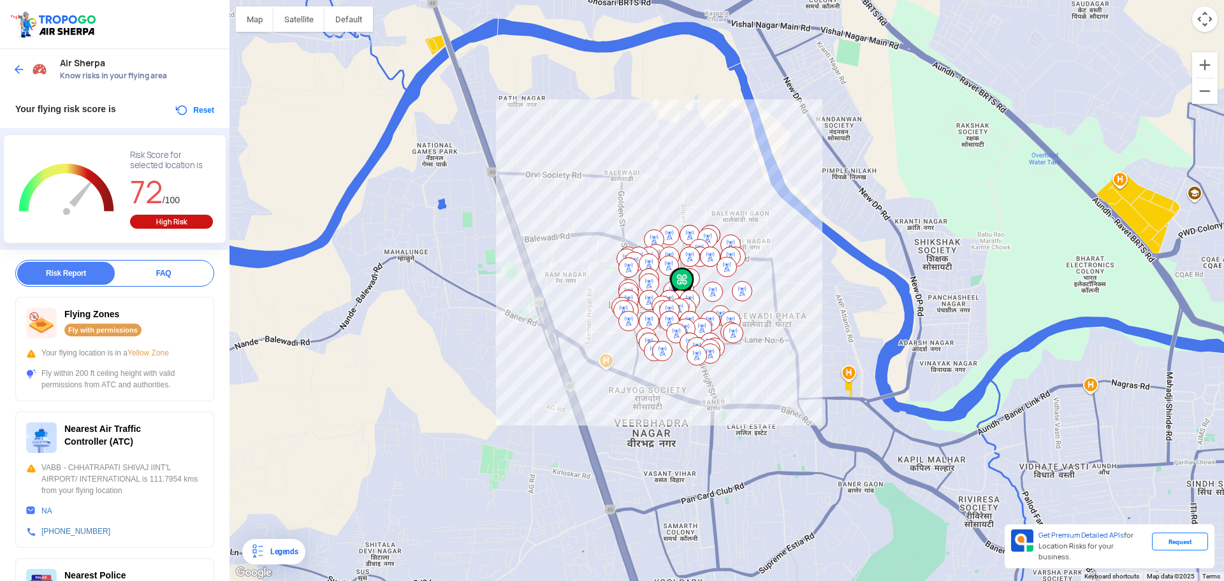
click at [196, 116] on button "Reset" at bounding box center [194, 110] width 40 height 15
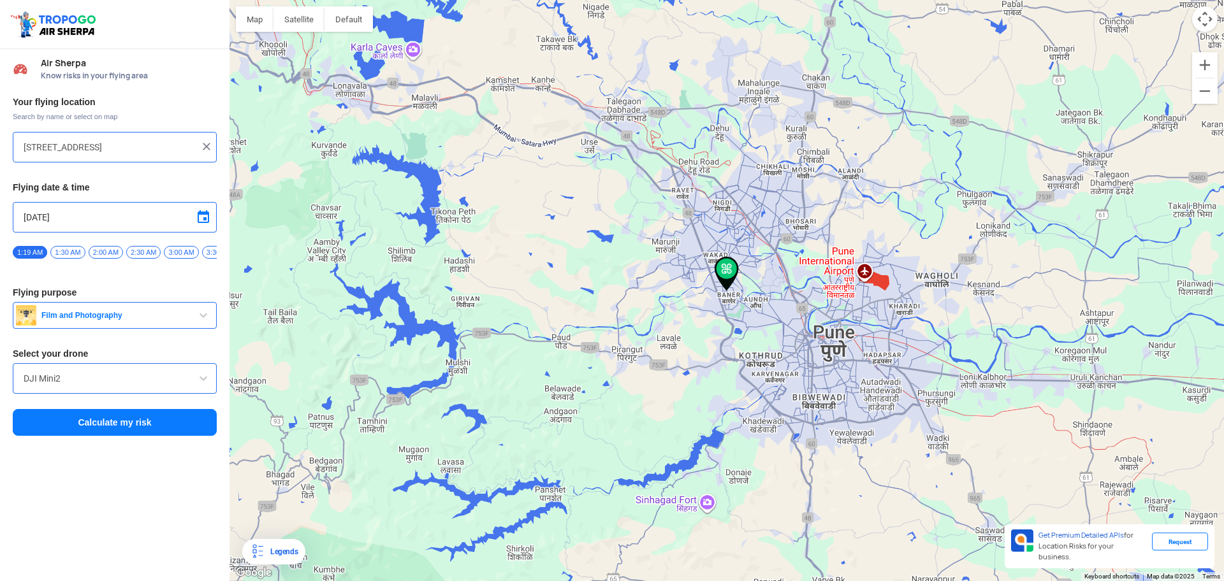
click at [154, 152] on input "Balewadi High St, Laxman Nagar, Baner, Pune, Maharashtra 411045, India" at bounding box center [110, 147] width 173 height 15
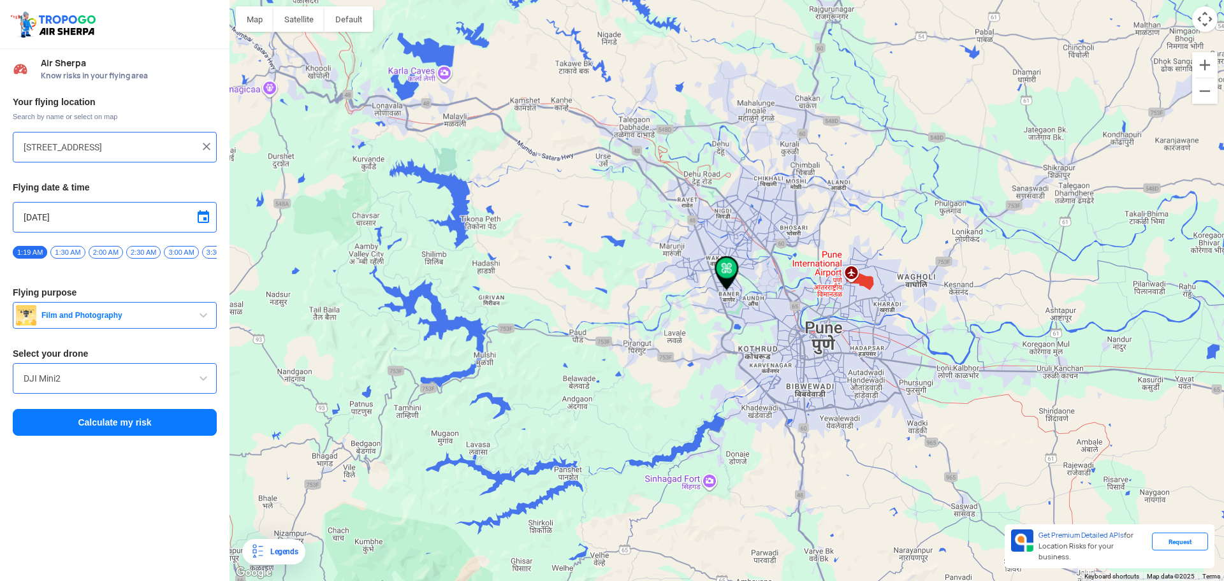
click at [154, 152] on input "Balewadi High St, Laxman Nagar, Baner, Pune, Maharashtra 411045, India" at bounding box center [110, 147] width 173 height 15
type input "Mahalunge, Pune, Maharashtra 411045, India"
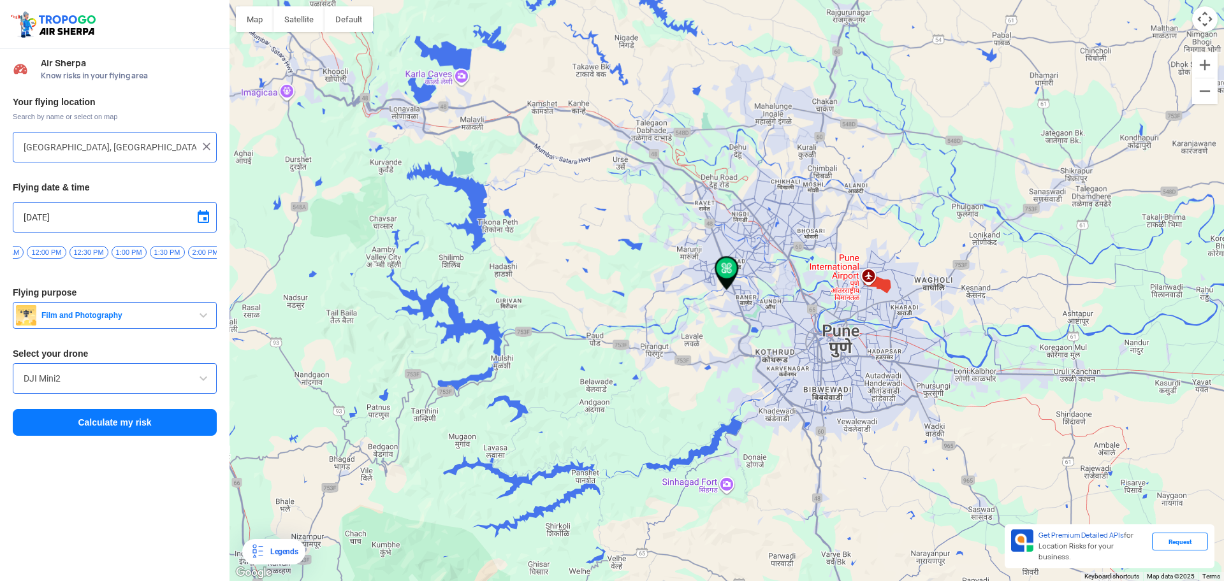
scroll to position [0, 876]
click at [129, 254] on span "1:30 PM" at bounding box center [125, 252] width 35 height 13
click at [115, 433] on button "Calculate my risk" at bounding box center [115, 422] width 204 height 27
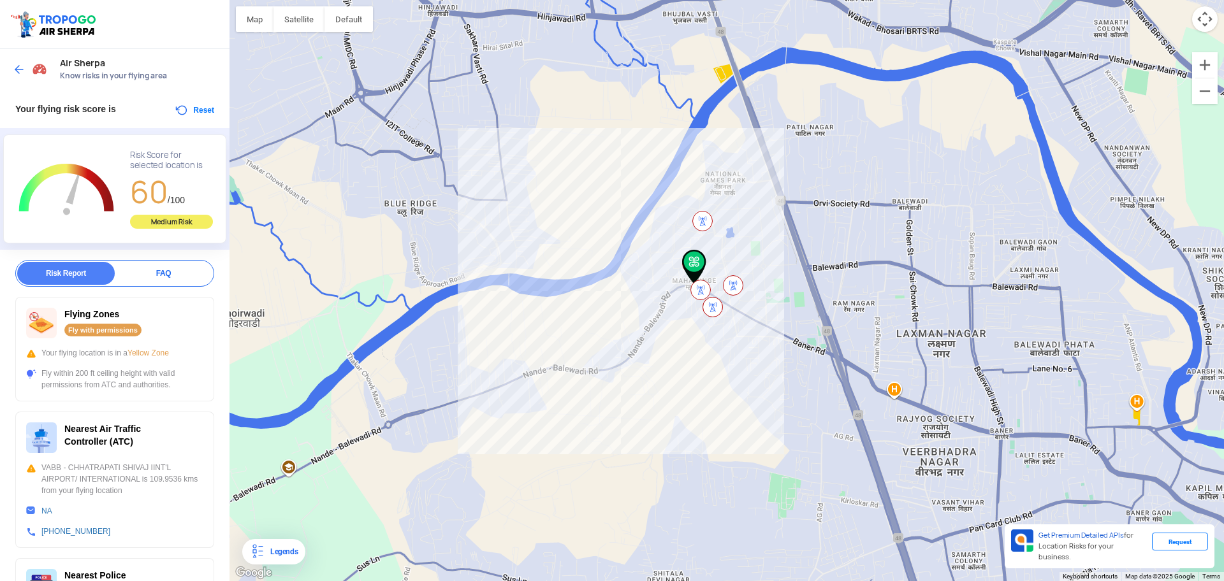
click at [178, 106] on button "Reset" at bounding box center [194, 110] width 40 height 15
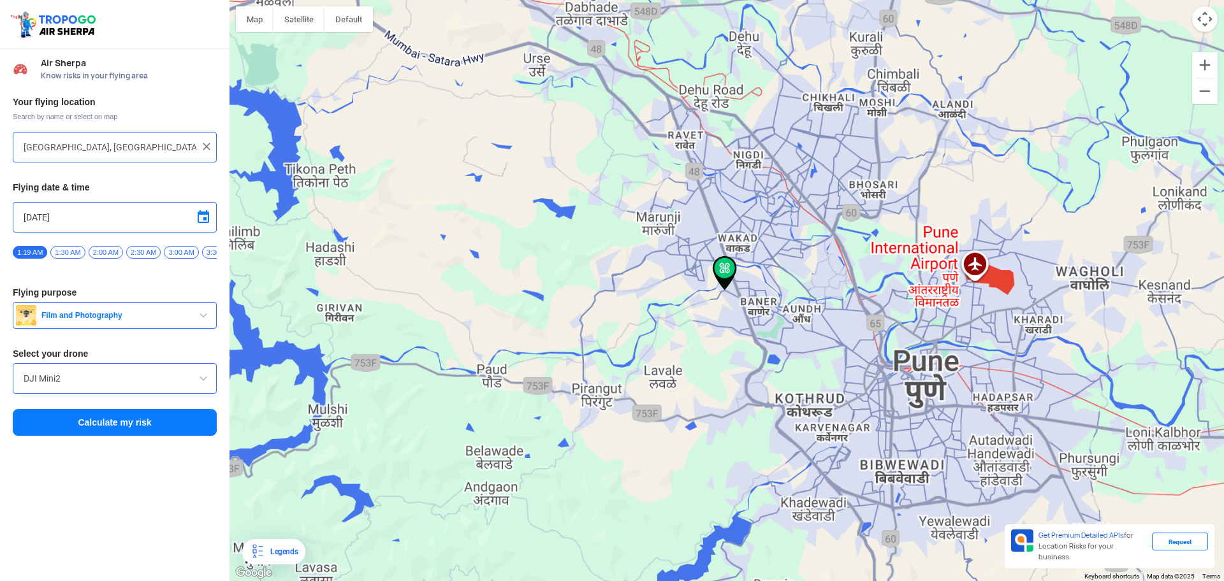
click at [145, 149] on input "Mahalunge, Pune, Maharashtra 411045, India" at bounding box center [110, 147] width 173 height 15
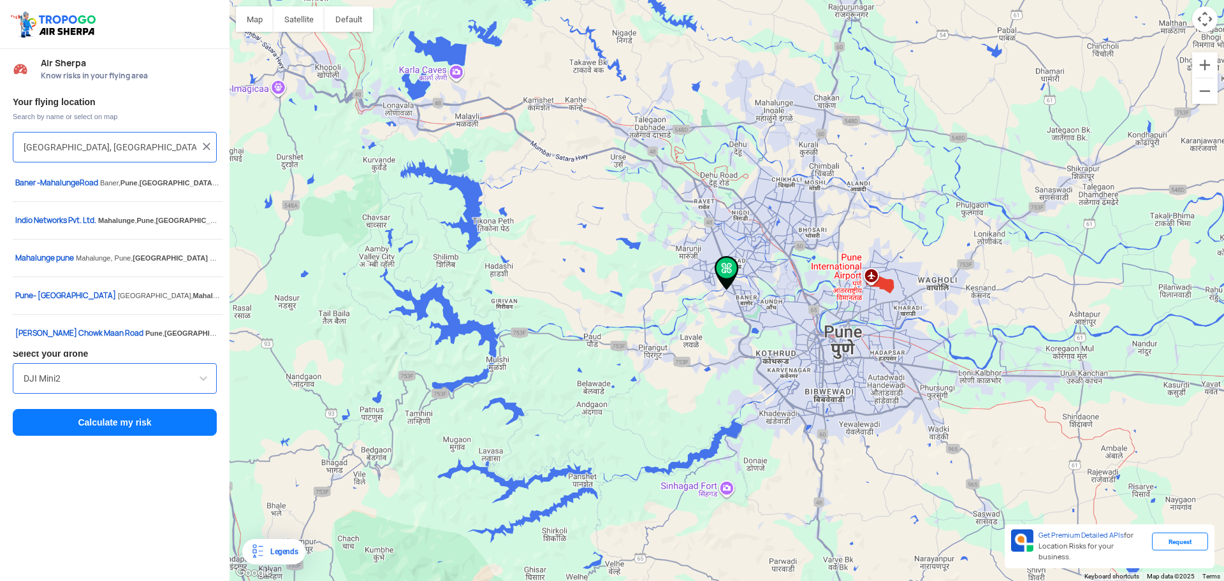
click at [145, 149] on input "Mahalunge, Pune, Maharashtra 411045, India" at bounding box center [110, 147] width 173 height 15
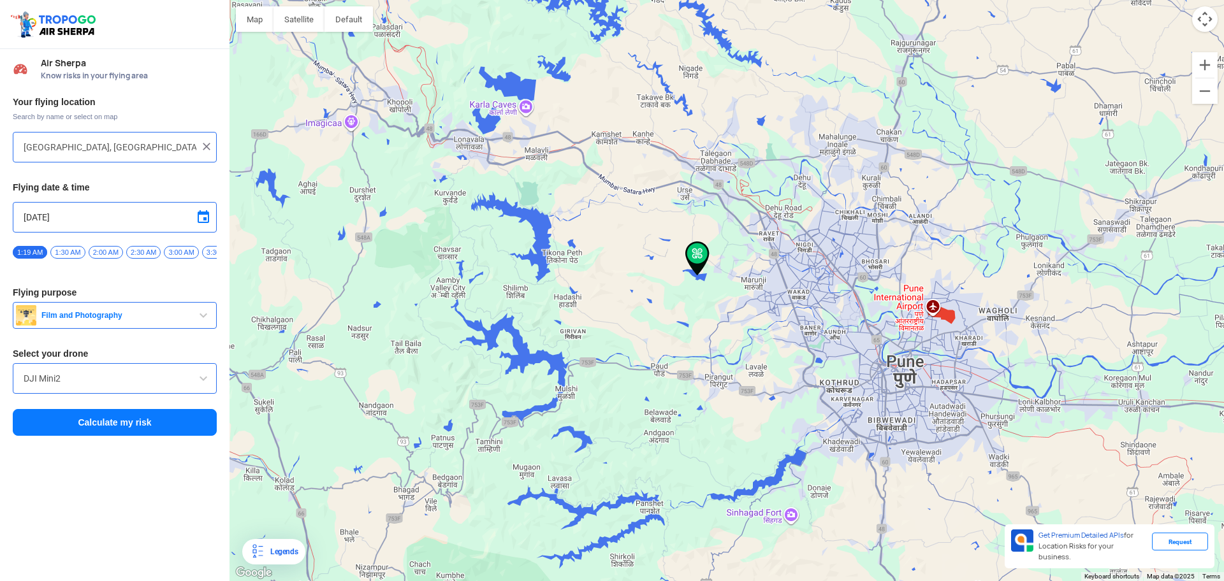
type input "Kusgaon P.m., Maharashtra, India"
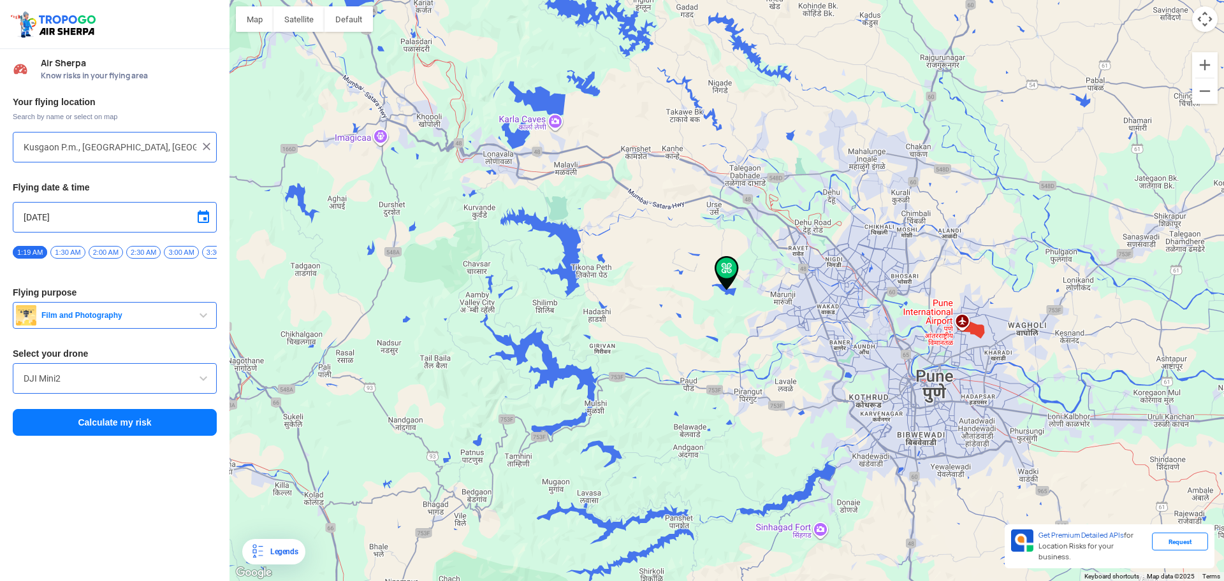
scroll to position [0, 178]
click at [62, 256] on div "1:19 AM 1:30 AM 2:00 AM 2:30 AM 3:00 AM 3:30 AM 4:00 AM 4:30 AM 5:00 AM 5:30 AM…" at bounding box center [115, 256] width 204 height 22
click at [113, 273] on div "Your flying location Search by name or select on map Kusgaon P.m., Maharashtra,…" at bounding box center [114, 267] width 229 height 354
click at [112, 263] on div "1:19 AM 1:30 AM 2:00 AM 2:30 AM 3:00 AM 3:30 AM 4:00 AM 4:30 AM 5:00 AM 5:30 AM…" at bounding box center [115, 256] width 204 height 22
click at [115, 266] on div "1:19 AM 1:30 AM 2:00 AM 2:30 AM 3:00 AM 3:30 AM 4:00 AM 4:30 AM 5:00 AM 5:30 AM…" at bounding box center [115, 256] width 204 height 22
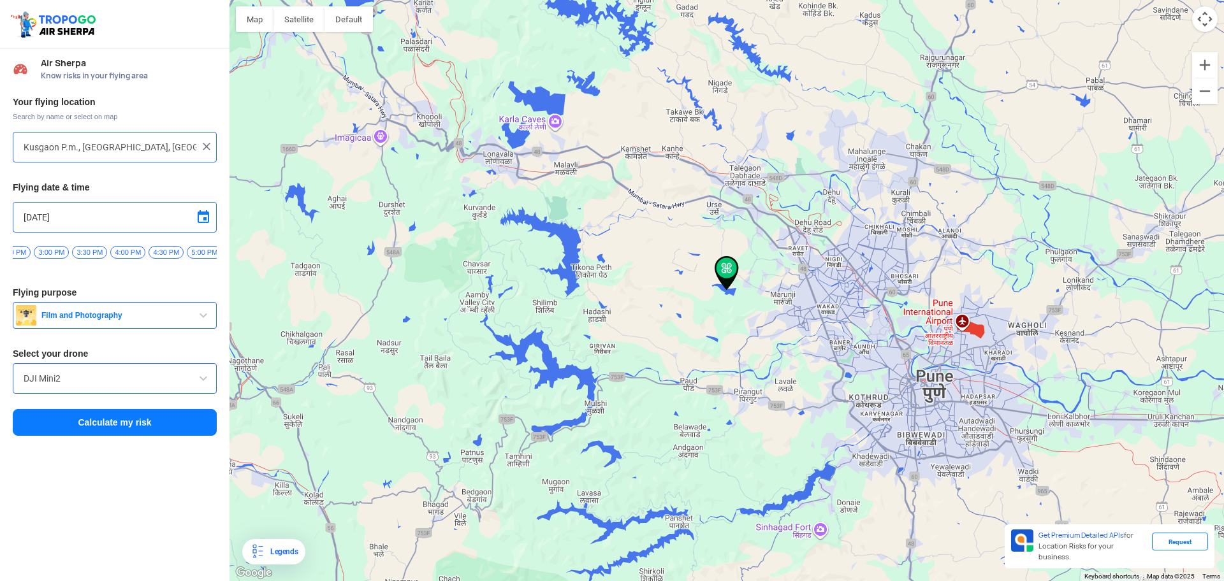
scroll to position [0, 892]
click at [113, 257] on span "1:30 PM" at bounding box center [108, 252] width 35 height 13
click at [112, 427] on button "Calculate my risk" at bounding box center [115, 422] width 204 height 27
